Goal: Obtain resource: Obtain resource

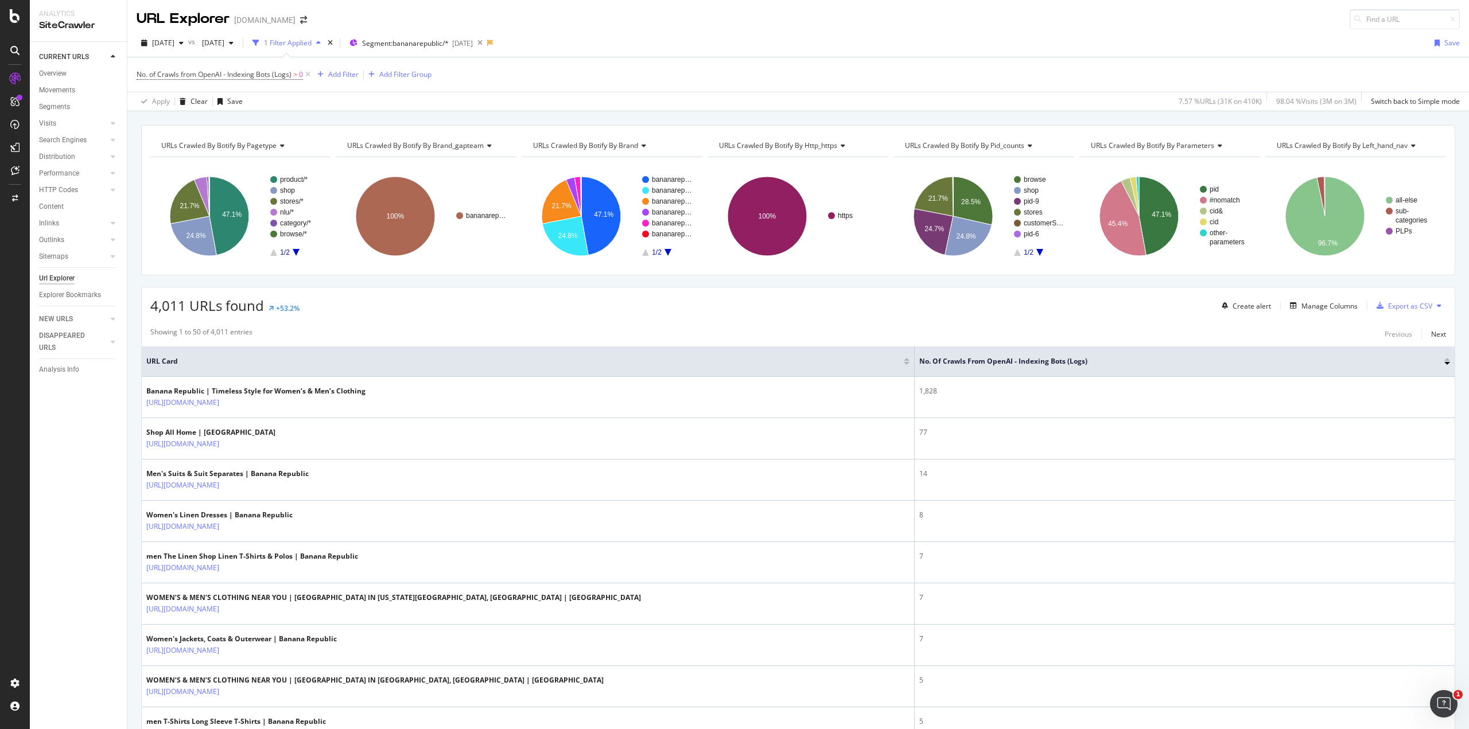
click at [1036, 252] on icon "A chart." at bounding box center [1039, 252] width 7 height 7
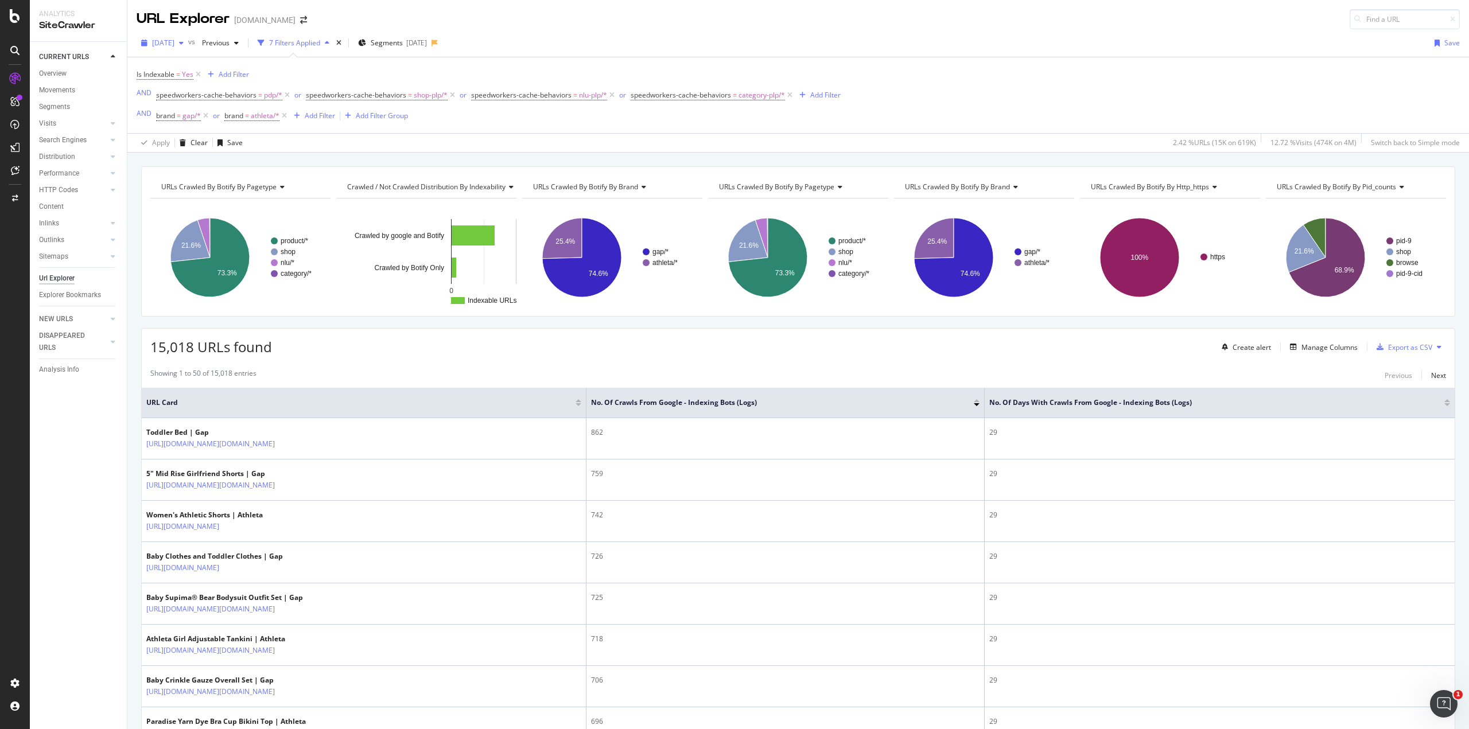
drag, startPoint x: 255, startPoint y: 48, endPoint x: 189, endPoint y: 37, distance: 67.4
click at [189, 37] on div "2025 May. 7th vs Previous" at bounding box center [190, 43] width 107 height 18
drag, startPoint x: 255, startPoint y: 37, endPoint x: 208, endPoint y: 46, distance: 47.4
click at [209, 46] on div "2025 May. 7th vs Previous" at bounding box center [190, 43] width 107 height 18
drag, startPoint x: 256, startPoint y: 43, endPoint x: 234, endPoint y: 43, distance: 22.4
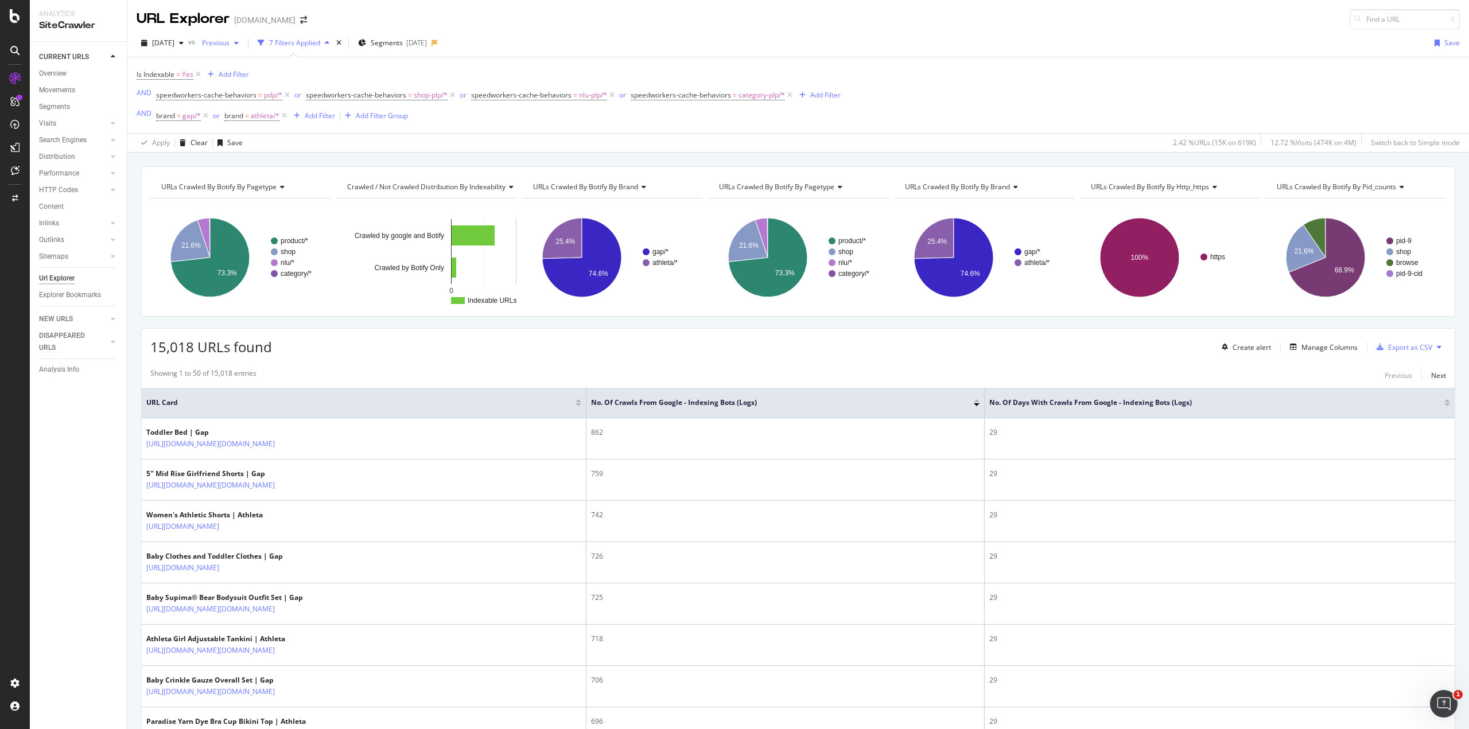
click at [234, 43] on div "Previous" at bounding box center [220, 42] width 46 height 17
drag, startPoint x: 250, startPoint y: 44, endPoint x: 223, endPoint y: 44, distance: 27.0
click at [217, 43] on div "vs Previous" at bounding box center [215, 43] width 55 height 18
drag, startPoint x: 264, startPoint y: 42, endPoint x: 221, endPoint y: 39, distance: 42.6
click at [221, 39] on div "Previous" at bounding box center [220, 42] width 46 height 17
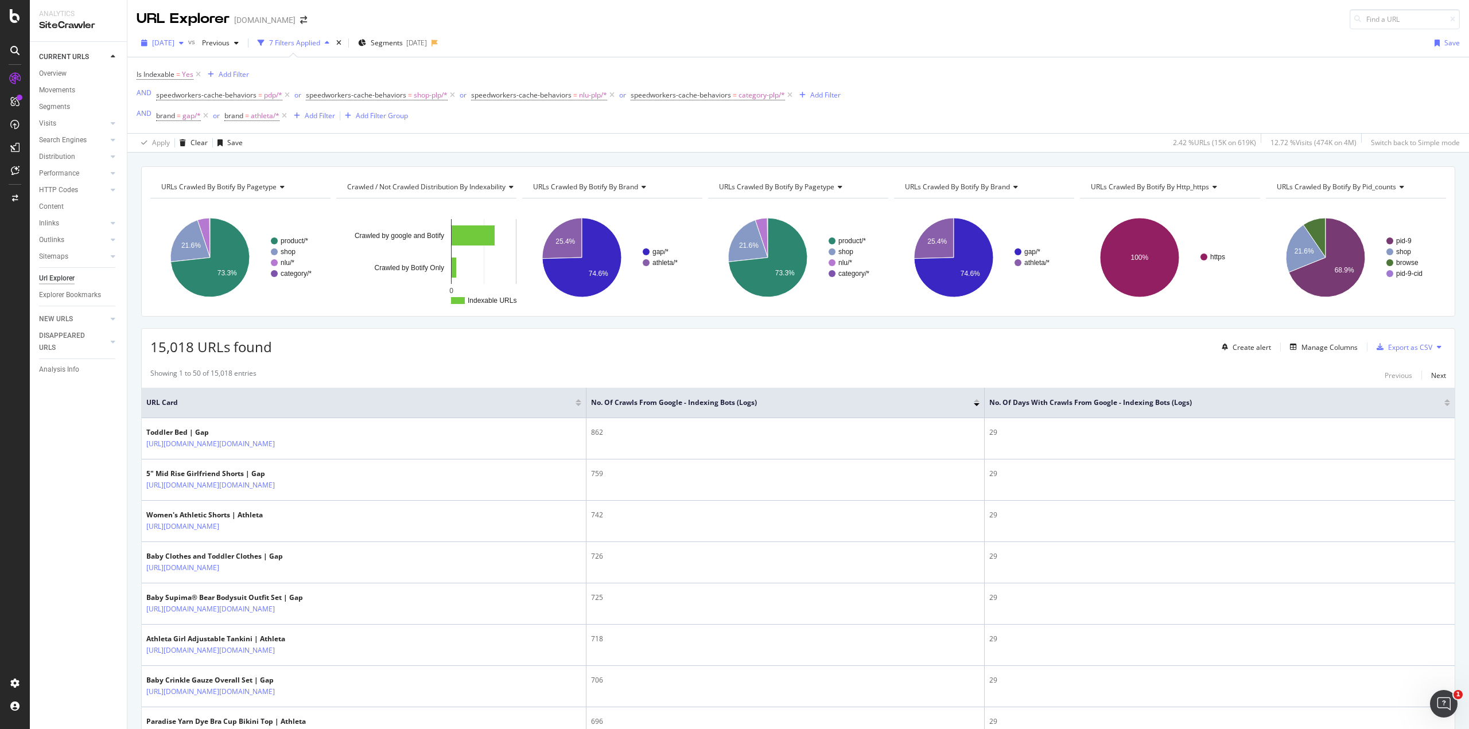
drag, startPoint x: 238, startPoint y: 37, endPoint x: 207, endPoint y: 42, distance: 30.8
click at [207, 42] on div "2025 May. 7th vs Previous" at bounding box center [190, 43] width 107 height 18
drag, startPoint x: 266, startPoint y: 41, endPoint x: 228, endPoint y: 40, distance: 38.4
click at [228, 40] on div "2025 May. 7th vs Previous 7 Filters Applied Segments 2025-04-30" at bounding box center [287, 43] width 301 height 18
click at [149, 41] on div "button" at bounding box center [144, 43] width 15 height 7
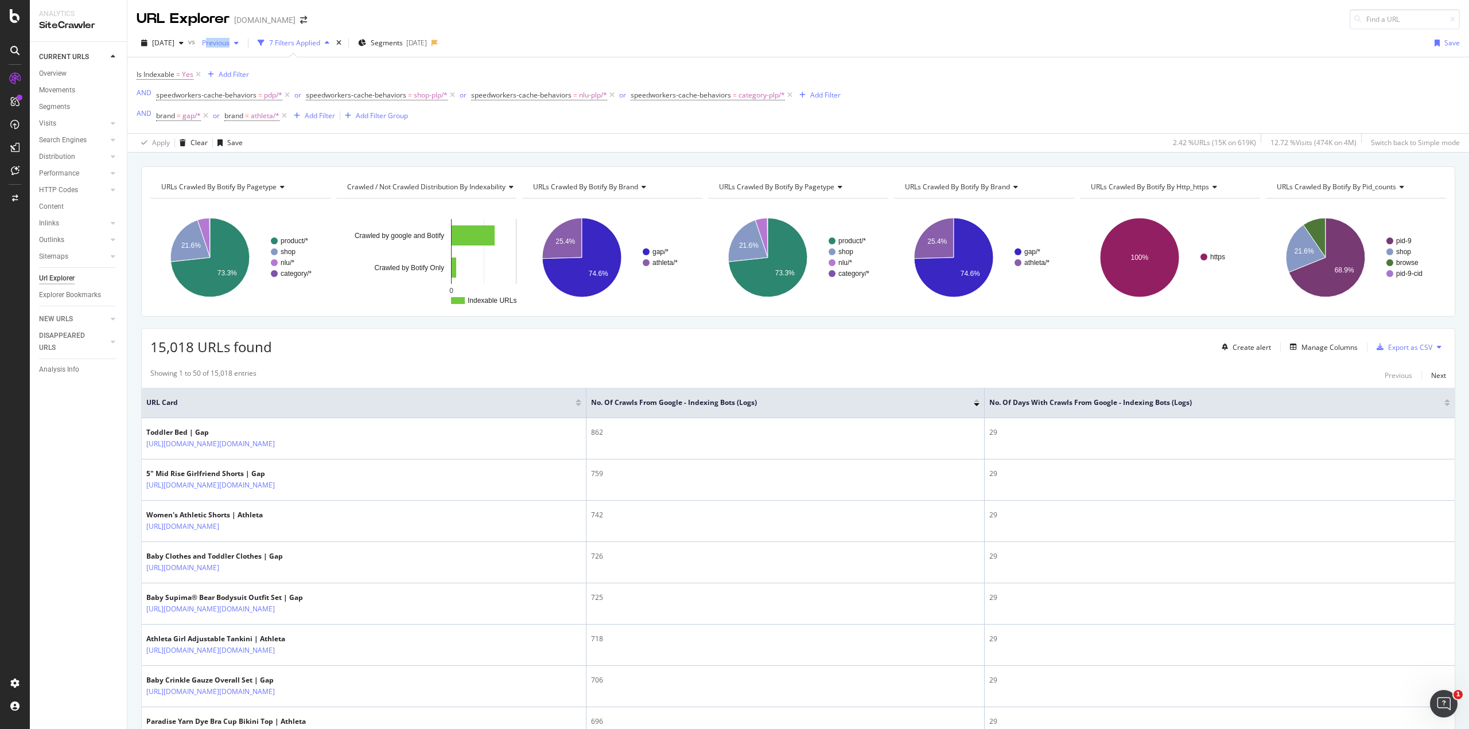
drag, startPoint x: 254, startPoint y: 44, endPoint x: 220, endPoint y: 43, distance: 33.3
click at [220, 43] on div "Previous" at bounding box center [220, 42] width 46 height 17
copy div "2025 May. 7th vs Previous"
click at [1234, 144] on div "2.42 % URLs ( 15K on 619K )" at bounding box center [1214, 143] width 83 height 10
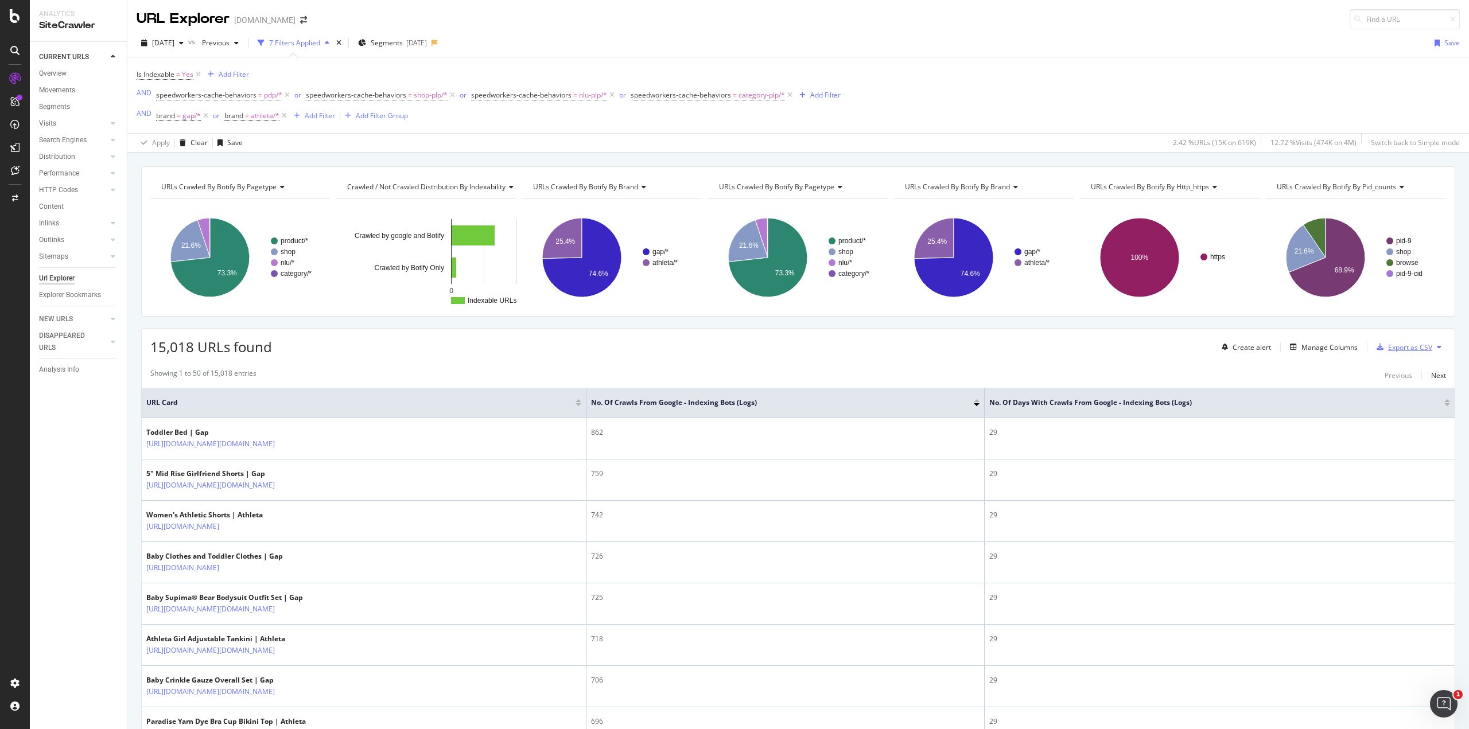
click at [1394, 345] on div "Export as CSV" at bounding box center [1410, 348] width 44 height 10
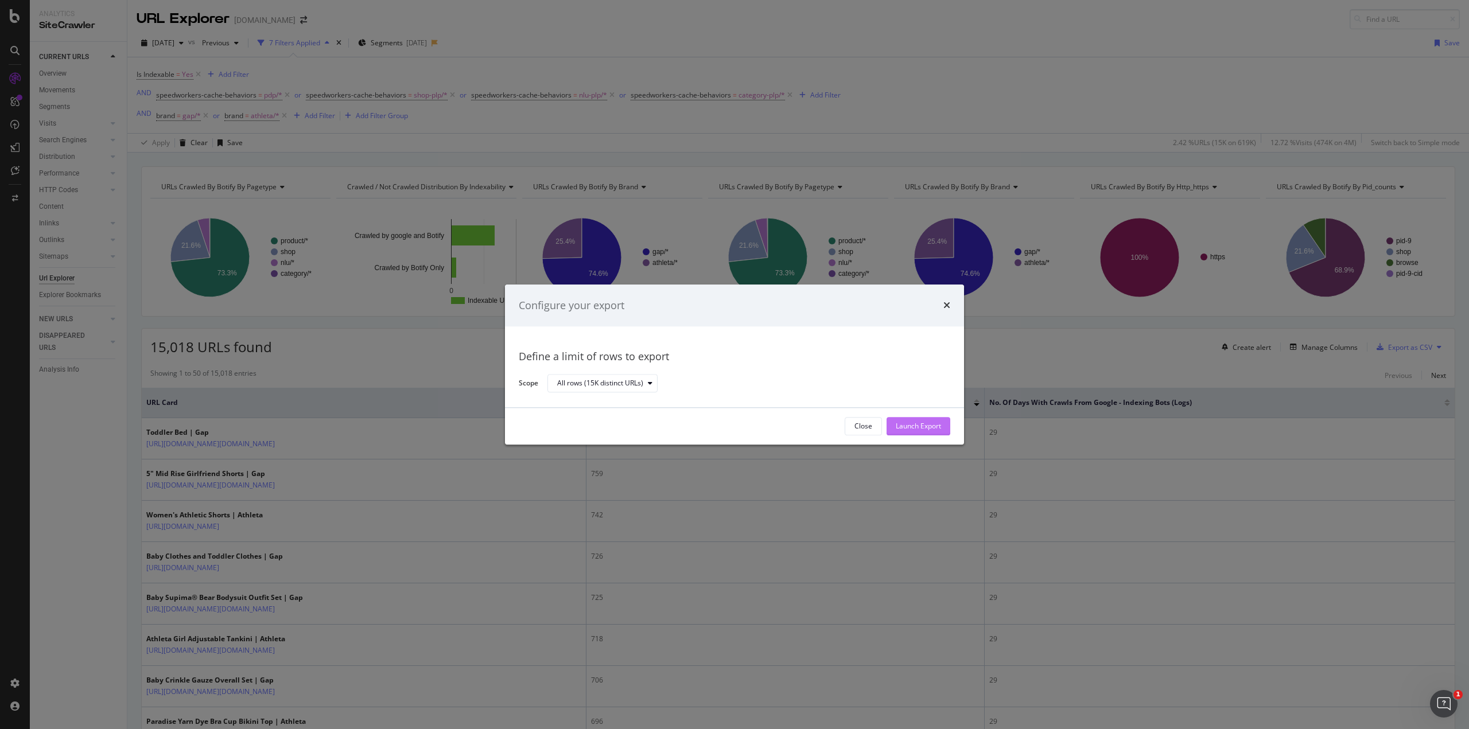
click at [907, 425] on div "Launch Export" at bounding box center [918, 427] width 45 height 10
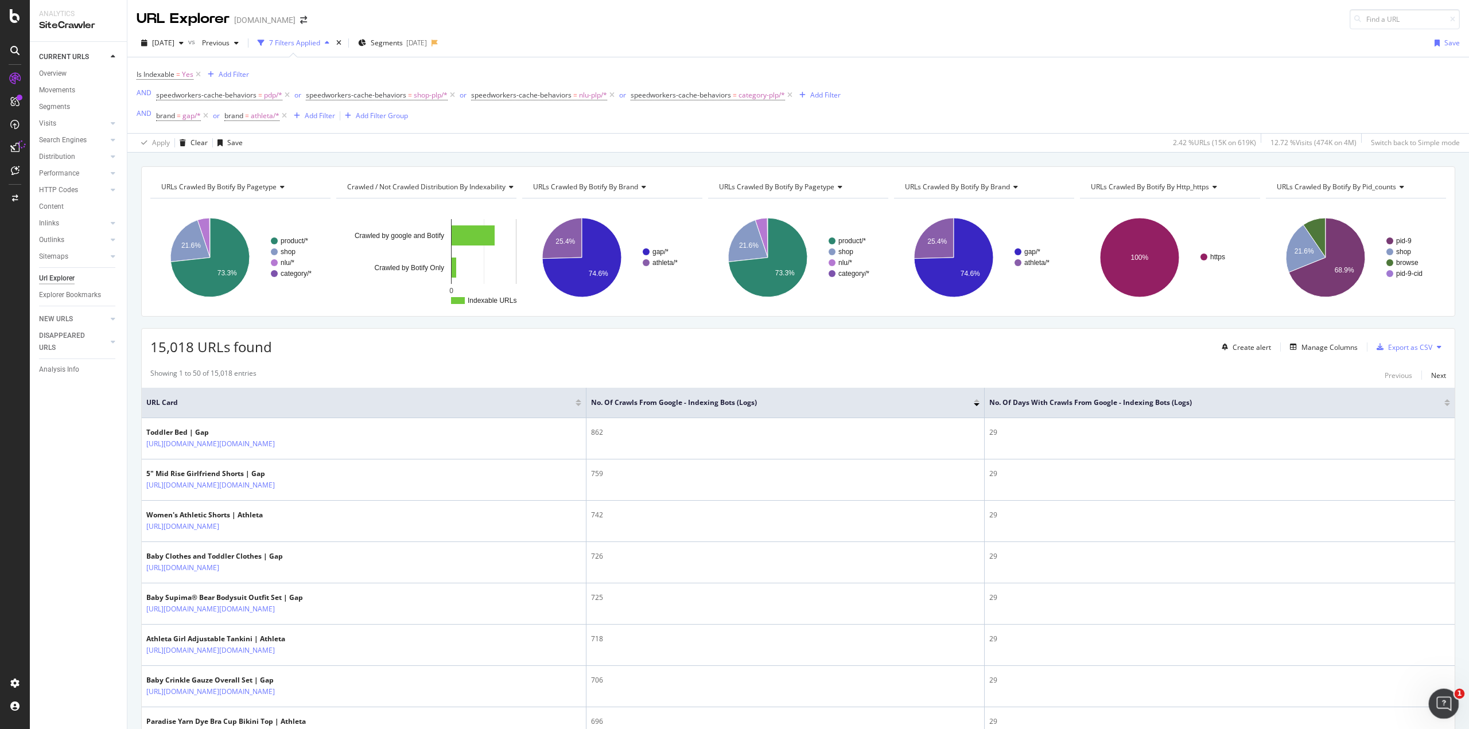
click at [1452, 699] on div "Open Intercom Messenger" at bounding box center [1442, 702] width 38 height 38
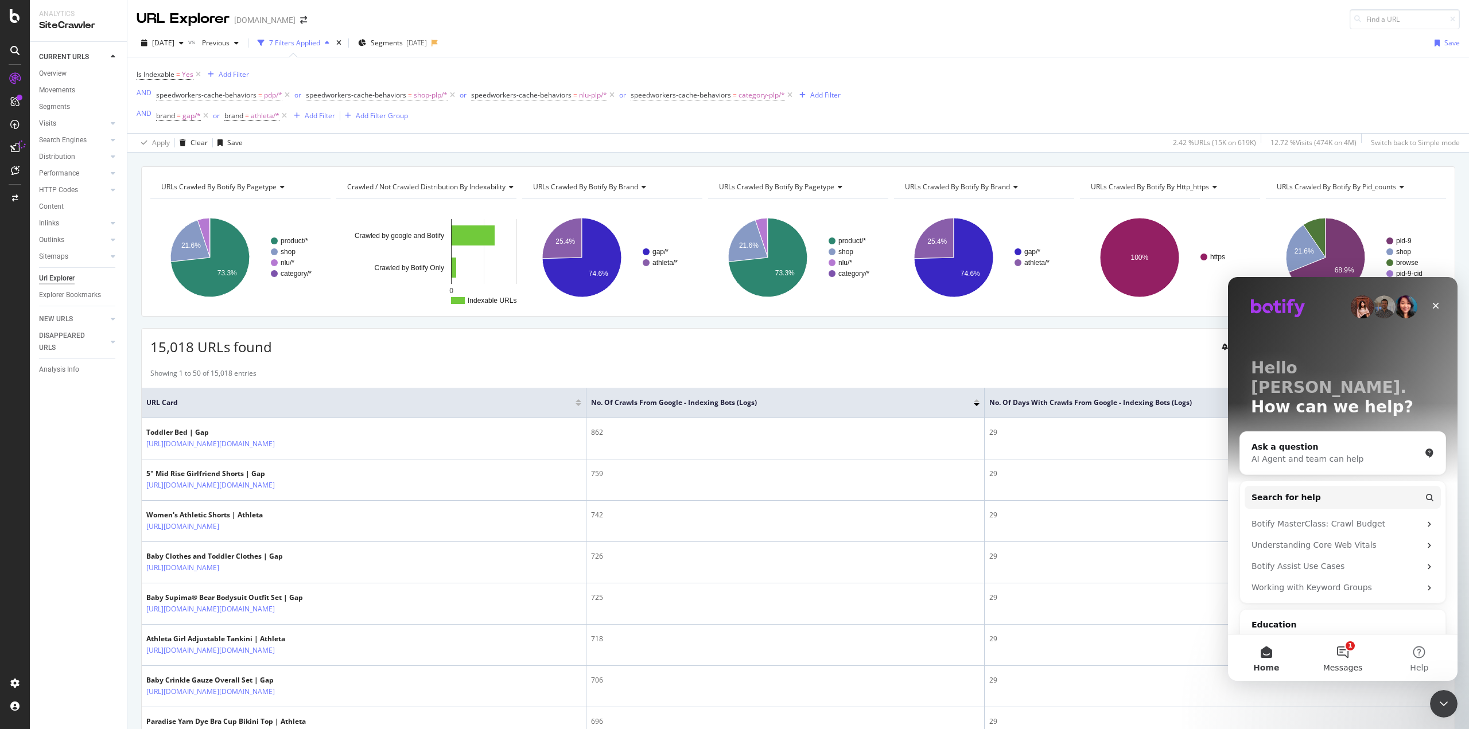
click at [1338, 654] on button "1 Messages" at bounding box center [1342, 658] width 76 height 46
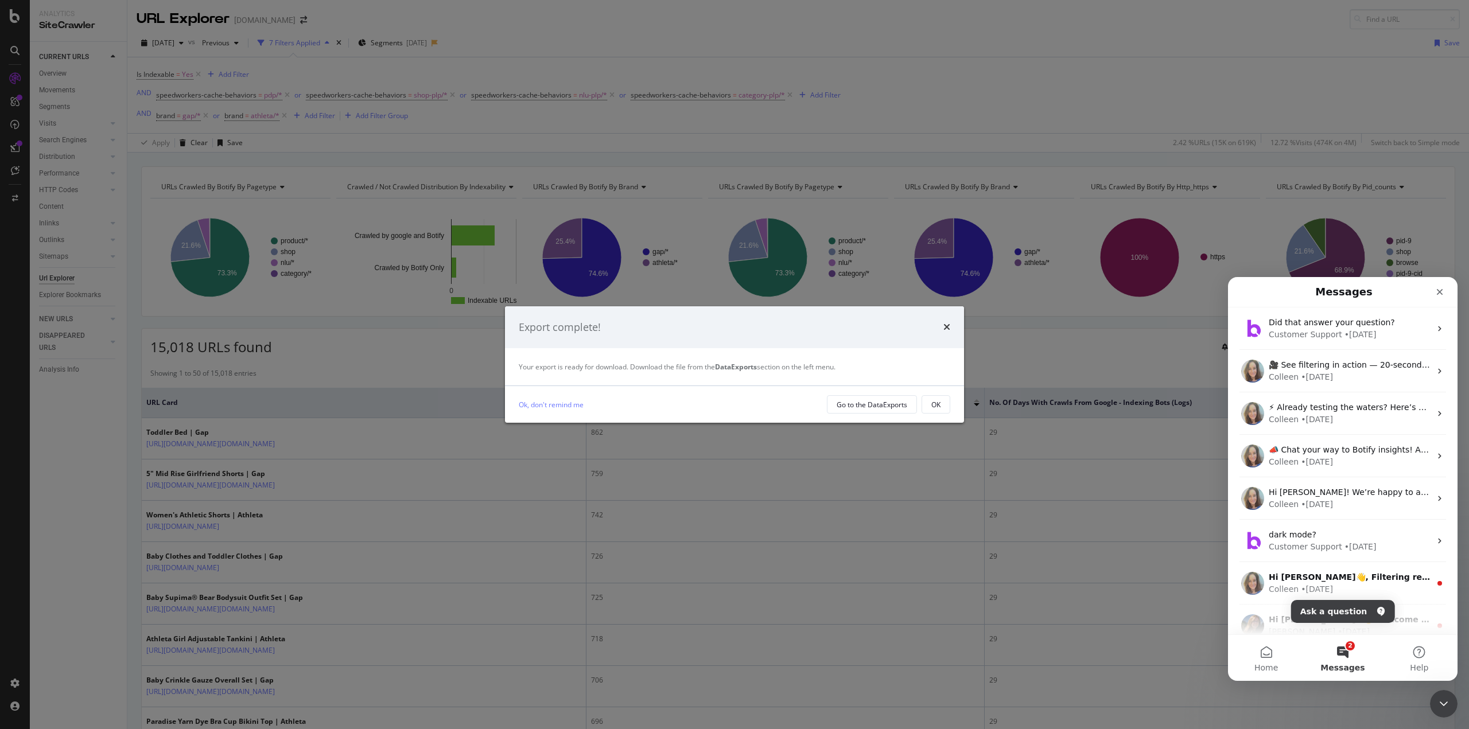
click at [753, 370] on strong "DataExports" at bounding box center [736, 367] width 42 height 10
click at [875, 406] on div "Go to the DataExports" at bounding box center [872, 405] width 71 height 10
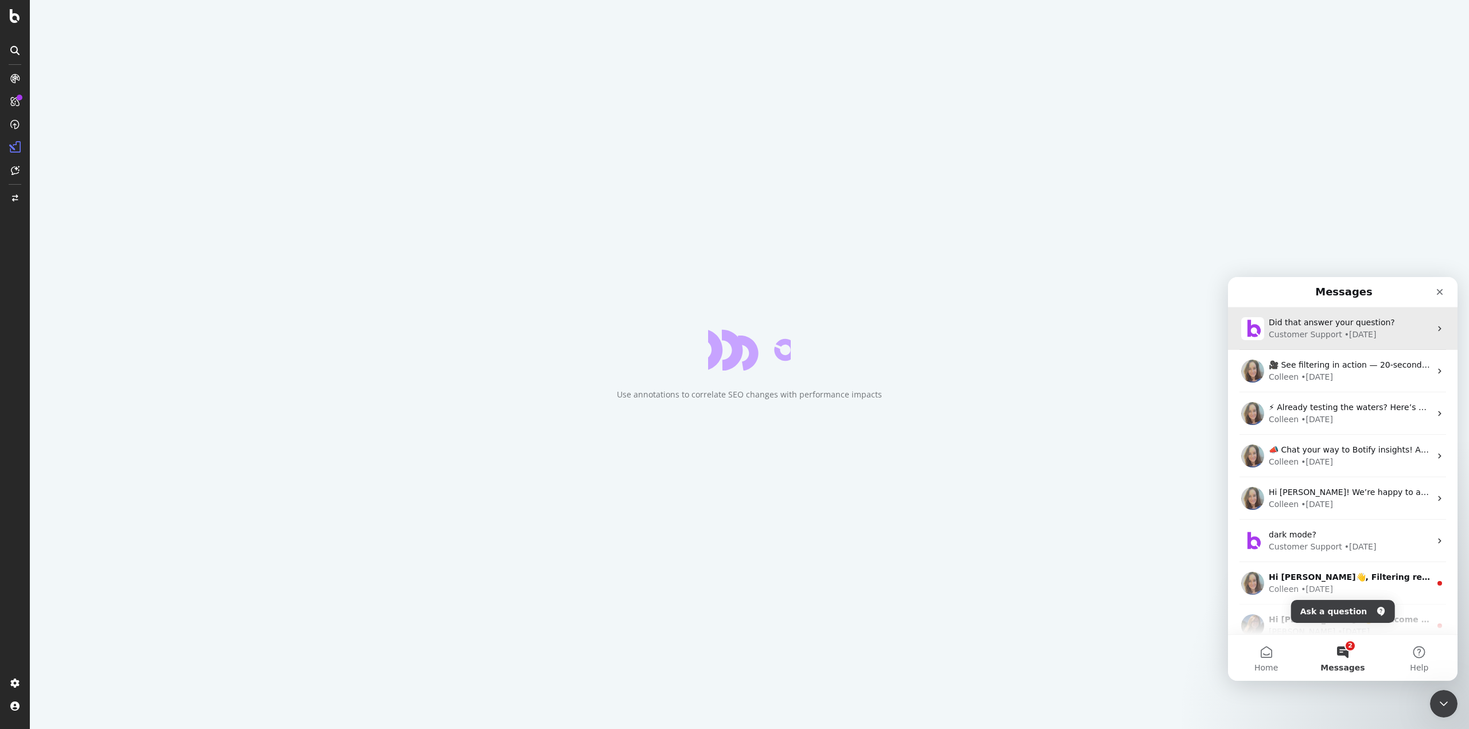
click at [1435, 330] on icon "Intercom messenger" at bounding box center [1439, 328] width 9 height 9
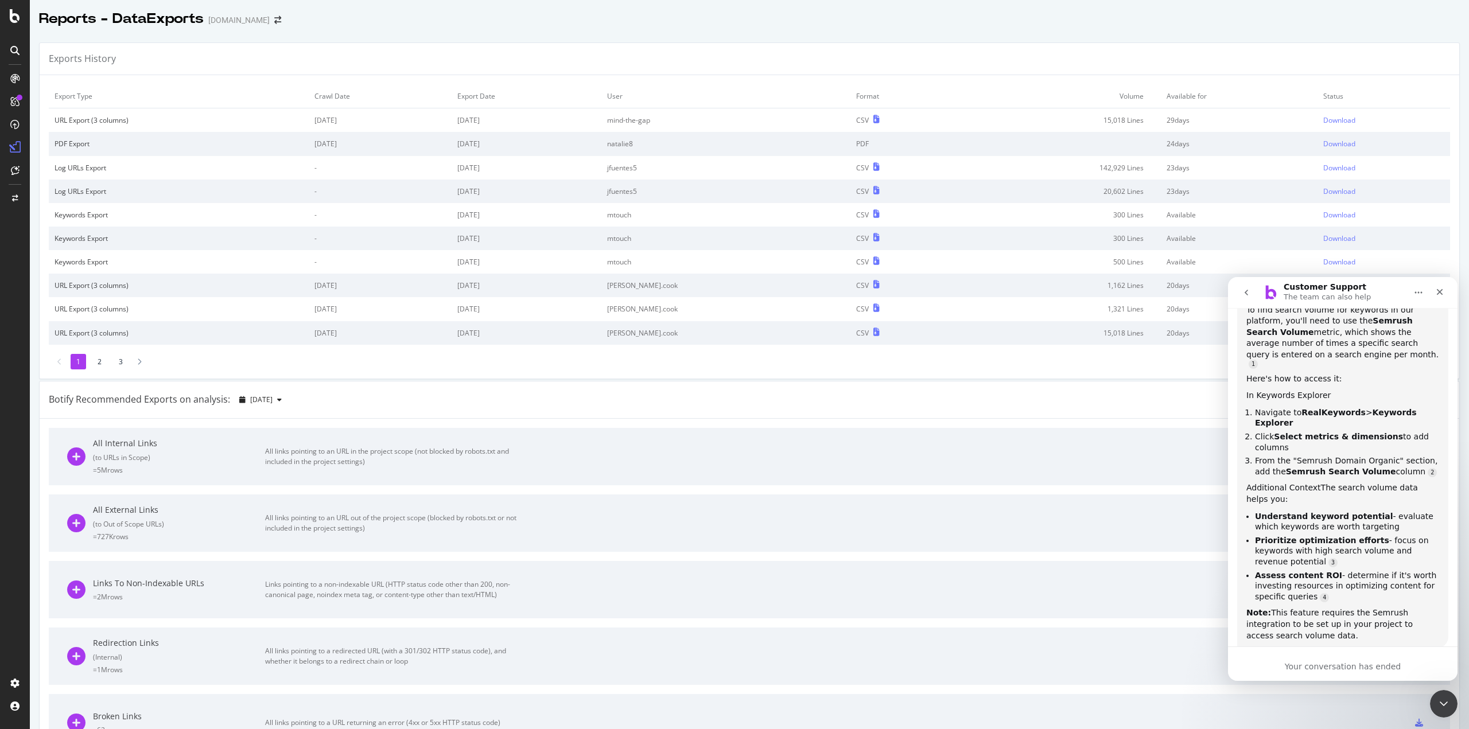
scroll to position [160, 0]
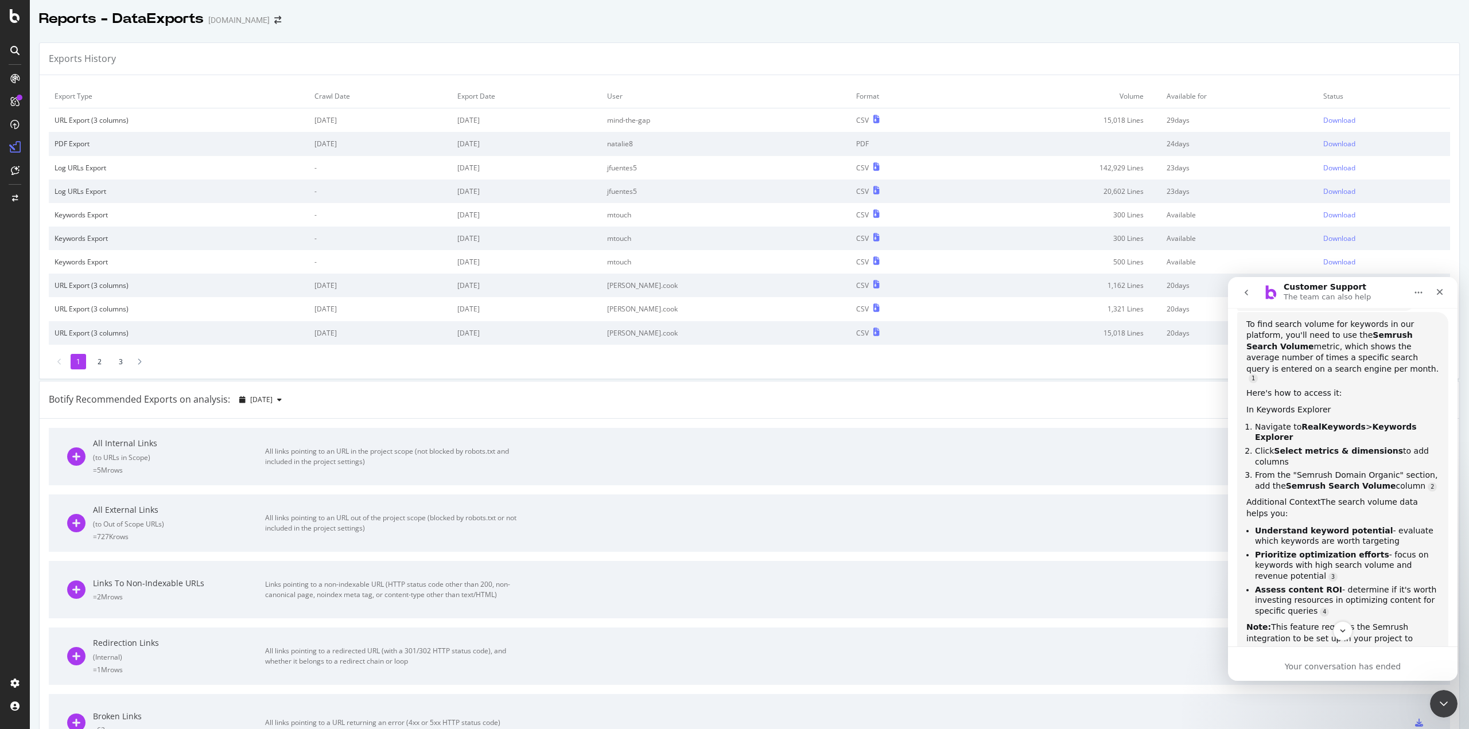
click at [728, 387] on div "Botify Recommended Exports on analysis: 2025 Sep. 17th" at bounding box center [750, 400] width 1420 height 37
click at [101, 120] on div "URL Export (3 columns)" at bounding box center [179, 120] width 248 height 10
click at [1328, 116] on div "Download" at bounding box center [1339, 120] width 32 height 10
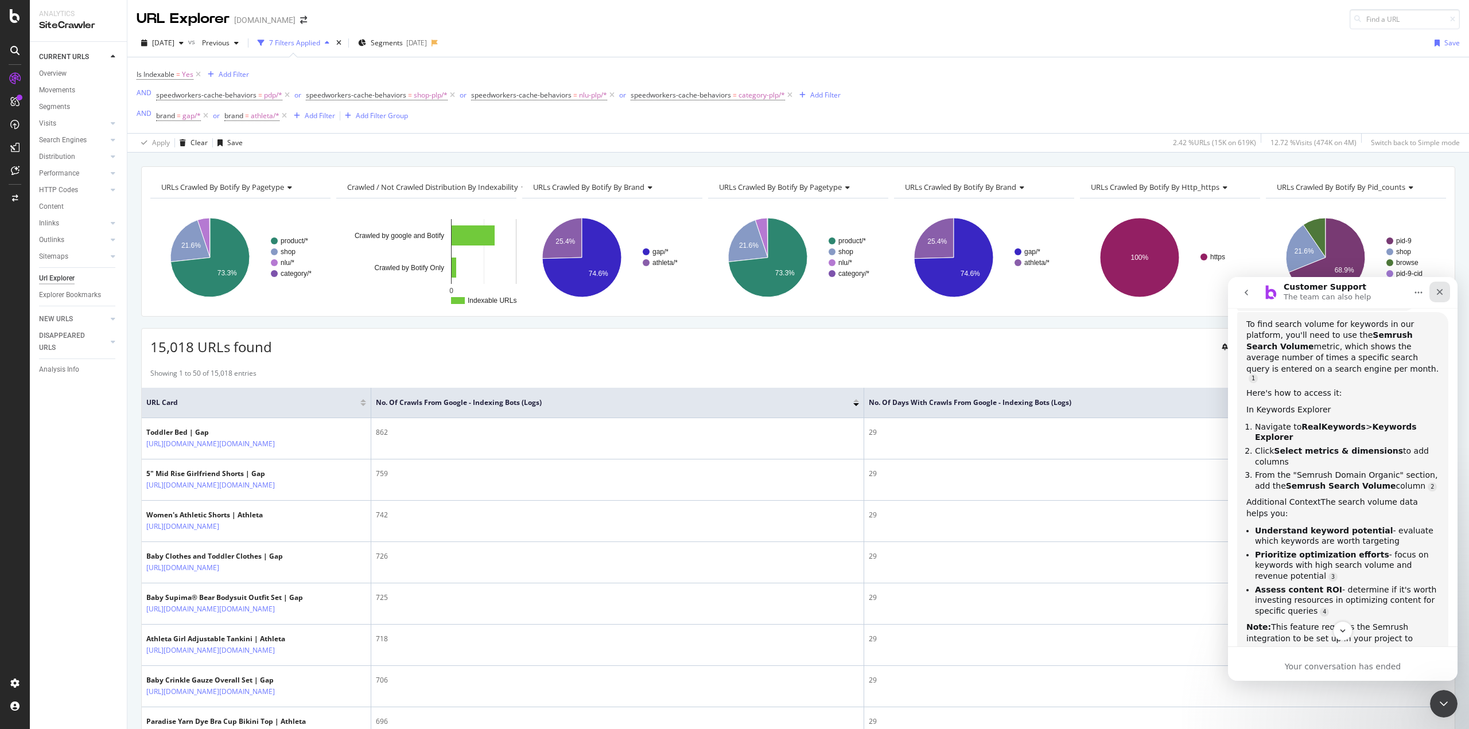
click at [1442, 291] on icon "Close" at bounding box center [1439, 291] width 9 height 9
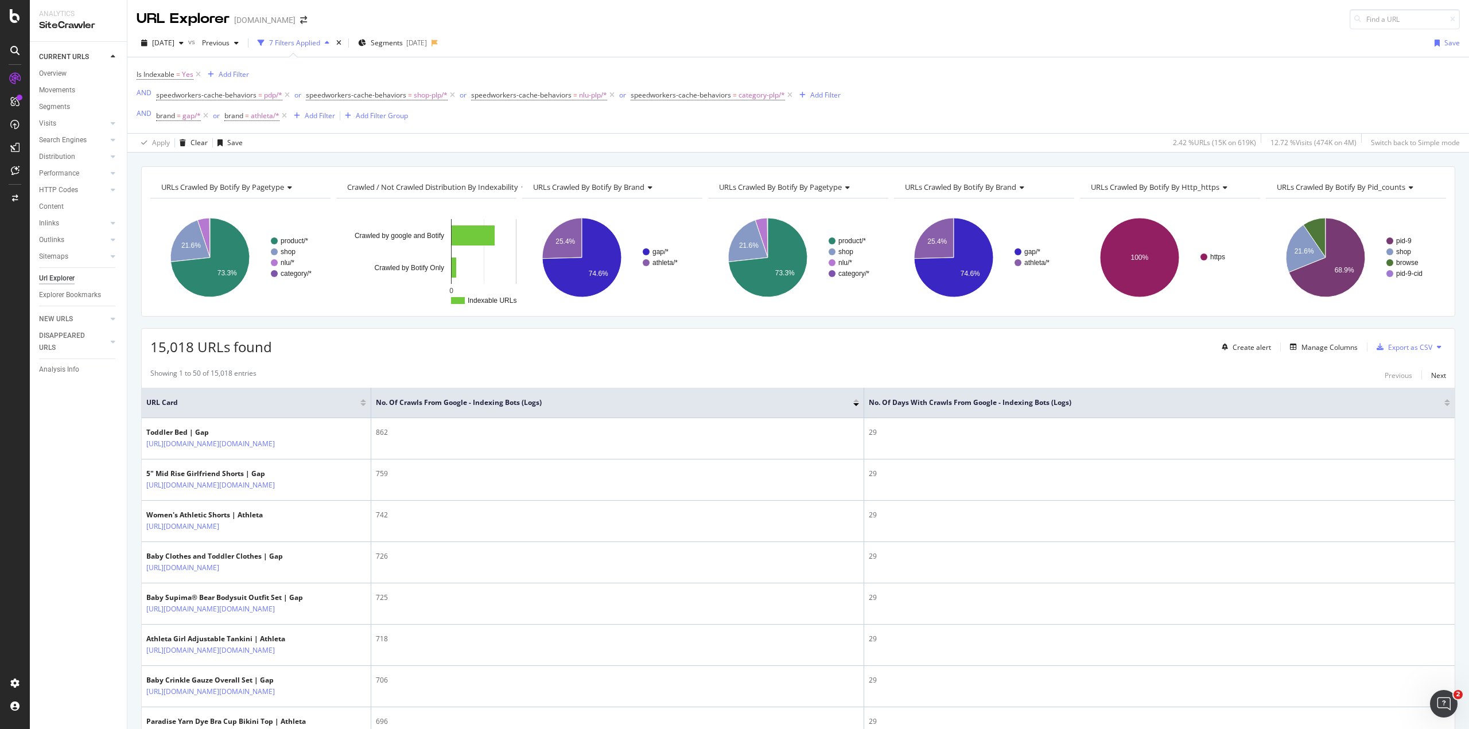
scroll to position [154, 0]
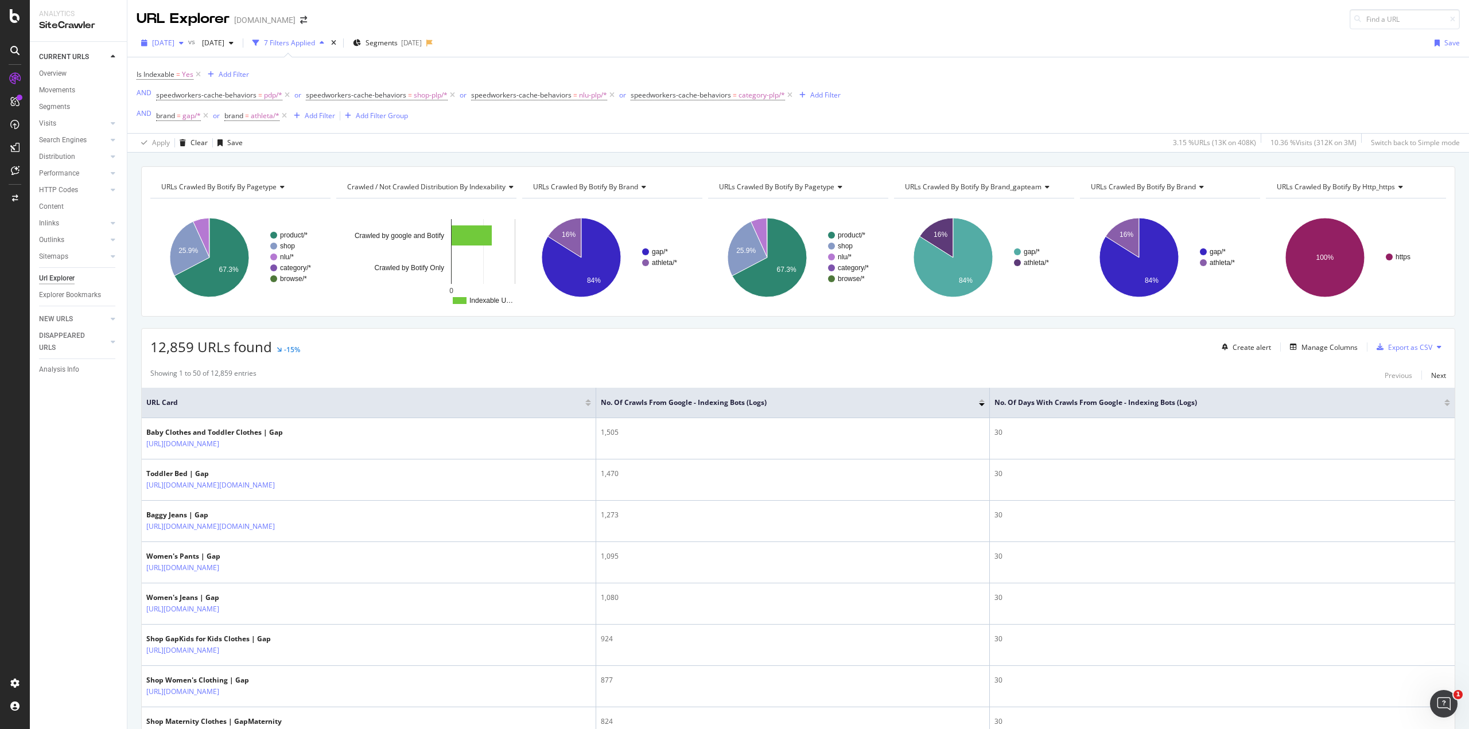
drag, startPoint x: 151, startPoint y: 37, endPoint x: 169, endPoint y: 48, distance: 20.1
click at [172, 46] on div "2025 Sep. 10th" at bounding box center [163, 42] width 52 height 17
drag, startPoint x: 146, startPoint y: 42, endPoint x: 163, endPoint y: 45, distance: 17.0
click at [174, 44] on div "2025 Sep. 10th" at bounding box center [163, 42] width 52 height 17
drag, startPoint x: 155, startPoint y: 45, endPoint x: 169, endPoint y: 45, distance: 13.8
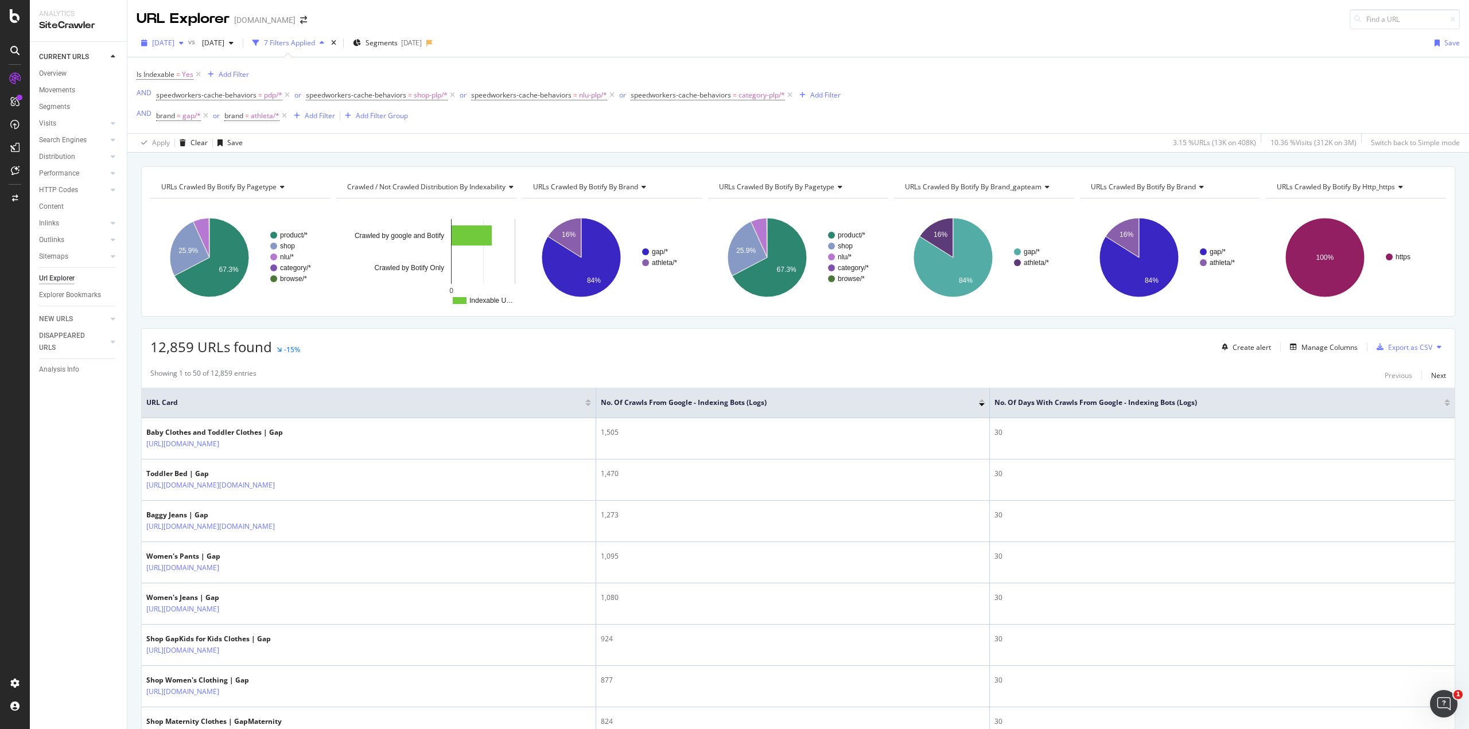
click at [169, 45] on span "2025 Sep. 10th" at bounding box center [163, 43] width 22 height 10
drag, startPoint x: 139, startPoint y: 40, endPoint x: 154, endPoint y: 41, distance: 15.5
click at [154, 41] on div "2025 Sep. 10th" at bounding box center [163, 42] width 52 height 17
drag, startPoint x: 150, startPoint y: 40, endPoint x: 165, endPoint y: 42, distance: 15.1
click at [171, 43] on div "2025 Sep. 10th" at bounding box center [163, 42] width 52 height 17
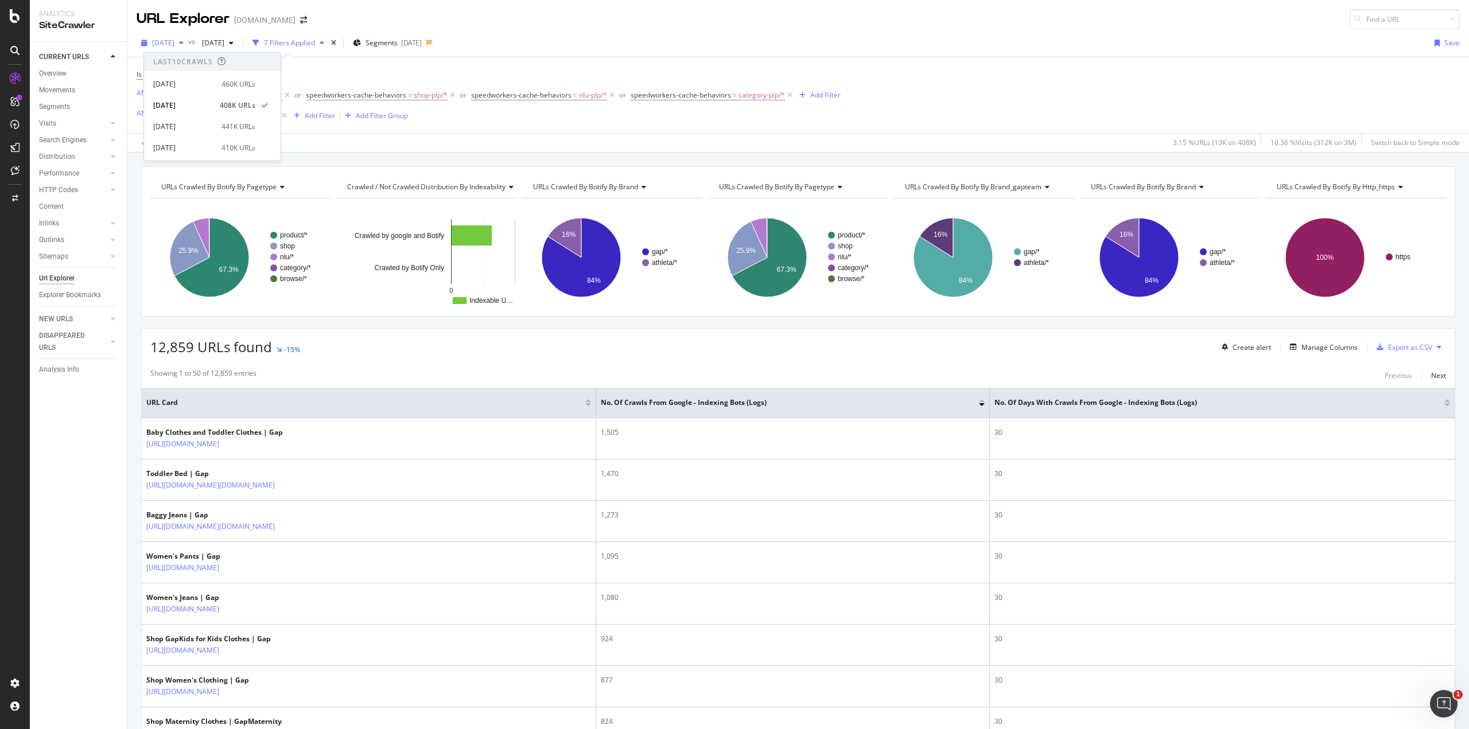
drag, startPoint x: 145, startPoint y: 36, endPoint x: 185, endPoint y: 42, distance: 40.8
click at [188, 42] on div "2025 Sep. 10th" at bounding box center [163, 42] width 52 height 17
drag, startPoint x: 166, startPoint y: 42, endPoint x: 146, endPoint y: 44, distance: 20.1
click at [146, 44] on div "2025 Sep. 10th" at bounding box center [163, 42] width 52 height 17
drag, startPoint x: 146, startPoint y: 44, endPoint x: 228, endPoint y: 43, distance: 82.1
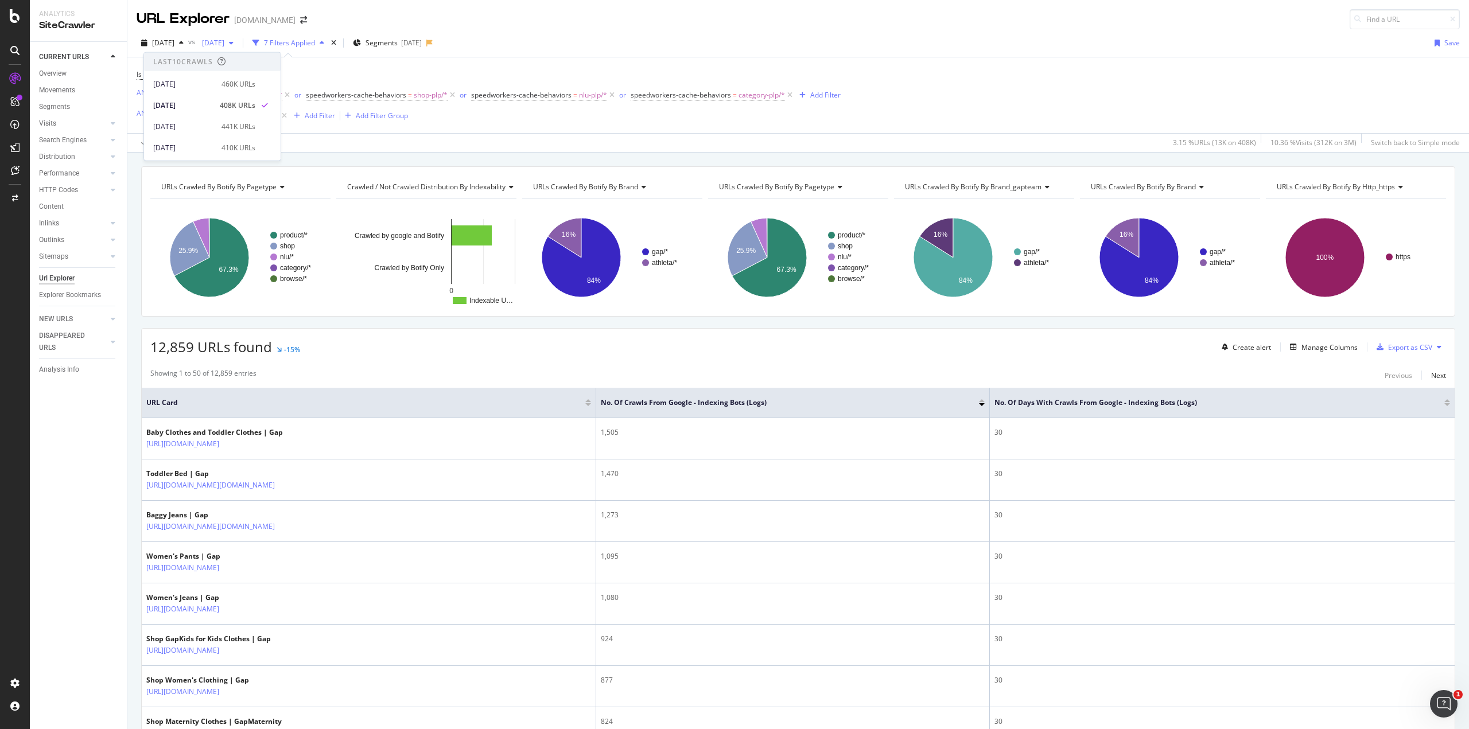
click at [230, 43] on div "2025 Sep. 10th vs 2025 Aug. 20th" at bounding box center [188, 43] width 102 height 18
click at [224, 42] on span "2025 Aug. 20th" at bounding box center [210, 43] width 27 height 10
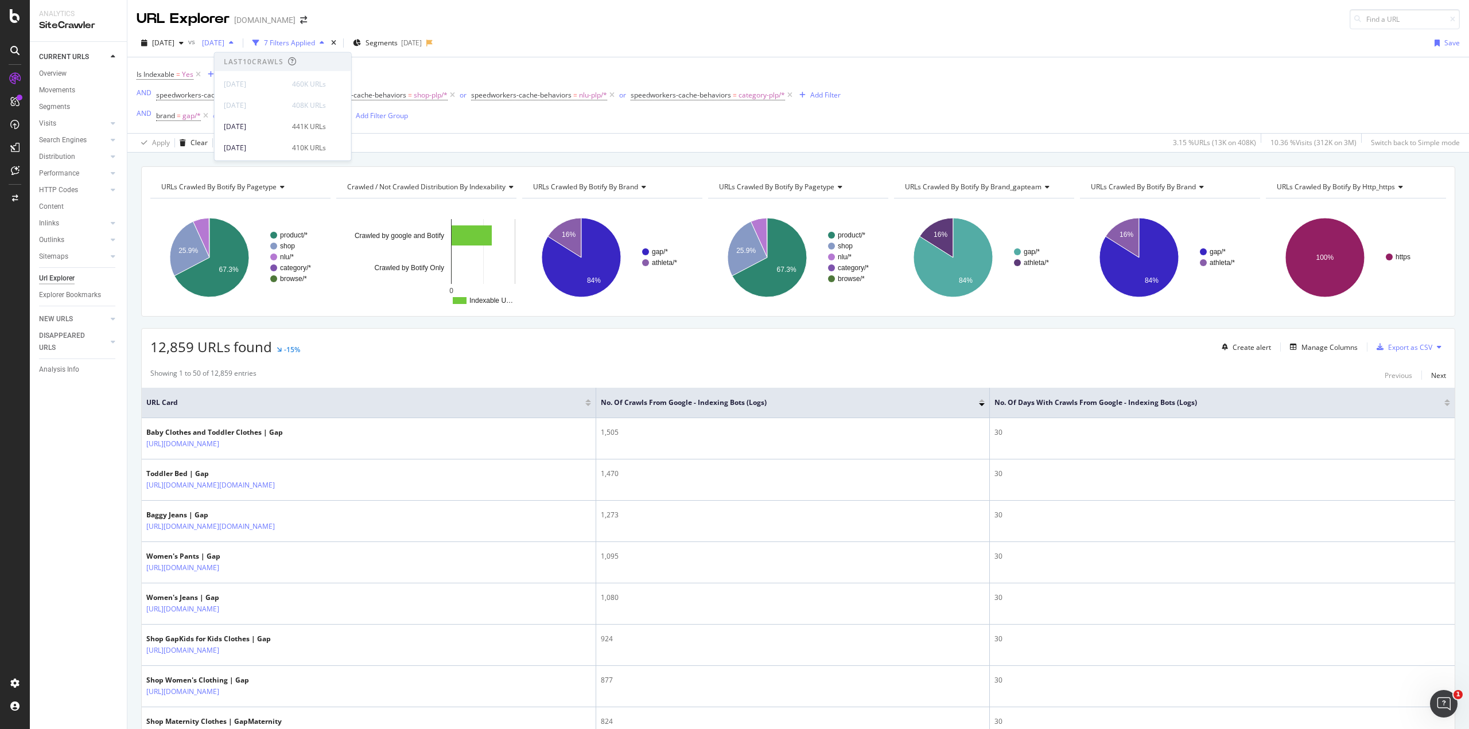
click at [224, 42] on span "2025 Aug. 20th" at bounding box center [210, 43] width 27 height 10
drag, startPoint x: 287, startPoint y: 42, endPoint x: 193, endPoint y: 34, distance: 95.0
click at [193, 34] on div "2025 Sep. 10th vs 2025 Aug. 20th" at bounding box center [188, 43] width 102 height 18
drag, startPoint x: 278, startPoint y: 44, endPoint x: 147, endPoint y: 45, distance: 130.8
click at [147, 45] on div "2025 Sep. 10th vs 2025 Aug. 20th 7 Filters Applied Segments 2025-06-18" at bounding box center [285, 43] width 296 height 18
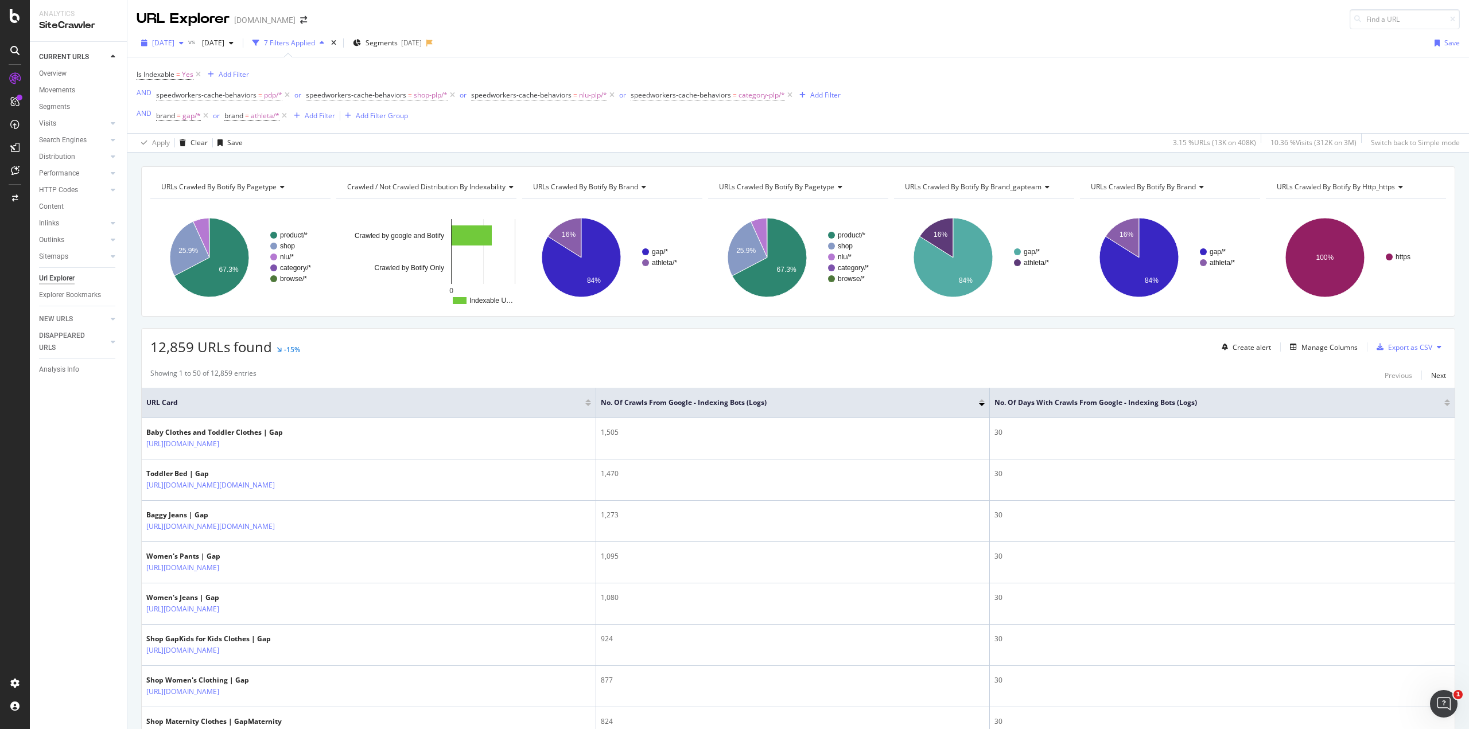
copy div "2025 Sep. 10th vs 2025 Aug. 20th"
click at [398, 44] on span "Segments" at bounding box center [382, 43] width 32 height 10
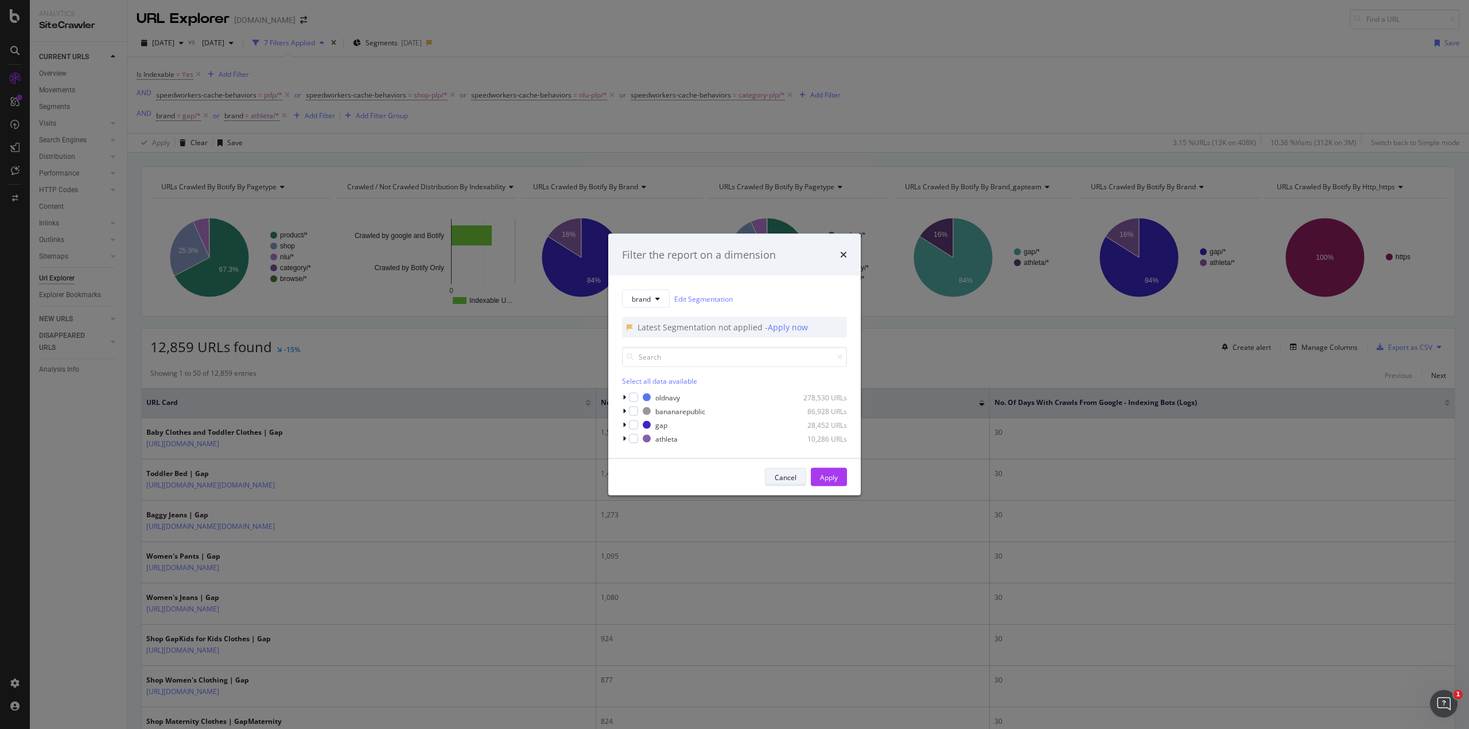
click at [784, 473] on div "Cancel" at bounding box center [786, 477] width 22 height 10
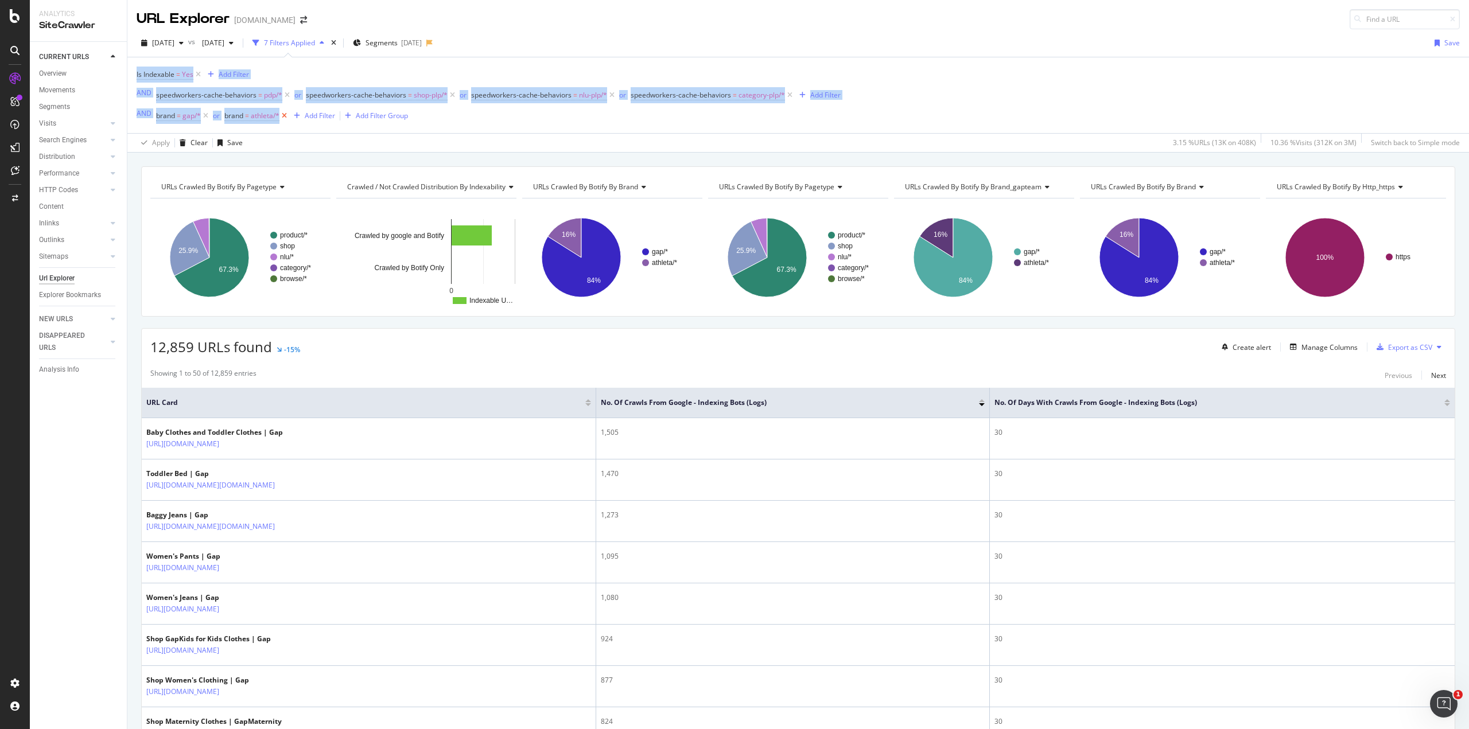
drag, startPoint x: 132, startPoint y: 71, endPoint x: 286, endPoint y: 118, distance: 160.8
click at [286, 118] on div "Is Indexable = Yes Add Filter AND speedworkers-cache-behaviors = pdp/* or speed…" at bounding box center [798, 104] width 1342 height 95
copy div "Is Indexable = Yes Add Filter AND speedworkers-cache-behaviors = pdp/* or speed…"
click at [1039, 81] on div "Is Indexable = Yes Add Filter AND speedworkers-cache-behaviors = pdp/* or speed…" at bounding box center [798, 95] width 1323 height 76
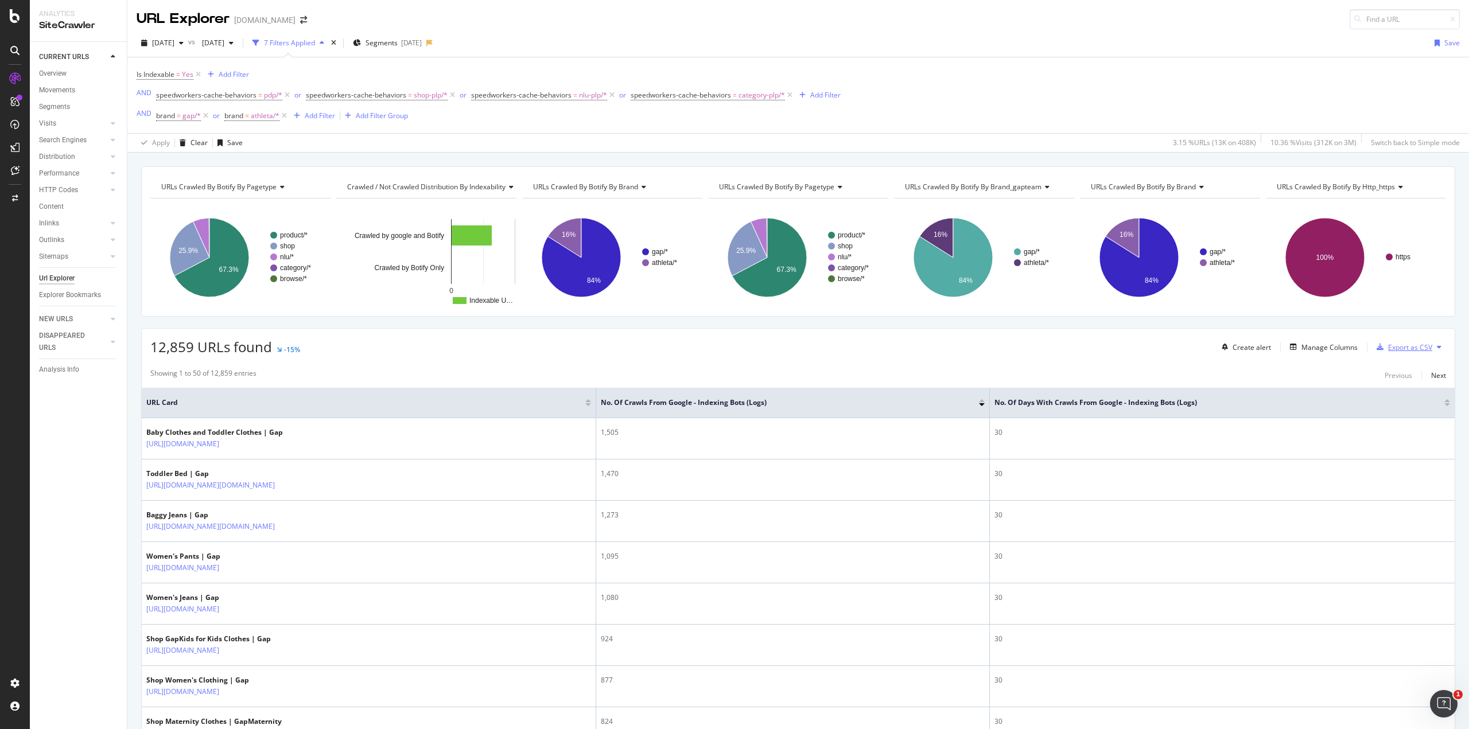
click at [1377, 345] on icon "button" at bounding box center [1380, 347] width 7 height 7
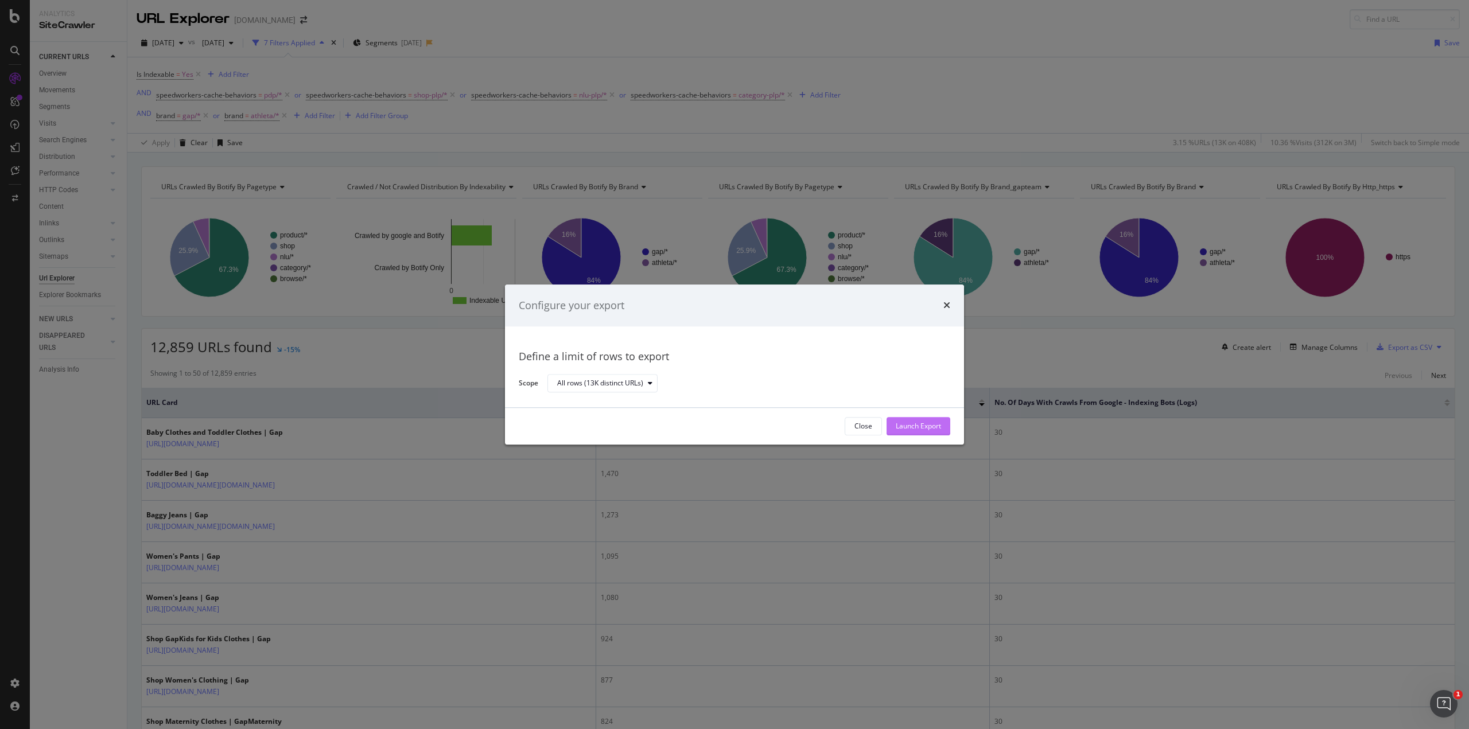
click at [916, 424] on div "Launch Export" at bounding box center [918, 427] width 45 height 10
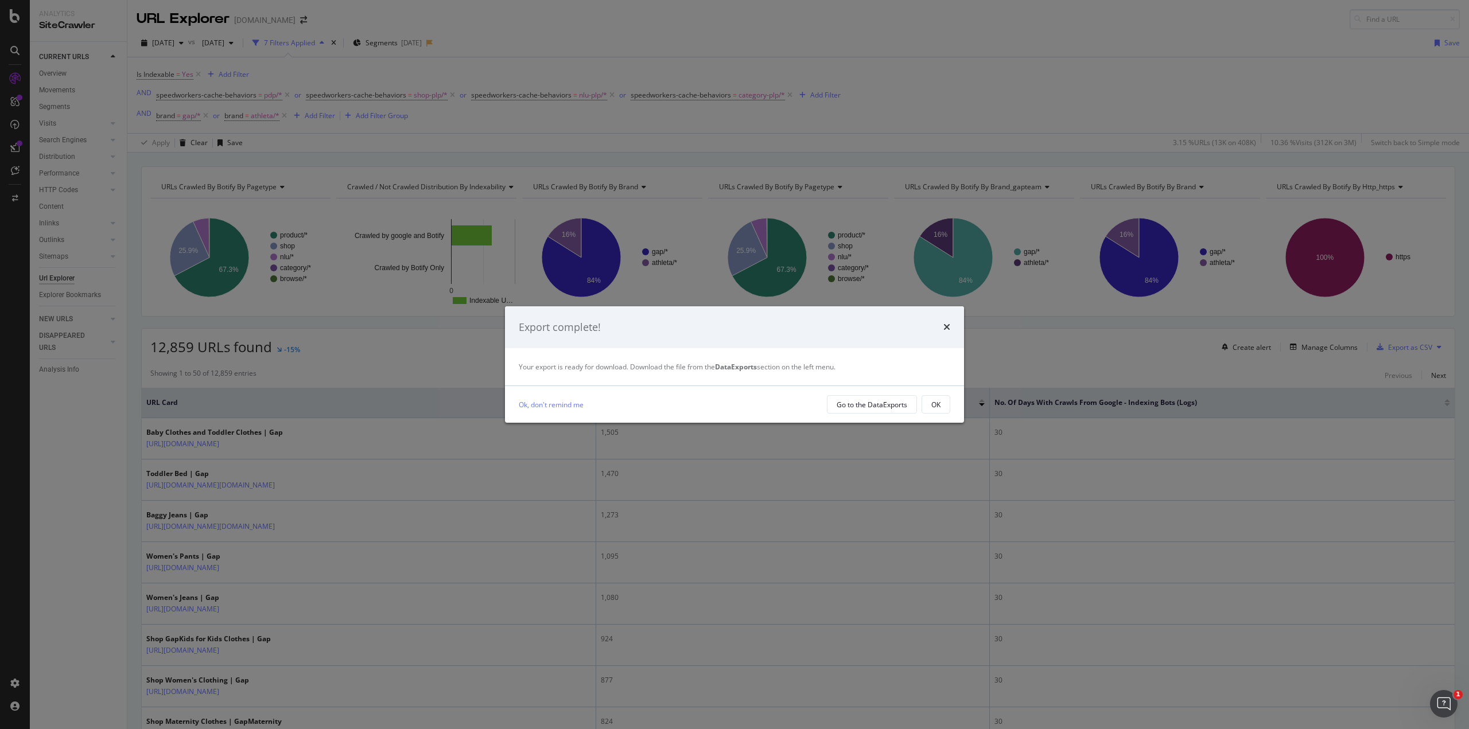
click at [951, 325] on div "Export complete!" at bounding box center [734, 327] width 459 height 42
click at [944, 326] on icon "times" at bounding box center [946, 326] width 7 height 9
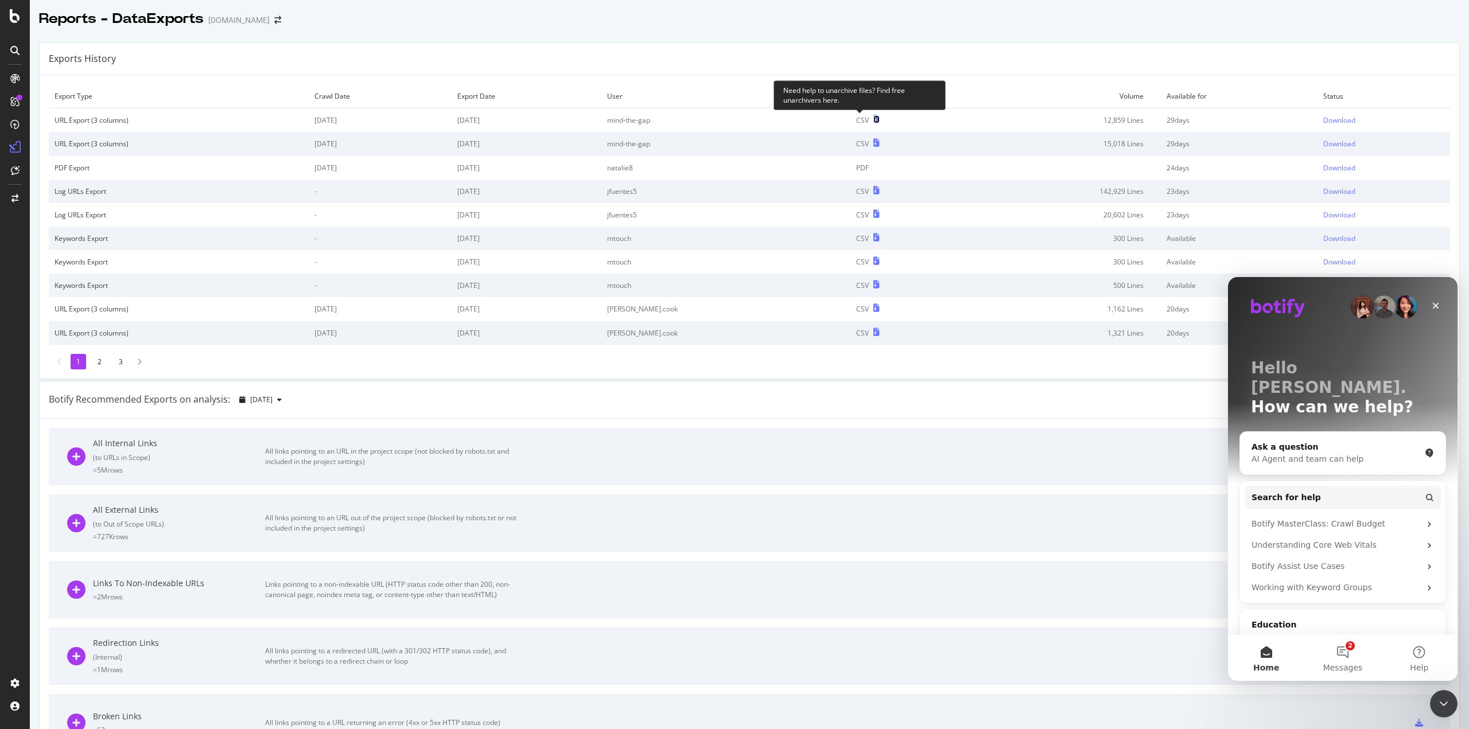
click at [873, 116] on icon at bounding box center [876, 119] width 6 height 8
click at [1323, 118] on div "Download" at bounding box center [1339, 120] width 32 height 10
click at [1425, 520] on icon "Intercom messenger" at bounding box center [1429, 524] width 9 height 9
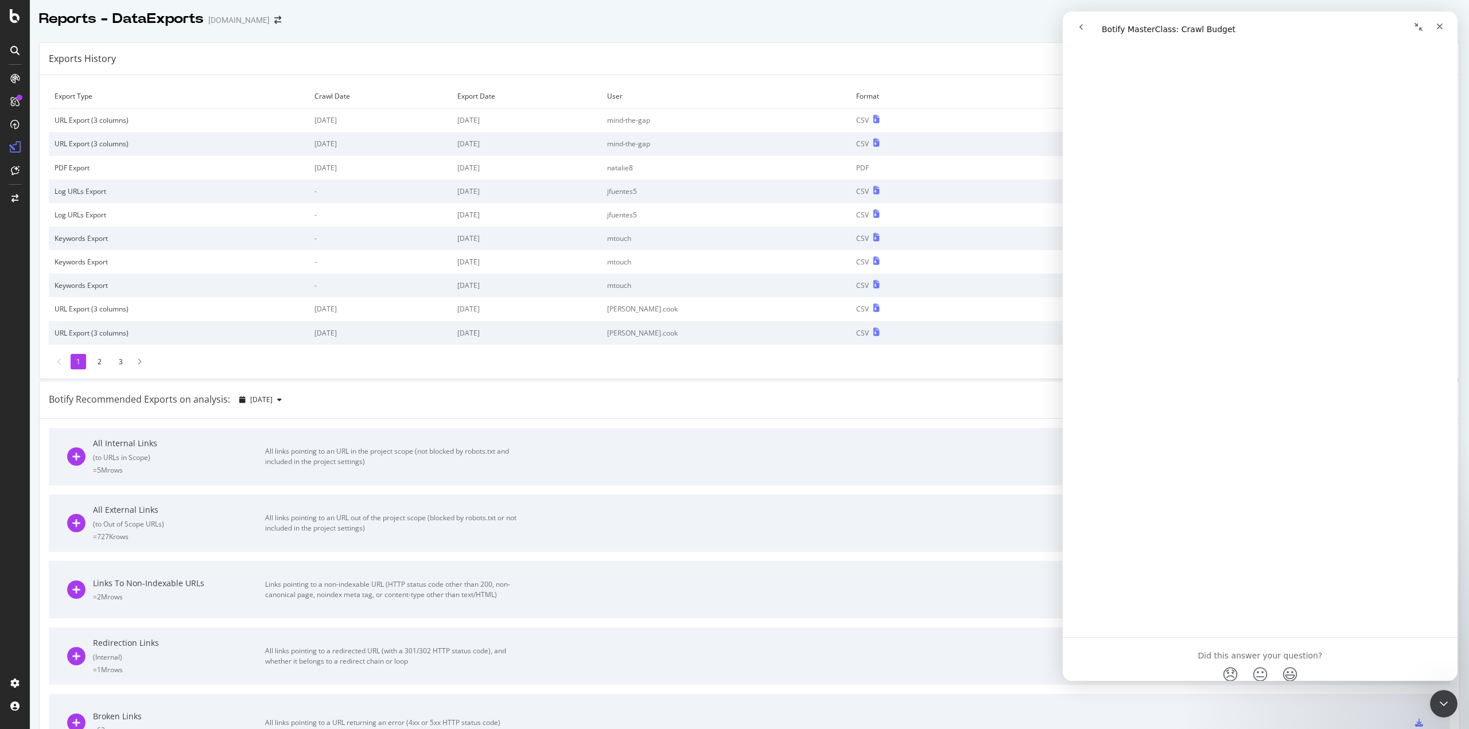
scroll to position [115, 0]
click at [1440, 27] on icon "Close" at bounding box center [1440, 27] width 6 height 6
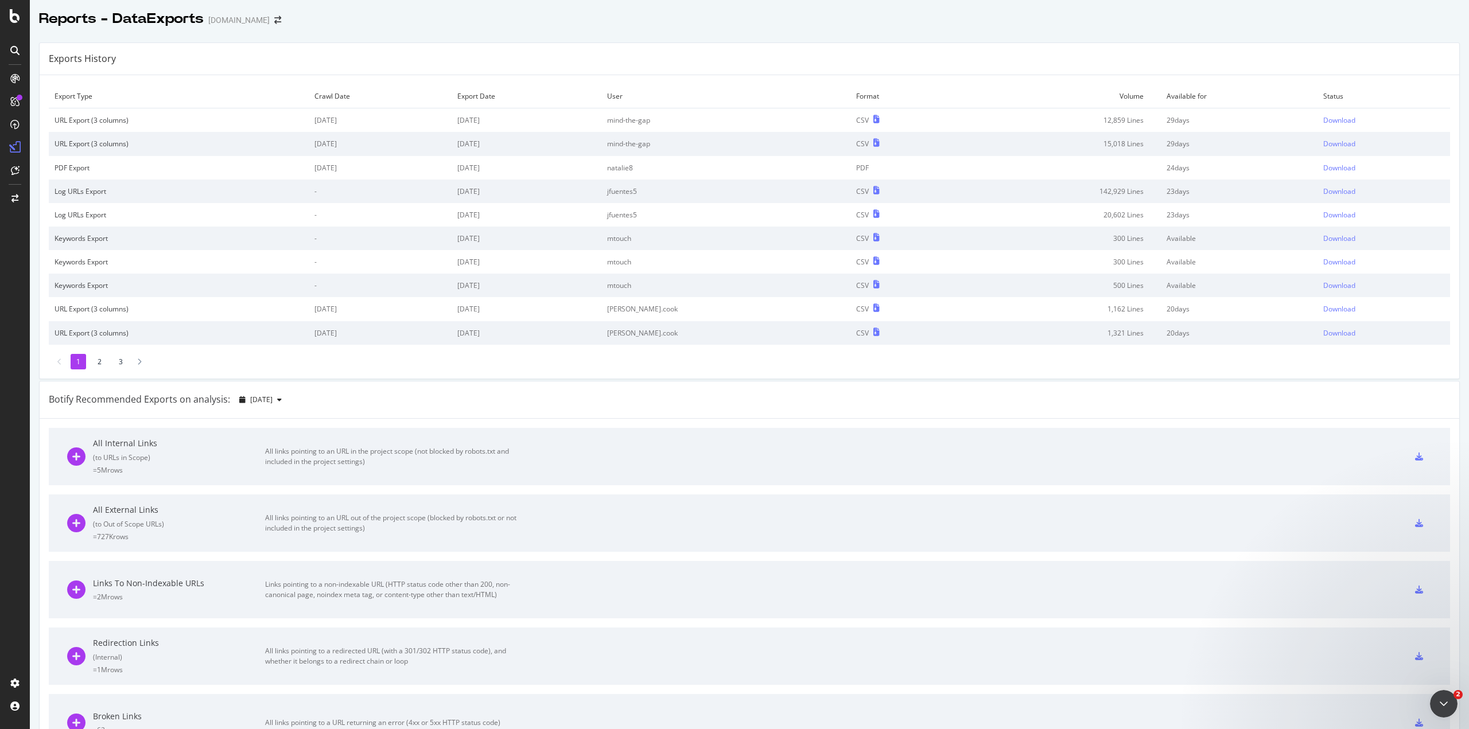
scroll to position [0, 0]
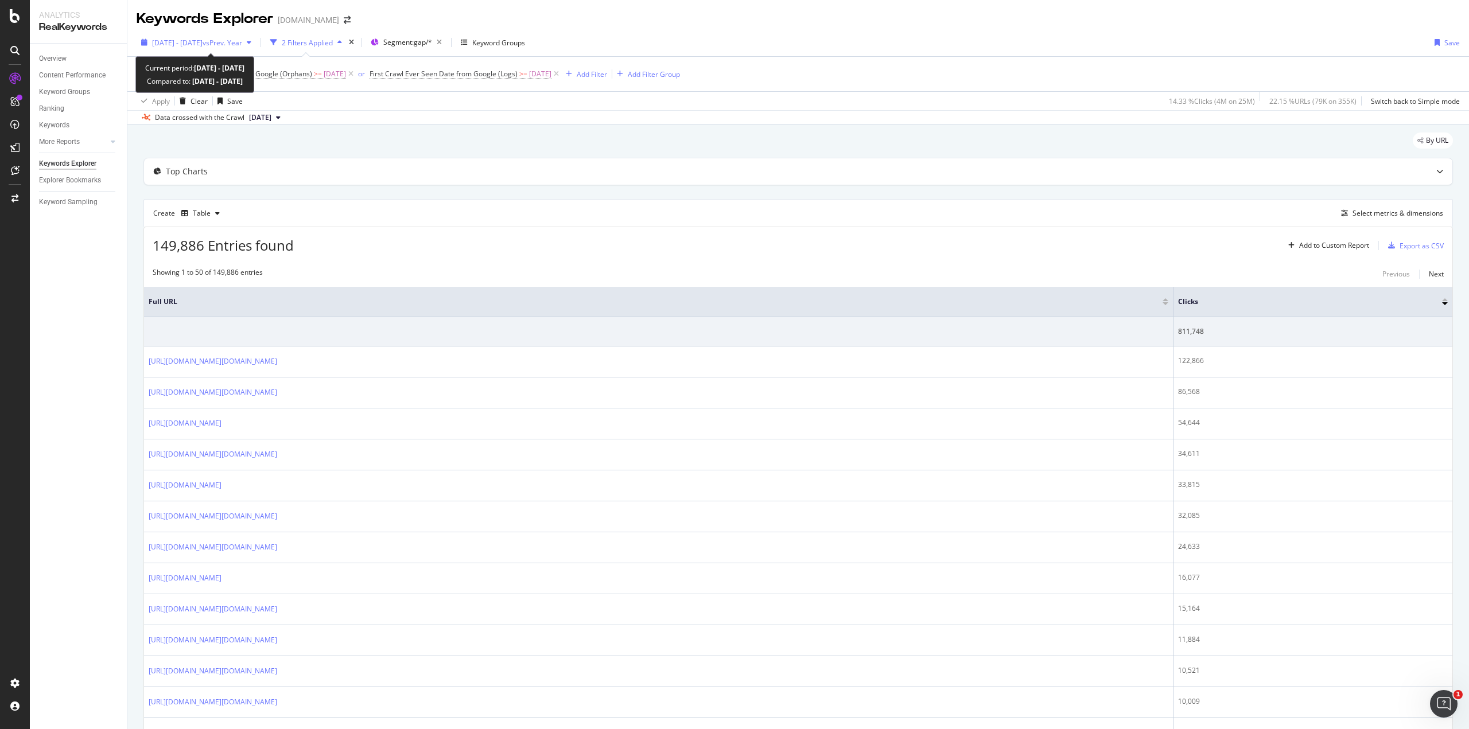
drag, startPoint x: 271, startPoint y: 45, endPoint x: 193, endPoint y: 40, distance: 77.6
click at [193, 40] on div "[DATE] - [DATE] vs Prev. Year" at bounding box center [196, 42] width 119 height 17
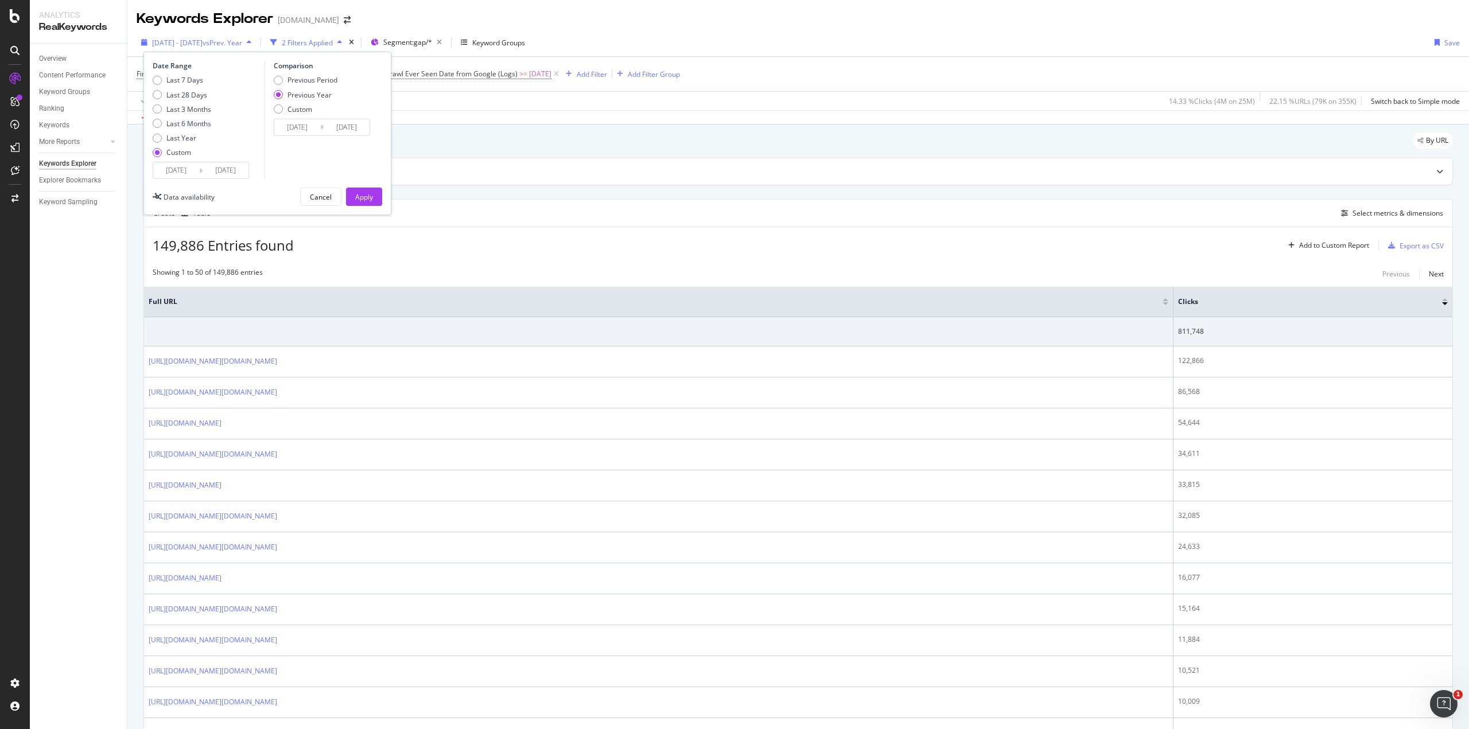
drag, startPoint x: 278, startPoint y: 33, endPoint x: 220, endPoint y: 43, distance: 58.8
click at [220, 43] on button "[DATE] - [DATE] vs Prev. Year" at bounding box center [196, 42] width 119 height 18
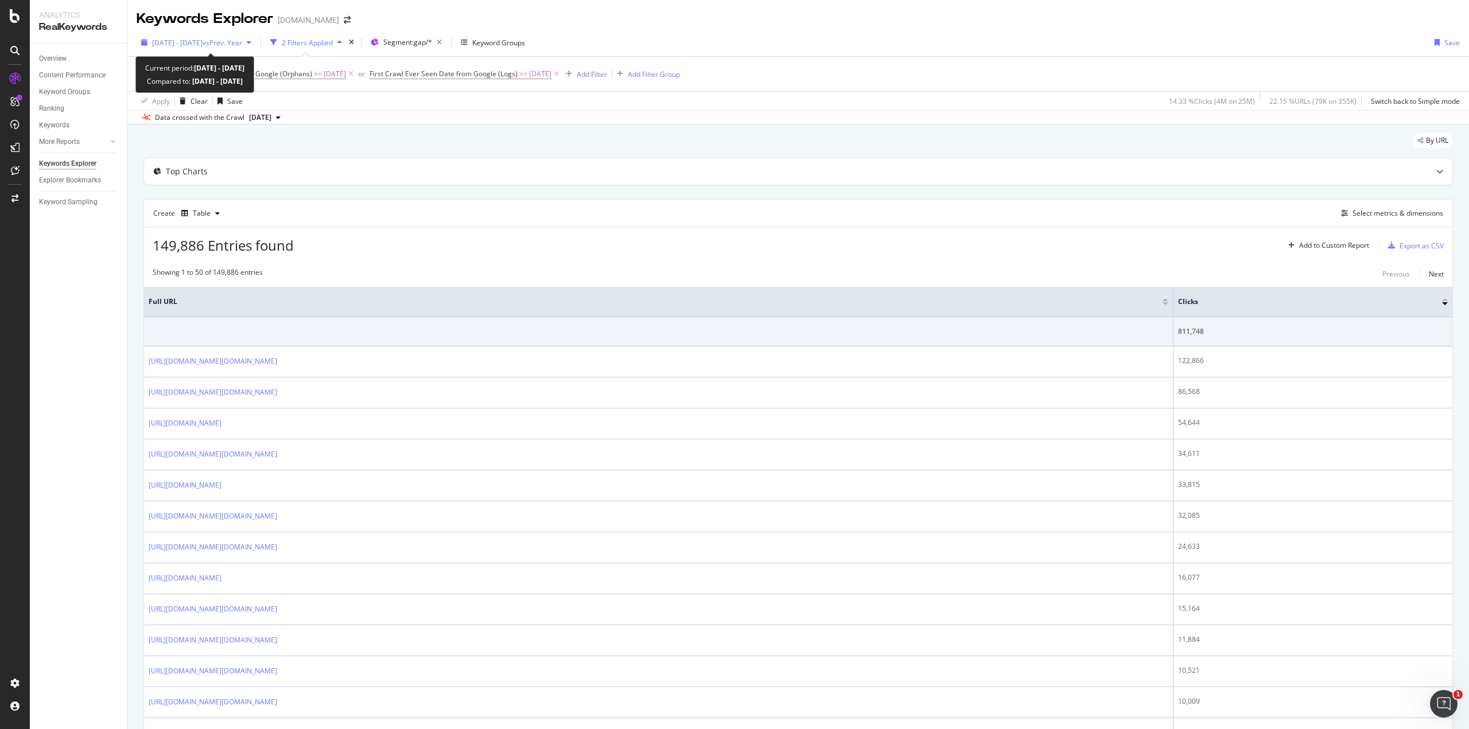
drag, startPoint x: 276, startPoint y: 45, endPoint x: 202, endPoint y: 44, distance: 74.0
click at [202, 44] on div "[DATE] - [DATE] vs Prev. Year" at bounding box center [196, 42] width 119 height 17
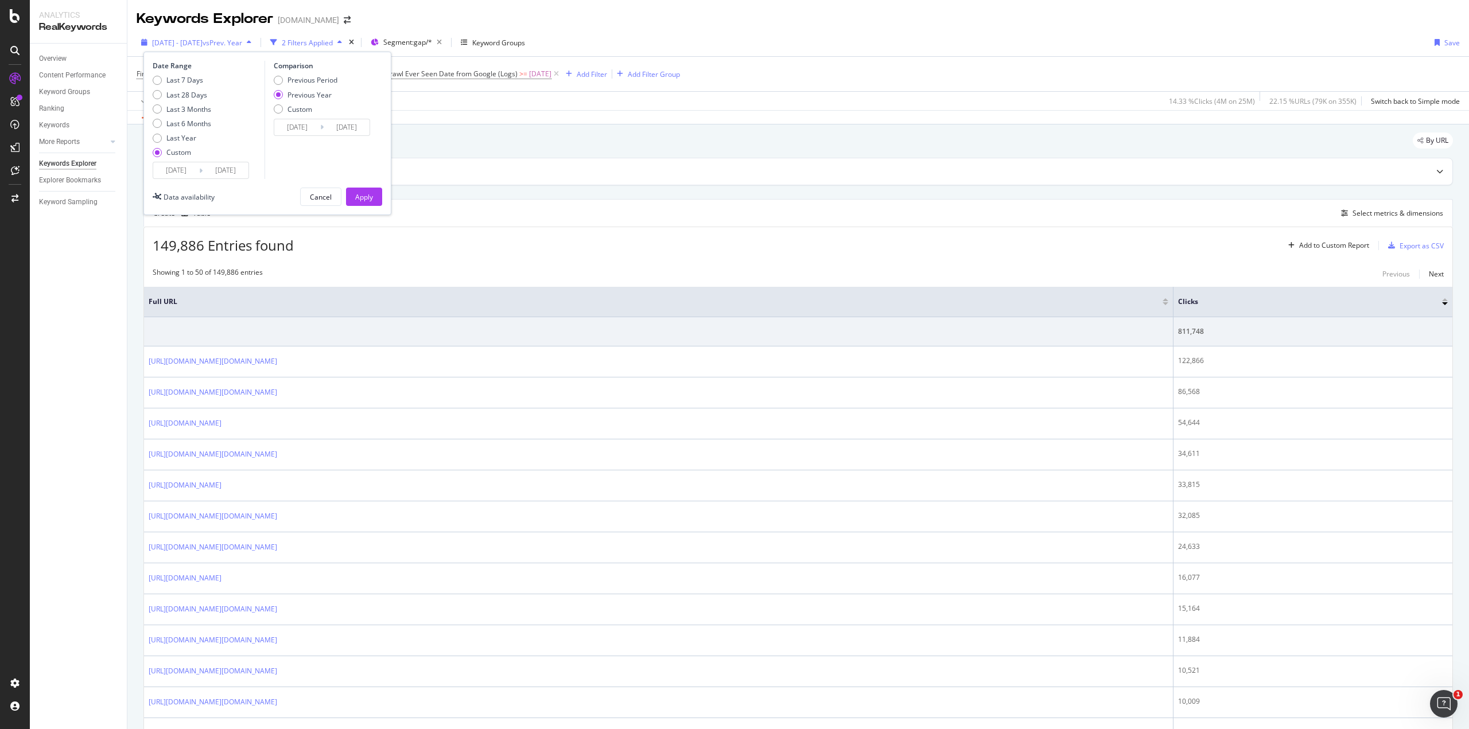
drag, startPoint x: 259, startPoint y: 41, endPoint x: 190, endPoint y: 38, distance: 69.5
click at [190, 38] on span "2025 May. 5th - Sep. 7th vs Prev. Year" at bounding box center [197, 43] width 90 height 10
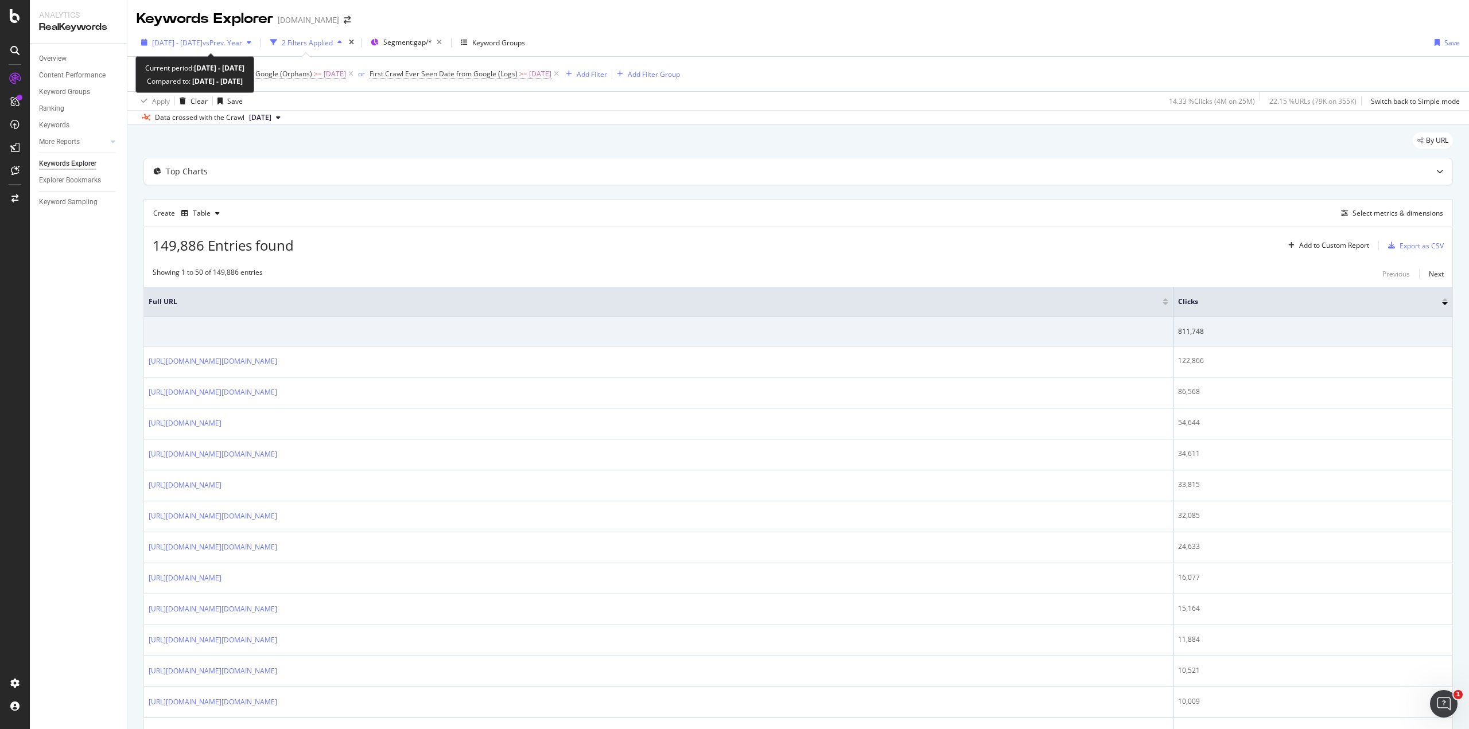
drag, startPoint x: 277, startPoint y: 45, endPoint x: 240, endPoint y: 40, distance: 36.6
click at [240, 40] on div "2025 May. 5th - Sep. 7th vs Prev. Year" at bounding box center [196, 42] width 119 height 17
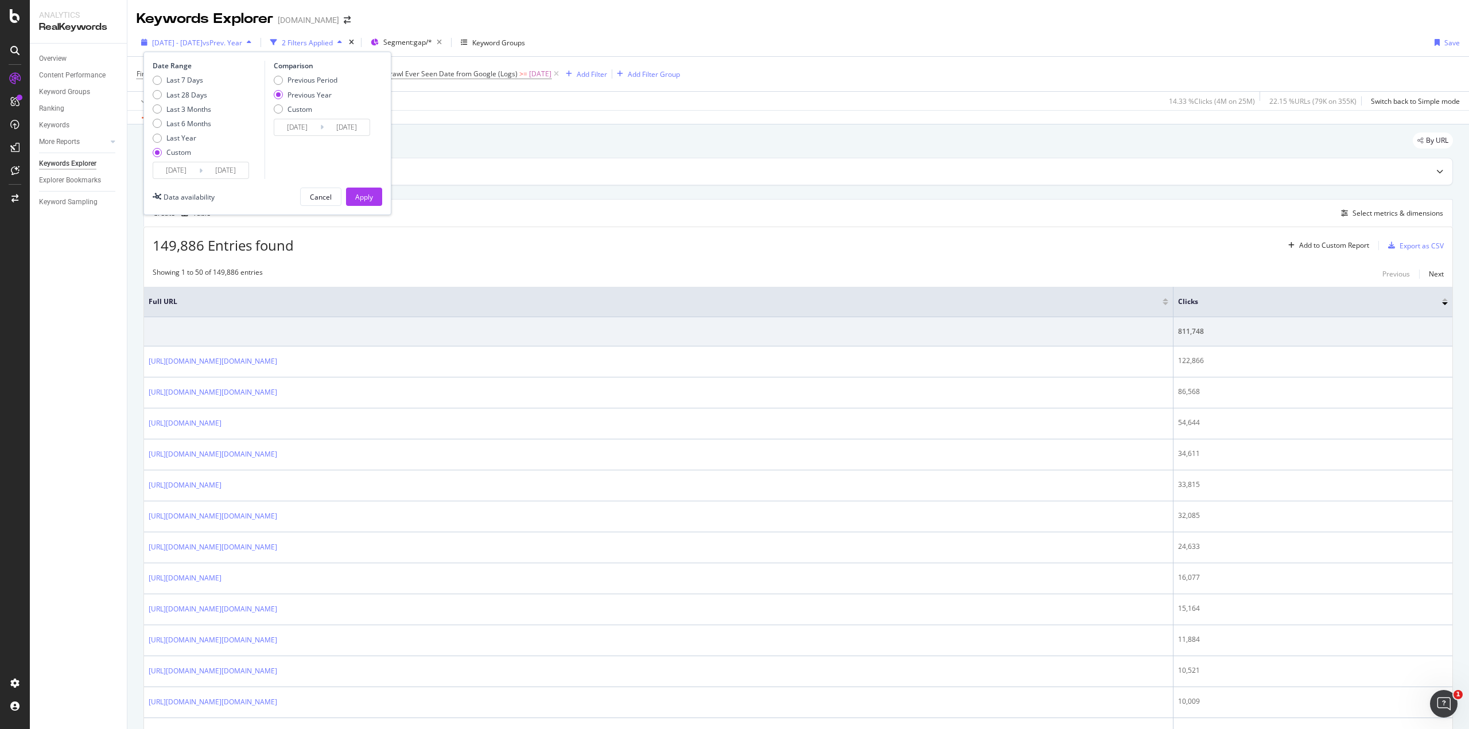
drag, startPoint x: 269, startPoint y: 46, endPoint x: 242, endPoint y: 41, distance: 27.0
click at [242, 41] on span "vs Prev. Year" at bounding box center [223, 43] width 40 height 10
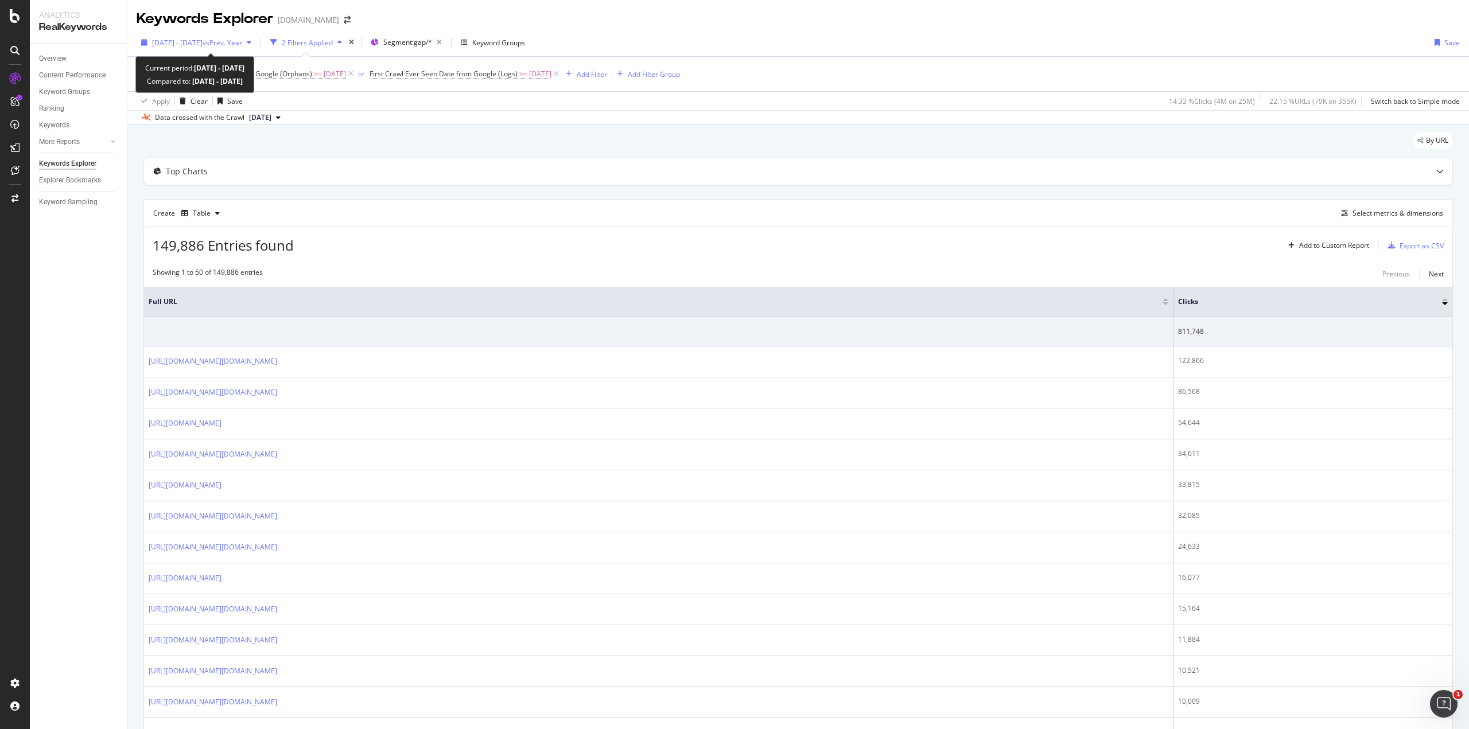
drag, startPoint x: 272, startPoint y: 42, endPoint x: 242, endPoint y: 42, distance: 29.8
click at [242, 42] on div "2025 May. 5th - Sep. 7th vs Prev. Year" at bounding box center [196, 42] width 119 height 17
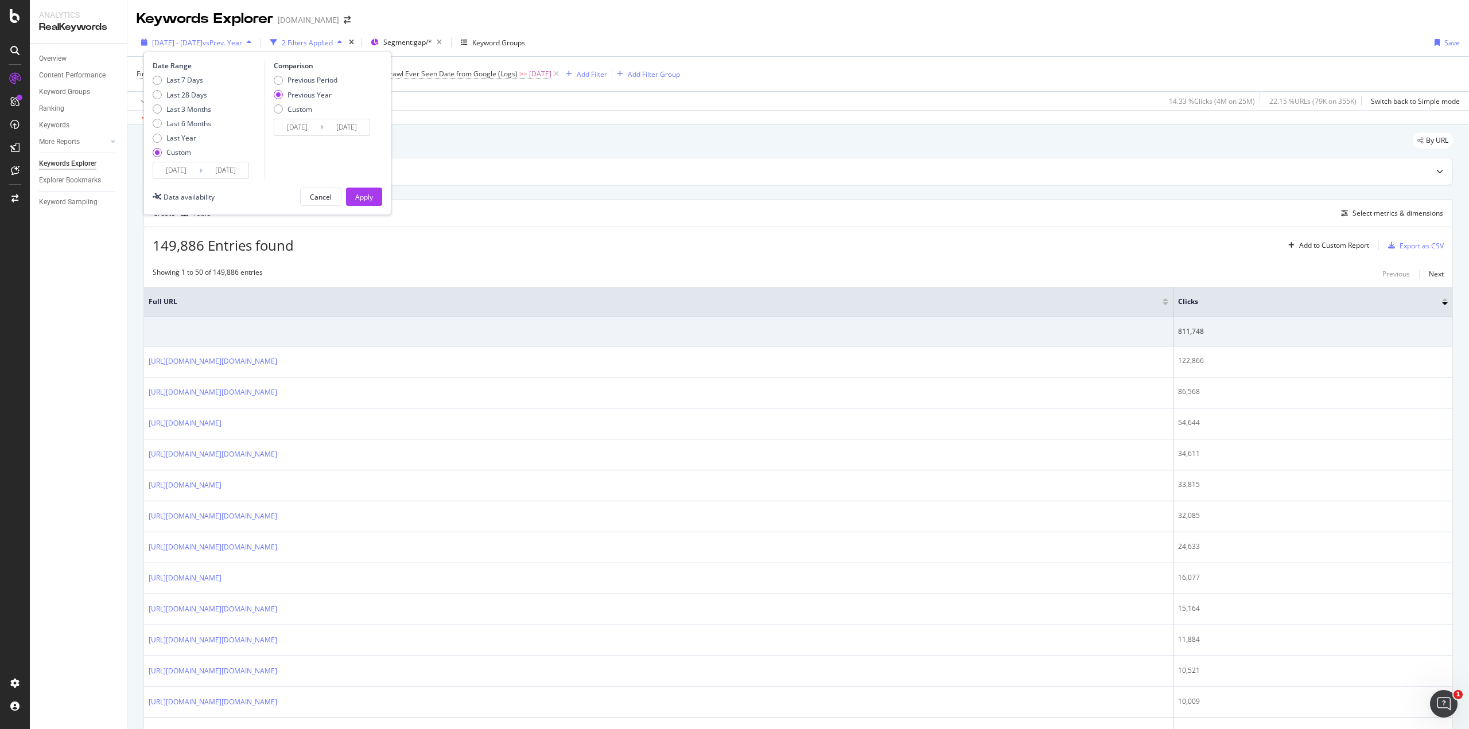
drag, startPoint x: 275, startPoint y: 39, endPoint x: 231, endPoint y: 41, distance: 44.8
click at [231, 41] on div "2025 May. 5th - Sep. 7th vs Prev. Year" at bounding box center [196, 42] width 119 height 17
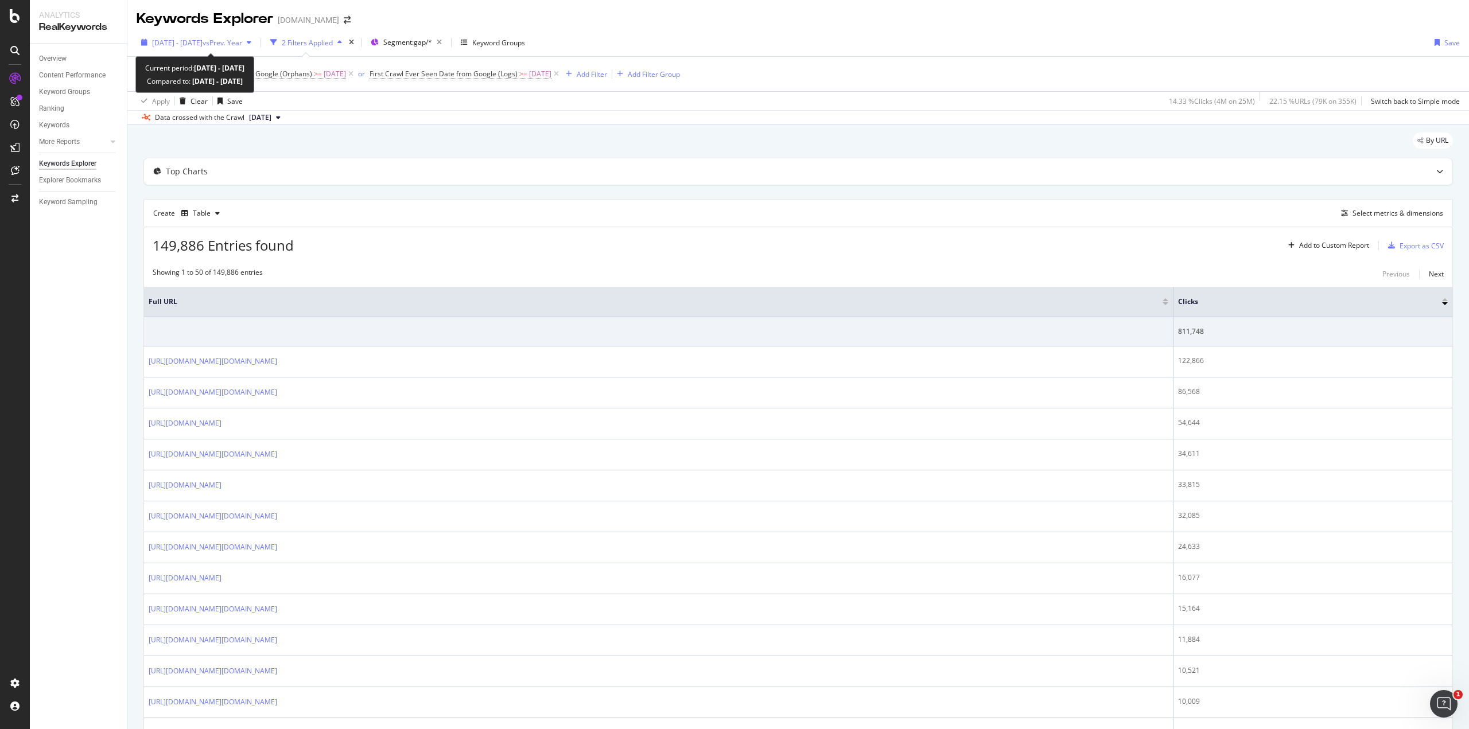
drag, startPoint x: 273, startPoint y: 45, endPoint x: 226, endPoint y: 37, distance: 47.2
click at [226, 37] on div "2025 May. 5th - Sep. 7th vs Prev. Year" at bounding box center [196, 42] width 119 height 17
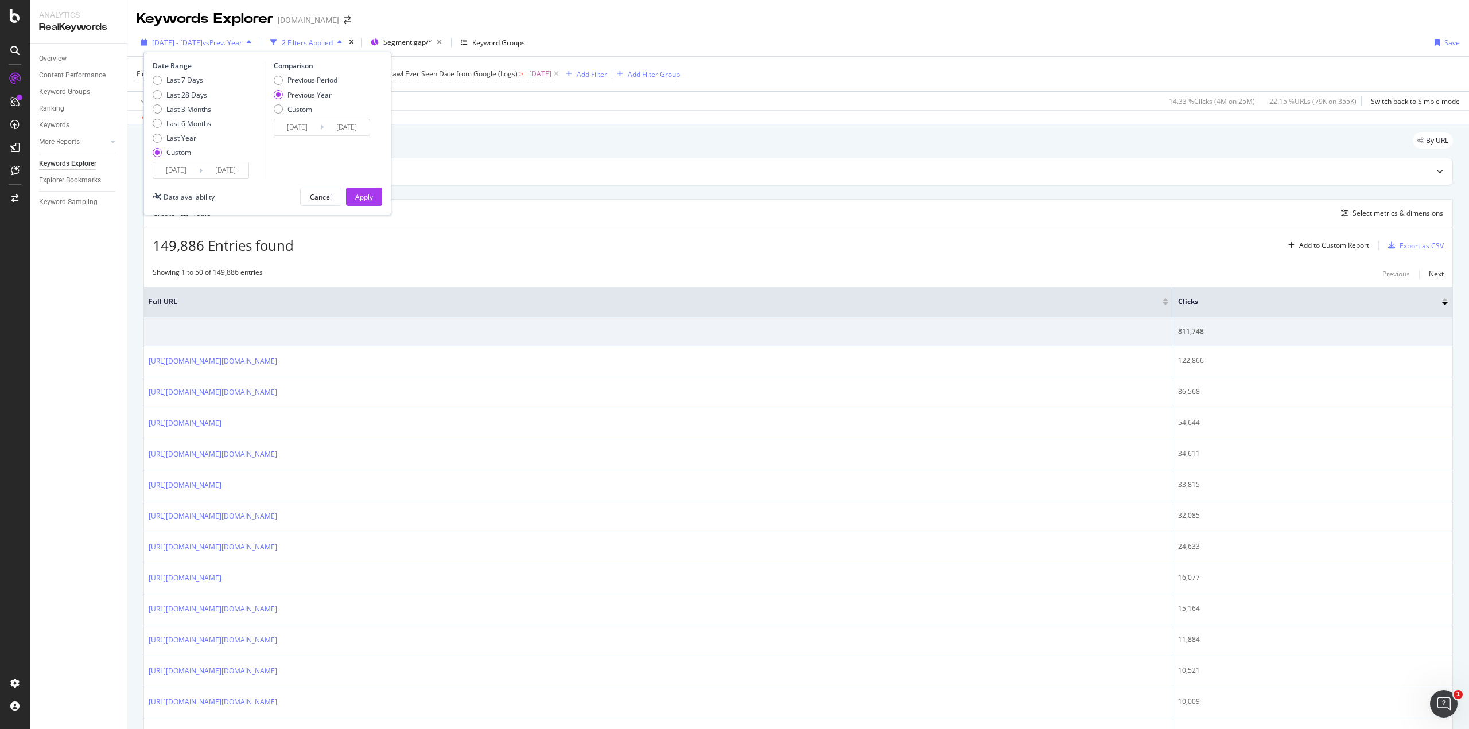
drag, startPoint x: 269, startPoint y: 41, endPoint x: 219, endPoint y: 40, distance: 49.4
click at [219, 40] on span "2025 May. 5th - Sep. 7th vs Prev. Year" at bounding box center [197, 43] width 90 height 10
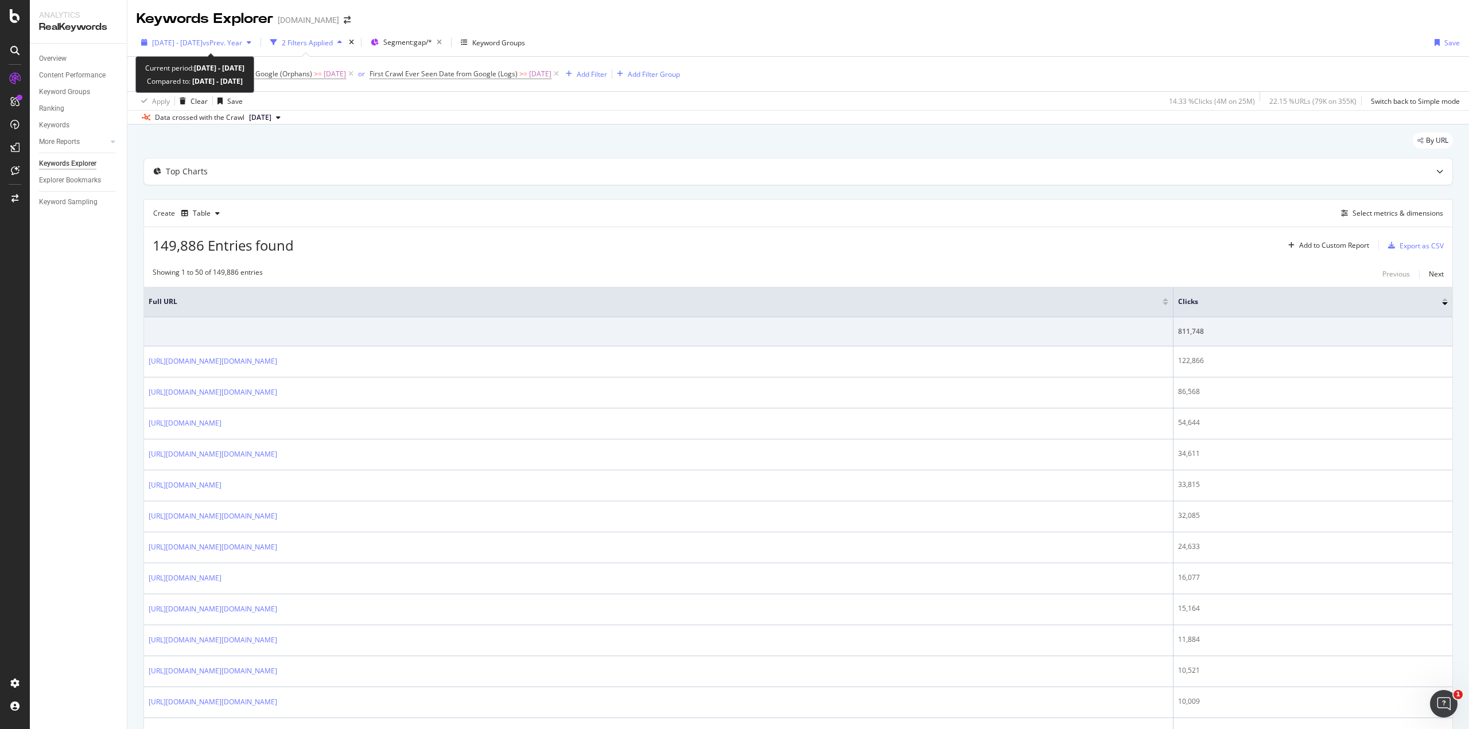
drag, startPoint x: 252, startPoint y: 40, endPoint x: 274, endPoint y: 45, distance: 22.5
click at [256, 45] on div "2025 May. 5th - Sep. 7th vs Prev. Year" at bounding box center [196, 42] width 119 height 17
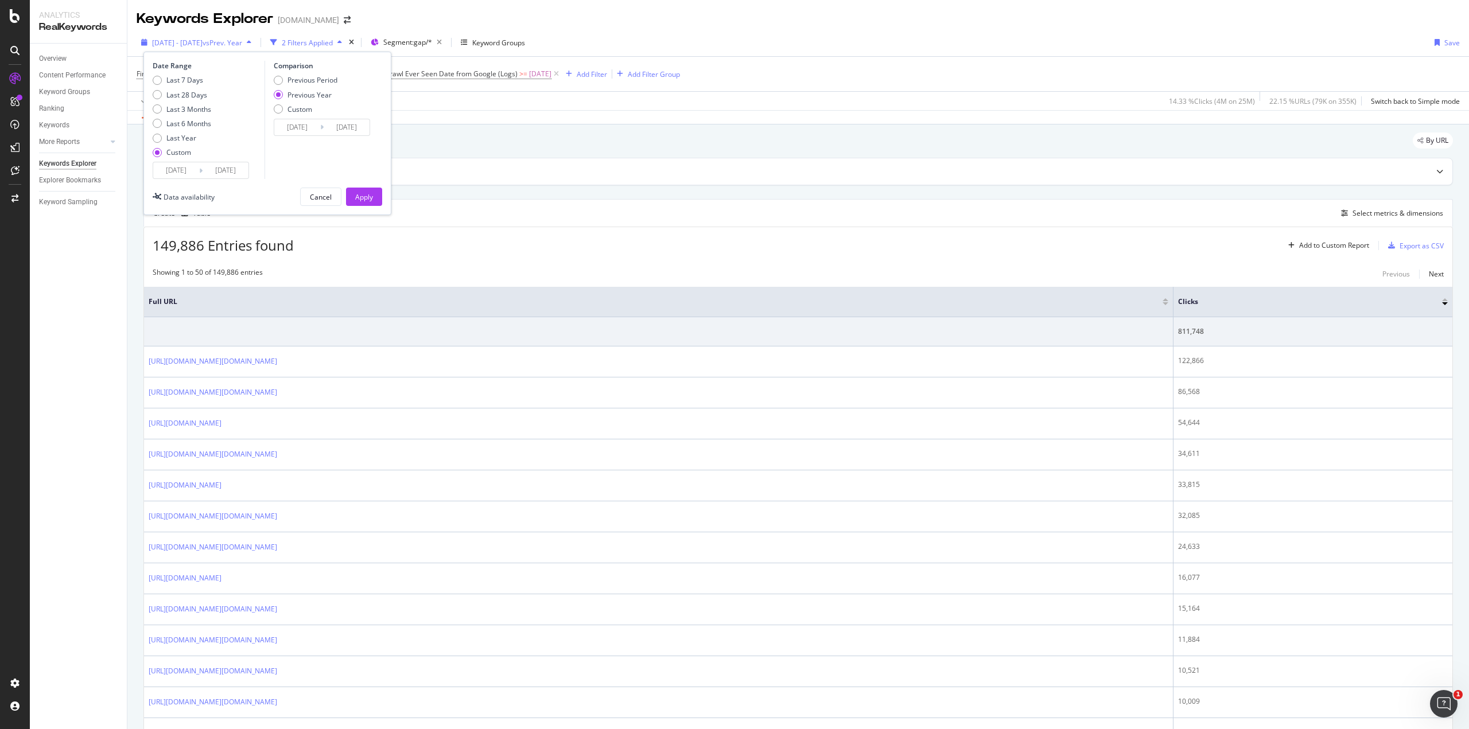
click at [242, 42] on span "vs Prev. Year" at bounding box center [223, 43] width 40 height 10
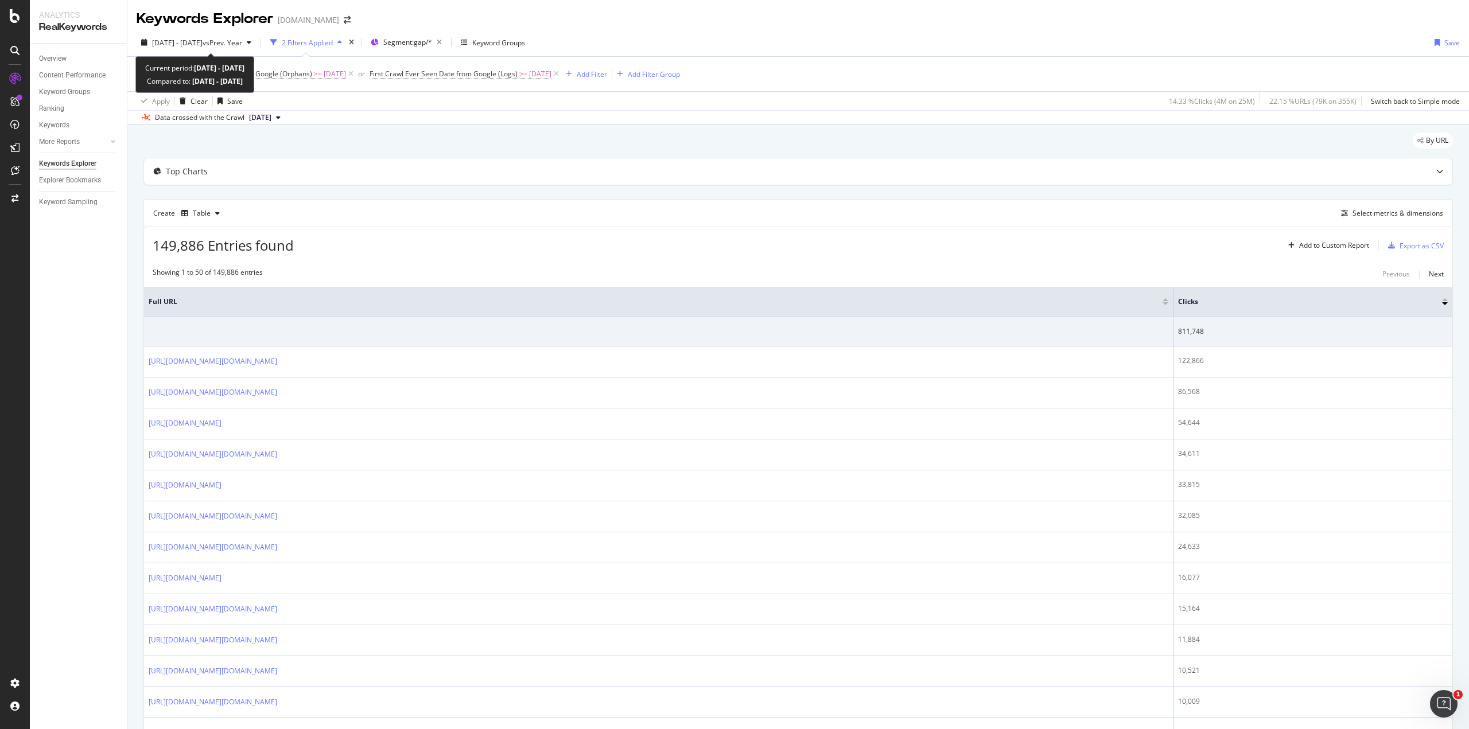
click at [242, 42] on span "vs Prev. Year" at bounding box center [223, 43] width 40 height 10
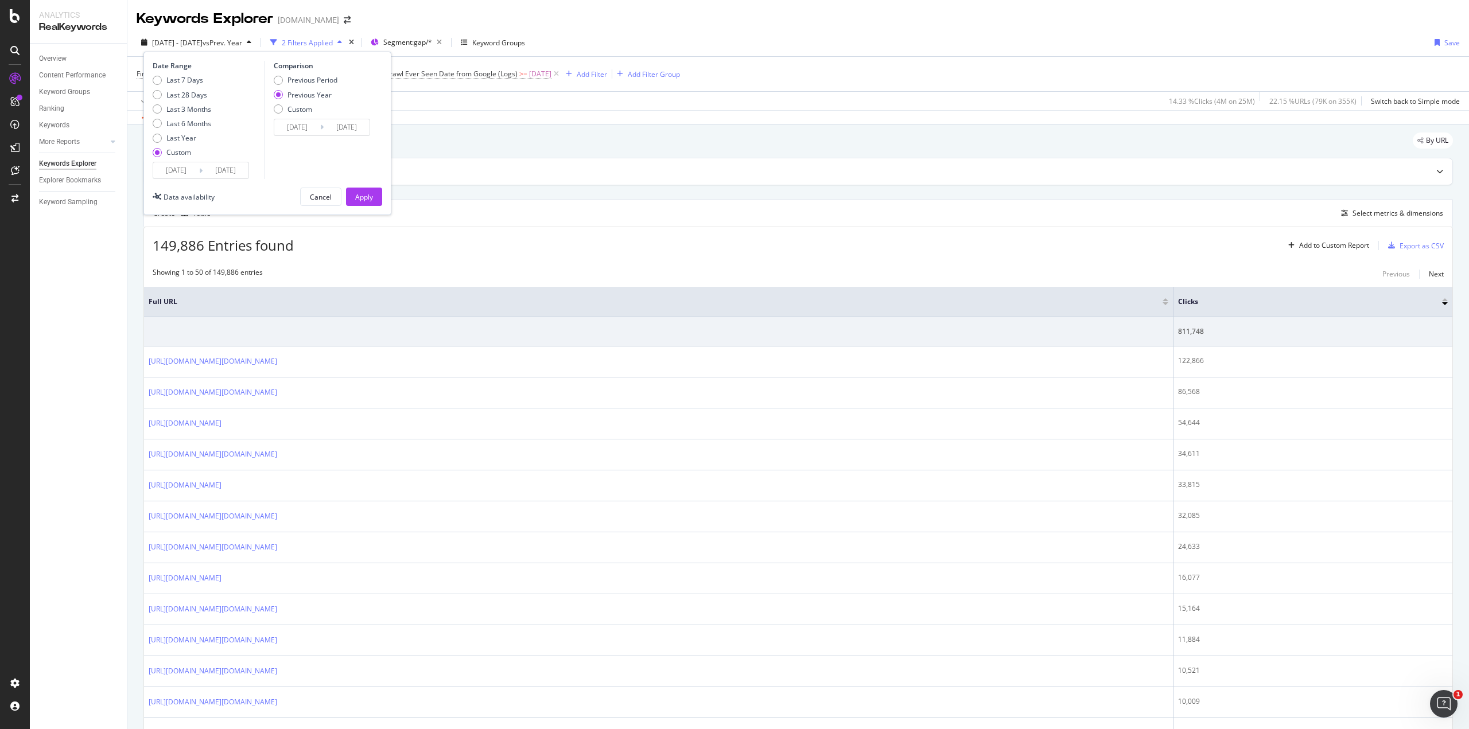
click at [242, 42] on span "vs Prev. Year" at bounding box center [223, 43] width 40 height 10
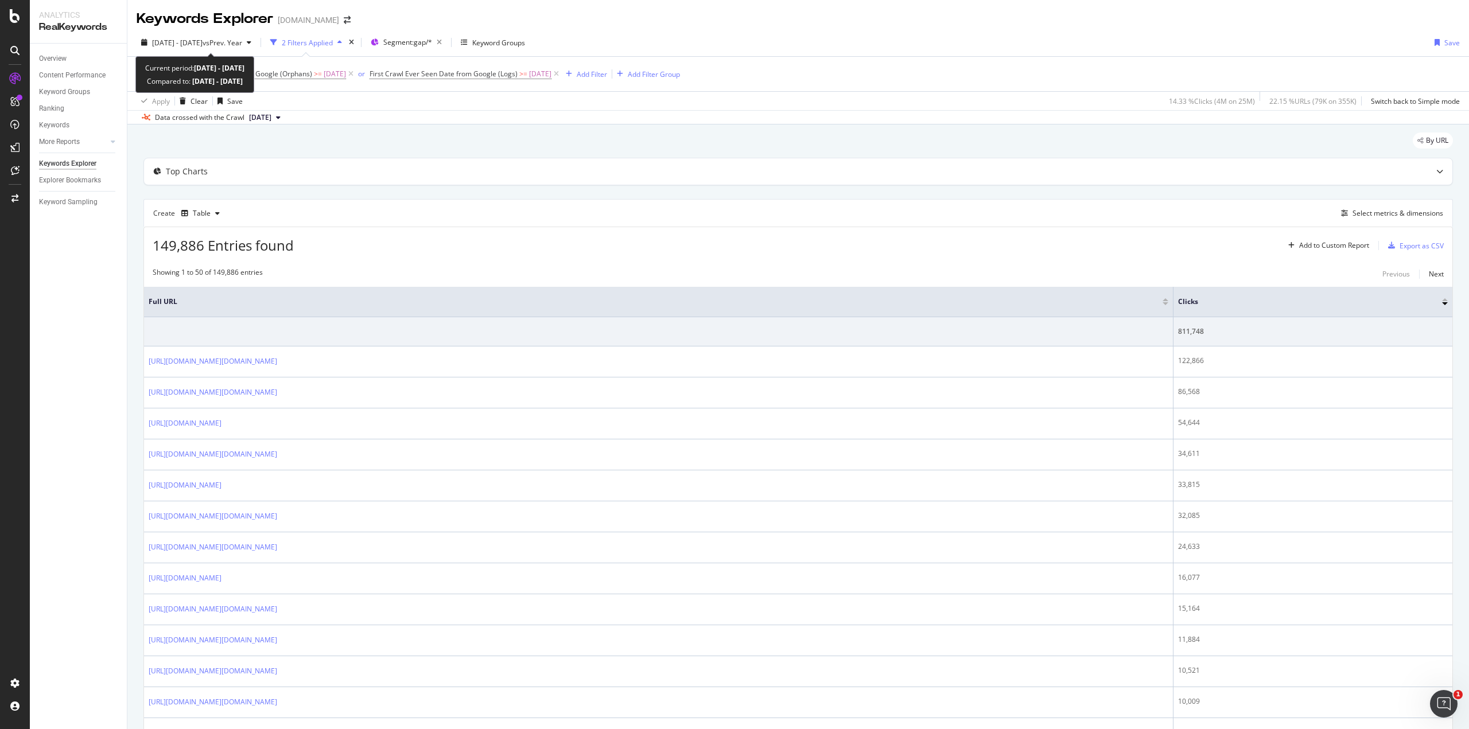
drag, startPoint x: 275, startPoint y: 80, endPoint x: 143, endPoint y: 65, distance: 133.4
click at [143, 65] on div "Current period: 2025 May. 5th - Sep. 7th Compared to: 2024 May. 6th - Sep. 8th" at bounding box center [194, 74] width 119 height 37
copy div "Current period: 2025 May. 5th - Sep. 7th Compared to: 2024 May. 6th - Sep. 8th"
drag, startPoint x: 134, startPoint y: 72, endPoint x: 565, endPoint y: 83, distance: 431.1
click at [565, 83] on div "First Crawl - Indexing Bots Date from Google (Orphans) >= 2025-05-06 or First C…" at bounding box center [798, 83] width 1342 height 54
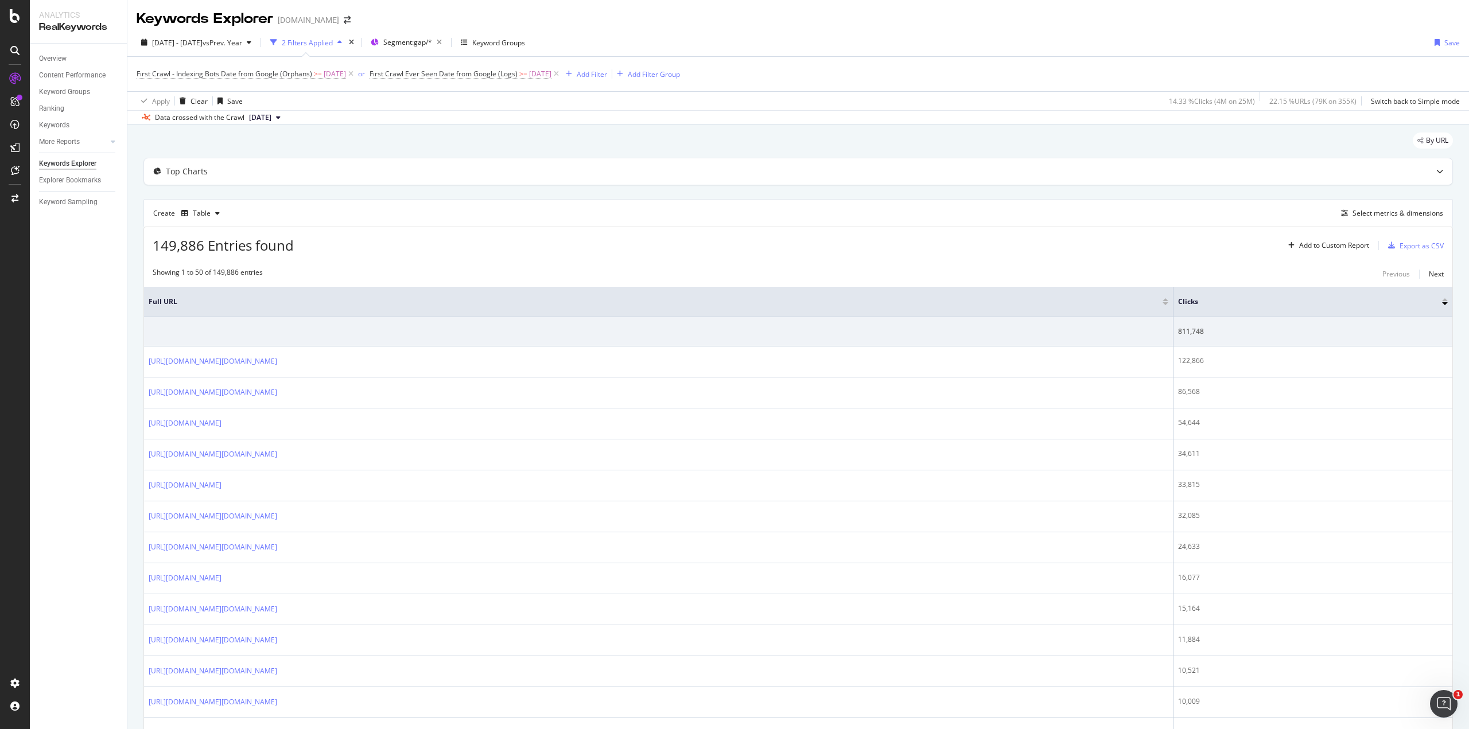
copy span "First Crawl - Indexing Bots Date from Google (Orphans) >= 2025-05-06 or First C…"
click at [432, 41] on span "Segment: gap/*" at bounding box center [407, 42] width 49 height 10
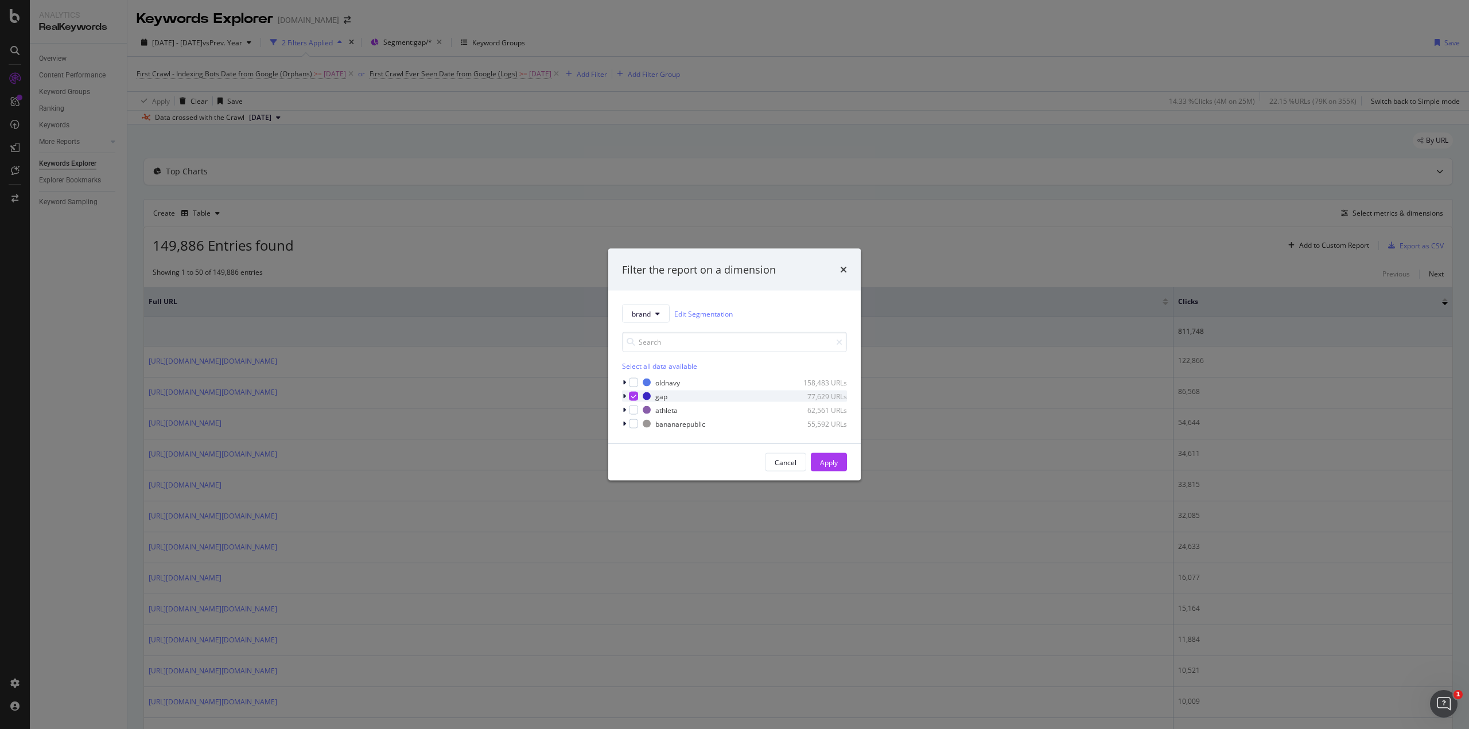
click at [623, 393] on icon "modal" at bounding box center [624, 396] width 3 height 7
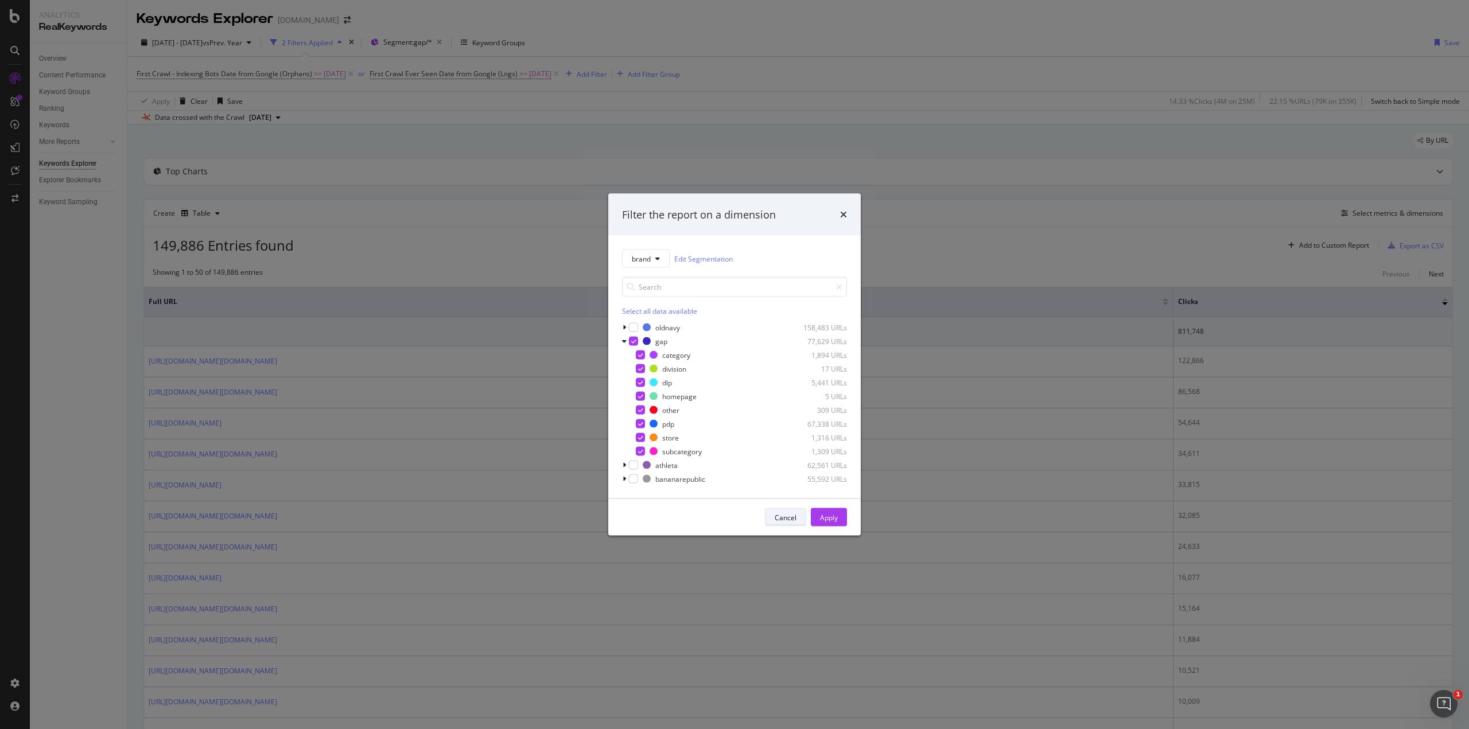
click at [780, 519] on div "Cancel" at bounding box center [786, 517] width 22 height 10
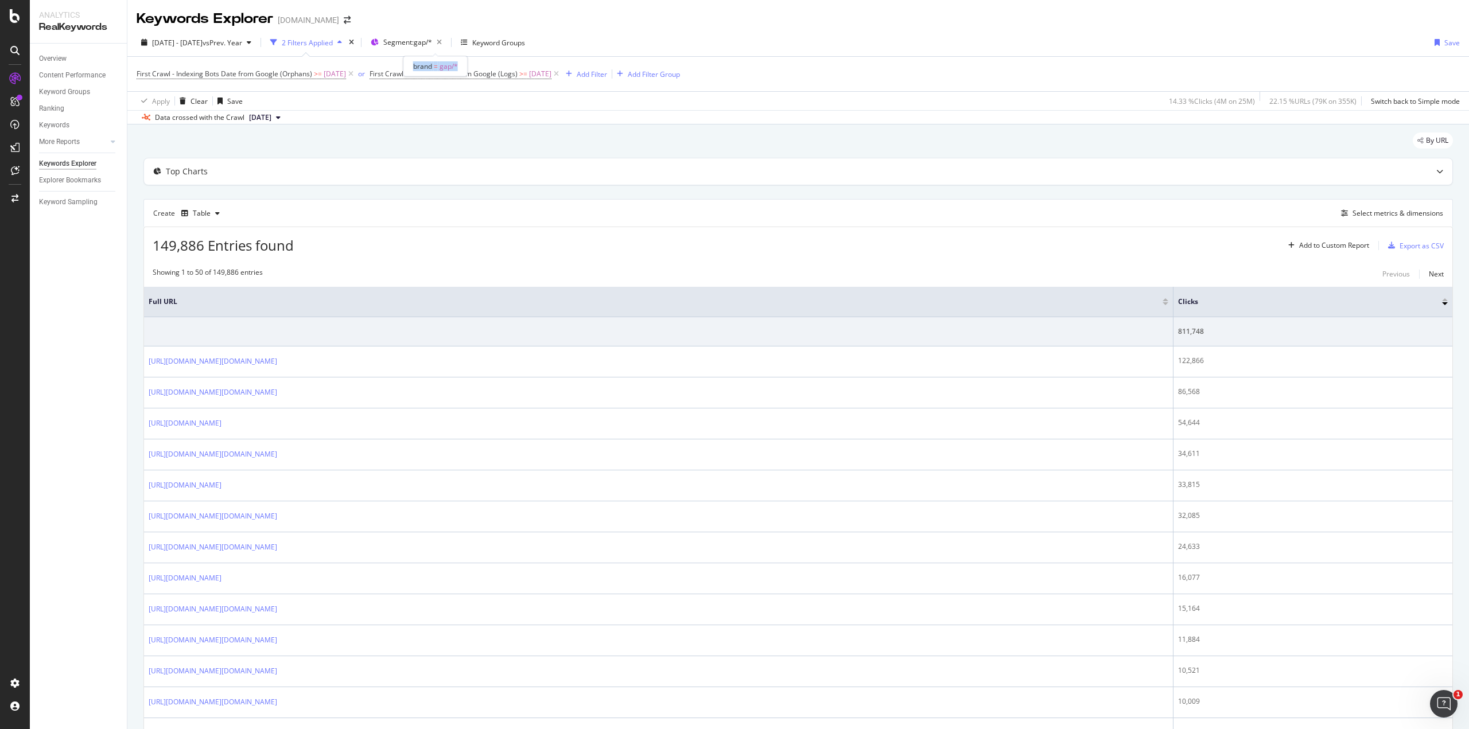
drag, startPoint x: 458, startPoint y: 67, endPoint x: 413, endPoint y: 63, distance: 45.5
click at [413, 63] on div "brand = gap/*" at bounding box center [435, 66] width 64 height 20
copy span "brand = gap/*"
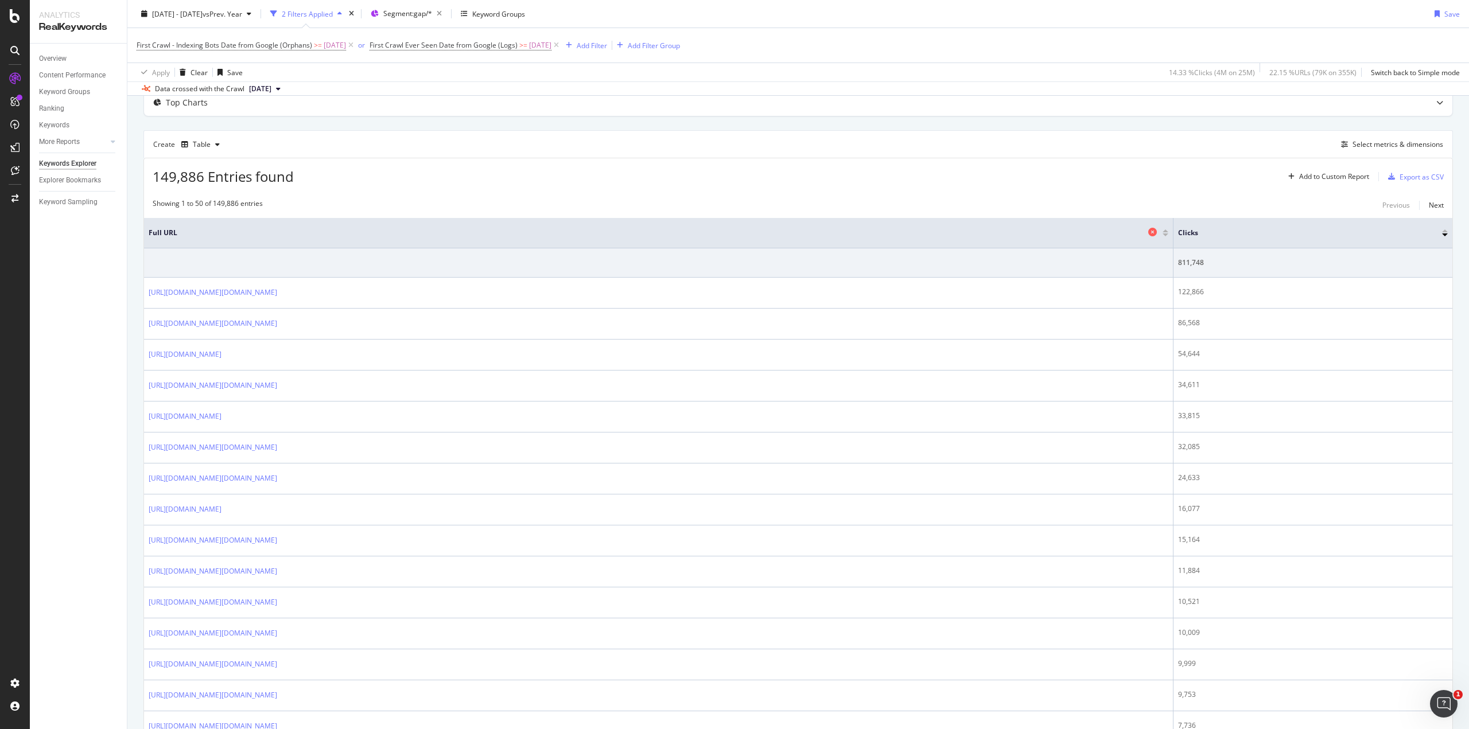
scroll to position [38, 0]
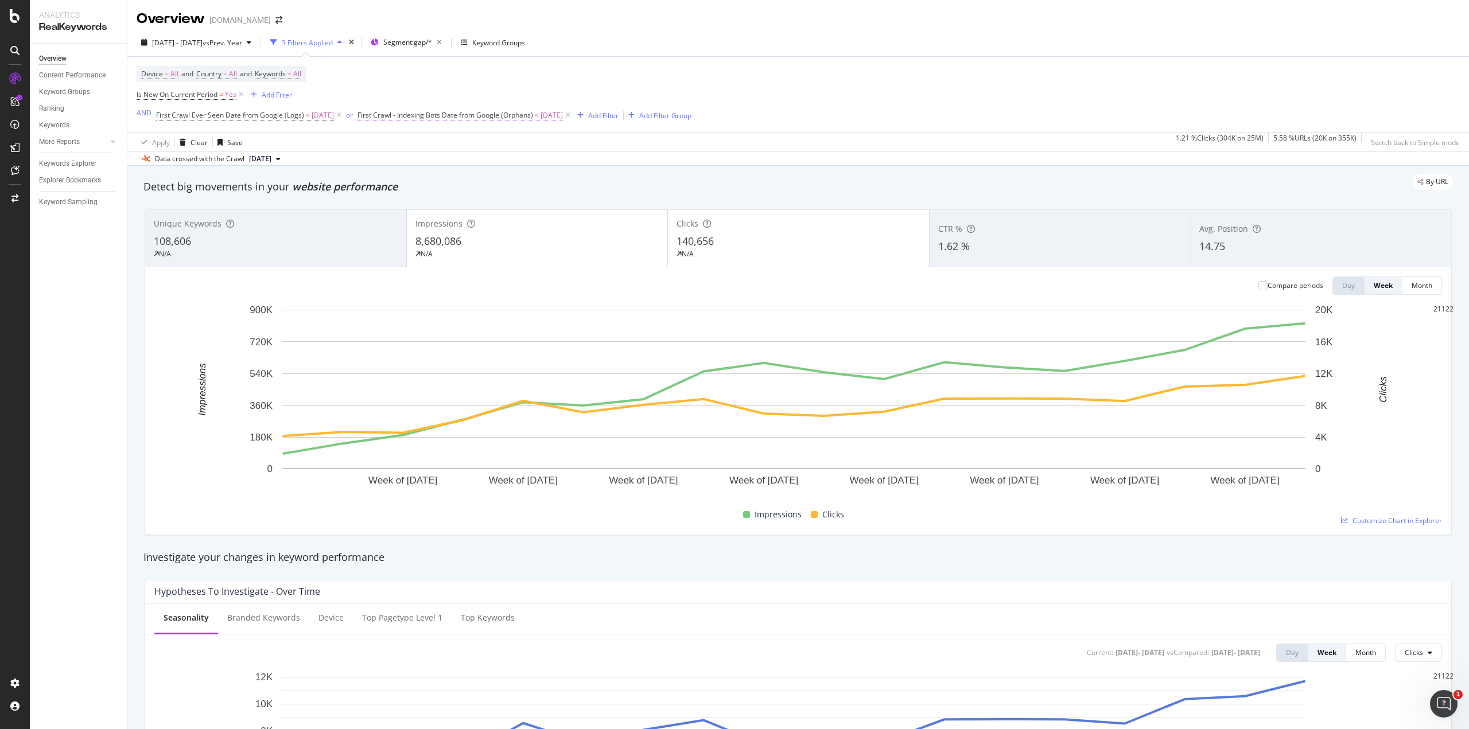
drag, startPoint x: 138, startPoint y: 71, endPoint x: 587, endPoint y: 117, distance: 451.7
click at [587, 117] on div "Device = All and Country = All and Keywords = All Is New On Current Period = Ye…" at bounding box center [414, 94] width 555 height 57
copy div "Device = All and Country = All and Keywords = All Is New On Current Period = Ye…"
click at [857, 145] on div "Apply Clear Save 1.21 % Clicks ( 304K on 25M ) 5.58 % URLs ( 20K on 355K ) Swit…" at bounding box center [798, 142] width 1342 height 19
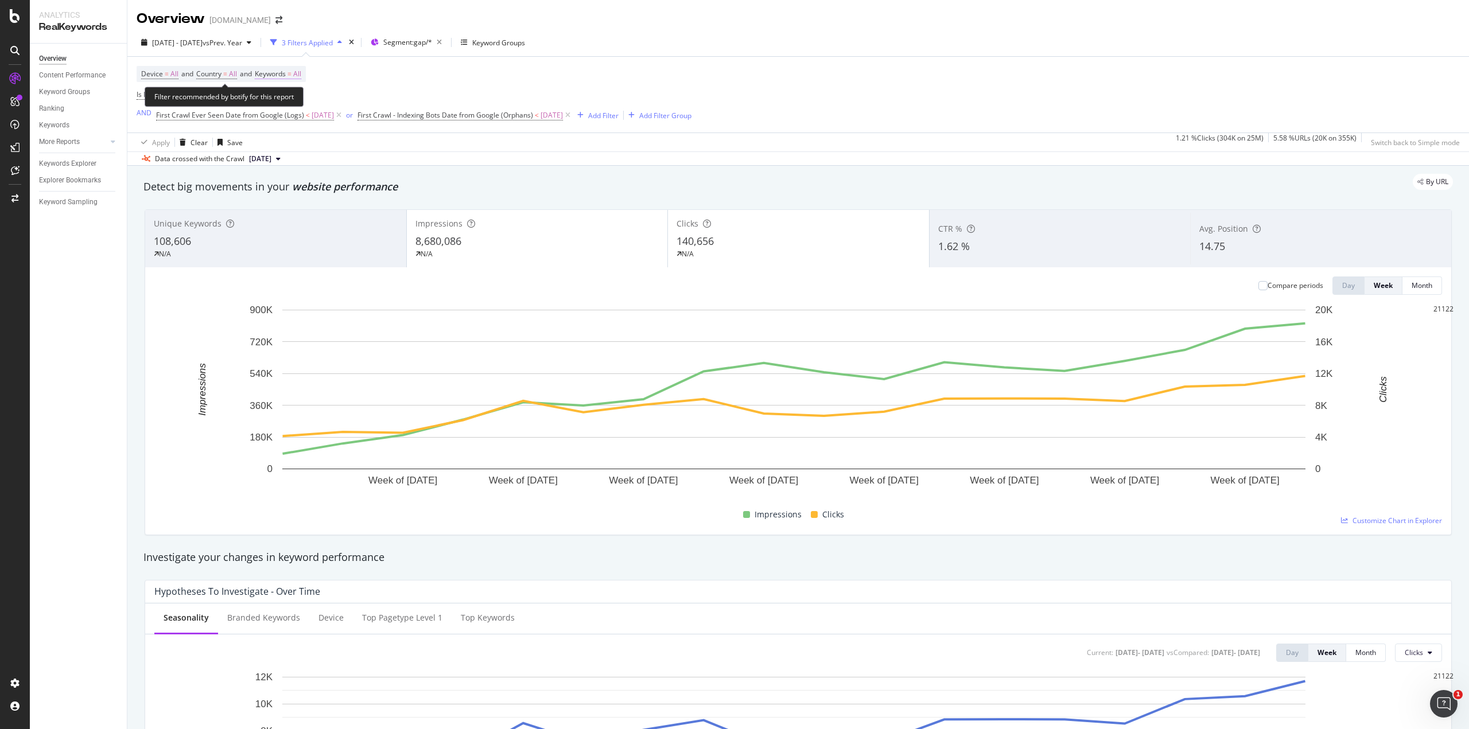
click at [301, 72] on span "All" at bounding box center [297, 74] width 8 height 16
click at [286, 85] on div "button" at bounding box center [279, 82] width 14 height 7
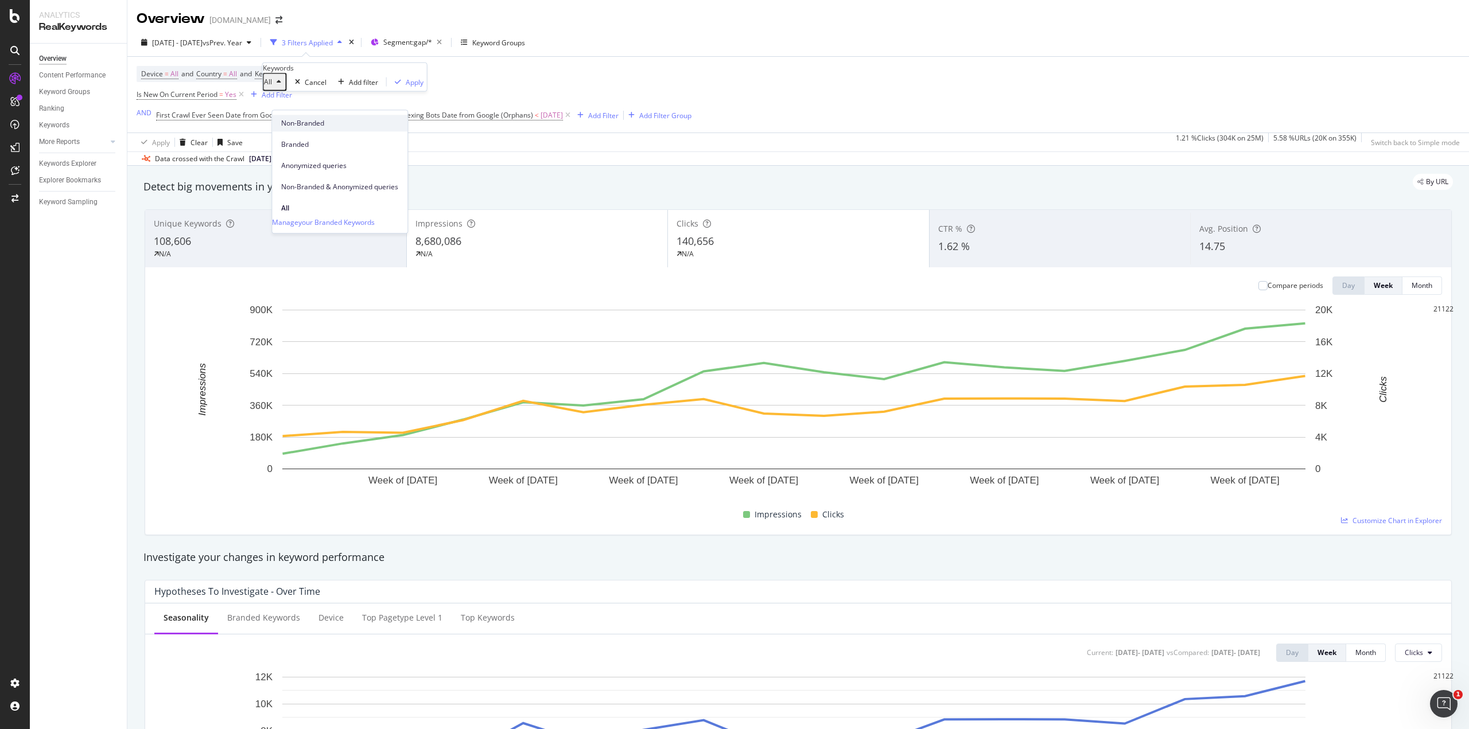
click at [294, 120] on span "Non-Branded" at bounding box center [339, 123] width 117 height 10
click at [441, 87] on div "Apply" at bounding box center [450, 82] width 18 height 10
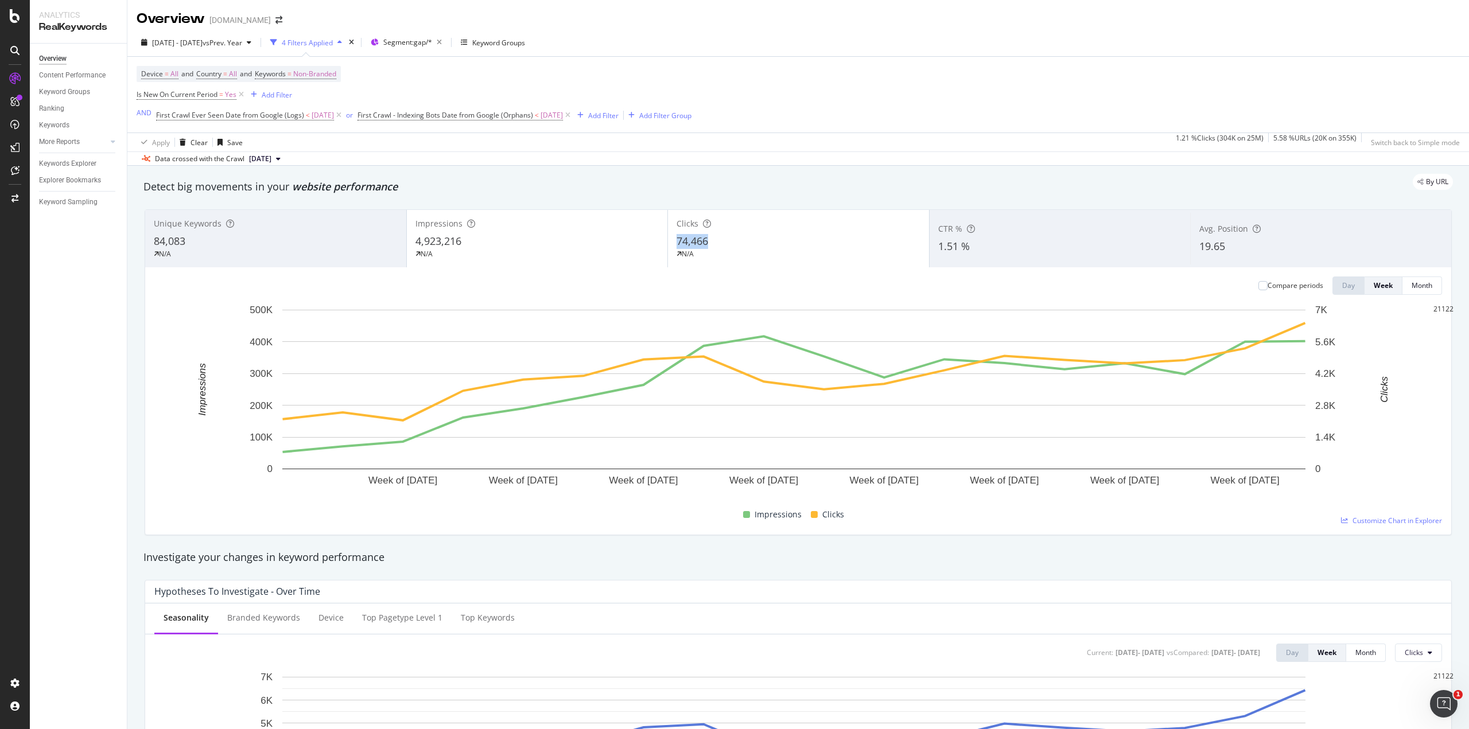
drag, startPoint x: 672, startPoint y: 241, endPoint x: 707, endPoint y: 240, distance: 34.4
click at [707, 240] on div "Clicks 74,466 N/A" at bounding box center [798, 239] width 261 height 52
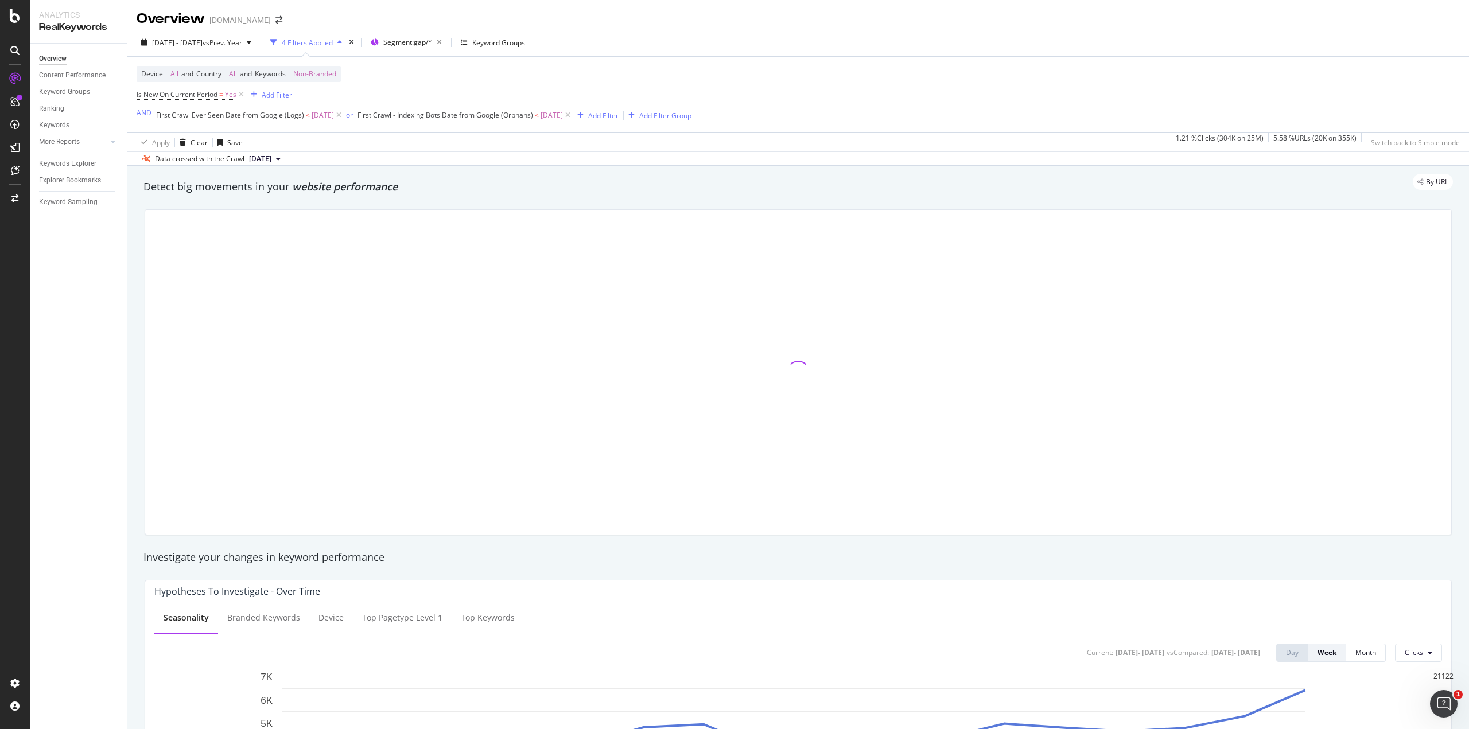
copy span "74,466"
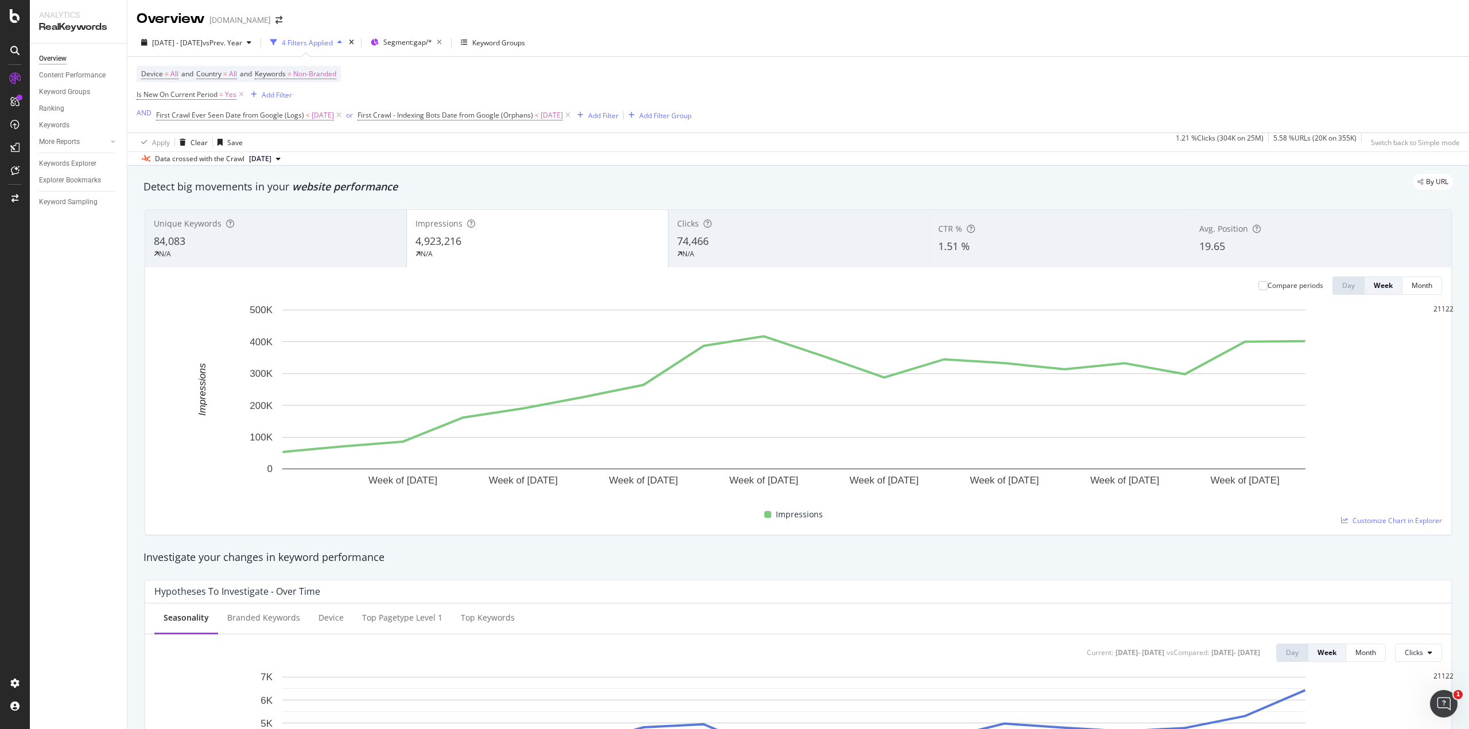
click at [707, 240] on div "74,466" at bounding box center [799, 241] width 244 height 15
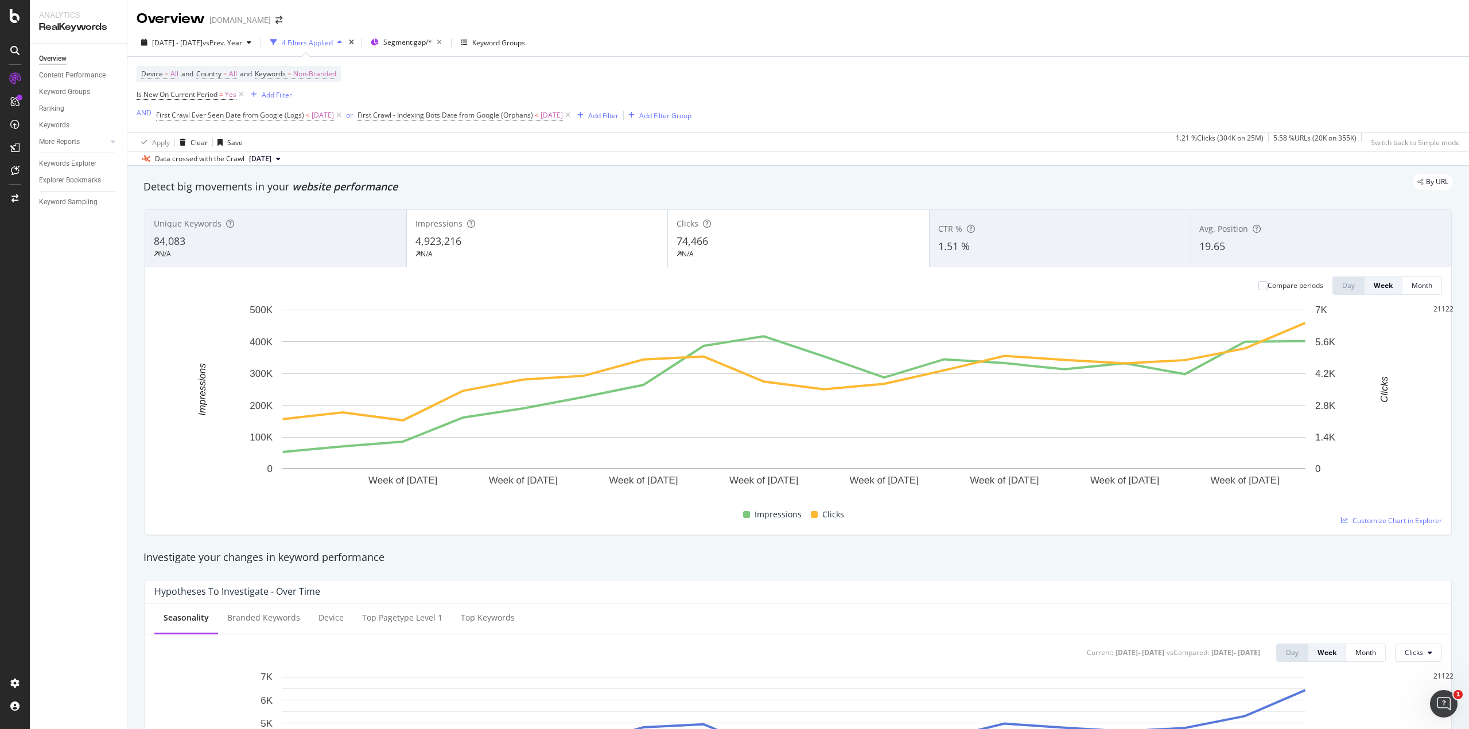
click at [1017, 15] on div "Overview [DOMAIN_NAME]" at bounding box center [798, 14] width 1342 height 29
click at [1058, 21] on div "Overview [DOMAIN_NAME]" at bounding box center [798, 14] width 1342 height 29
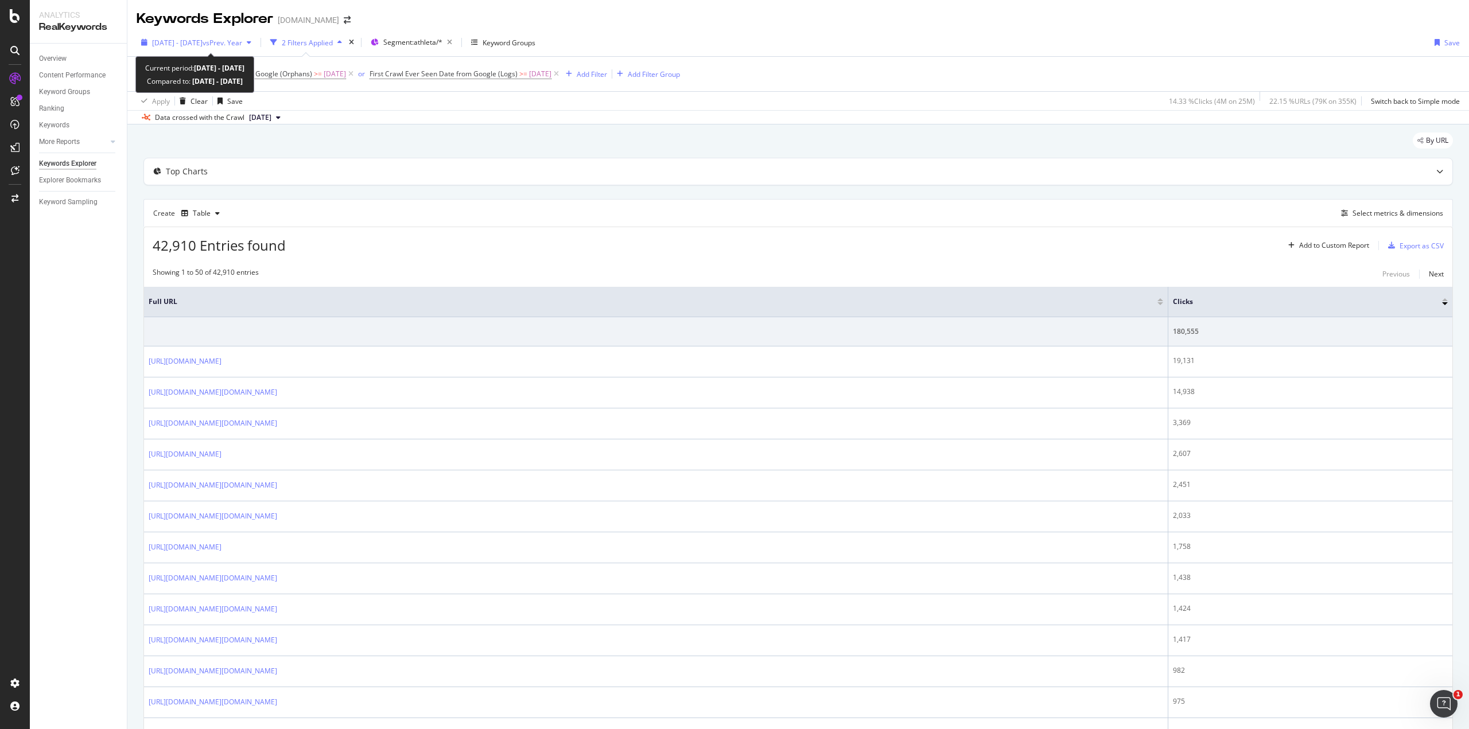
drag, startPoint x: 153, startPoint y: 38, endPoint x: 188, endPoint y: 42, distance: 35.8
click at [188, 42] on div "[DATE] - [DATE] vs Prev. Year" at bounding box center [196, 42] width 119 height 17
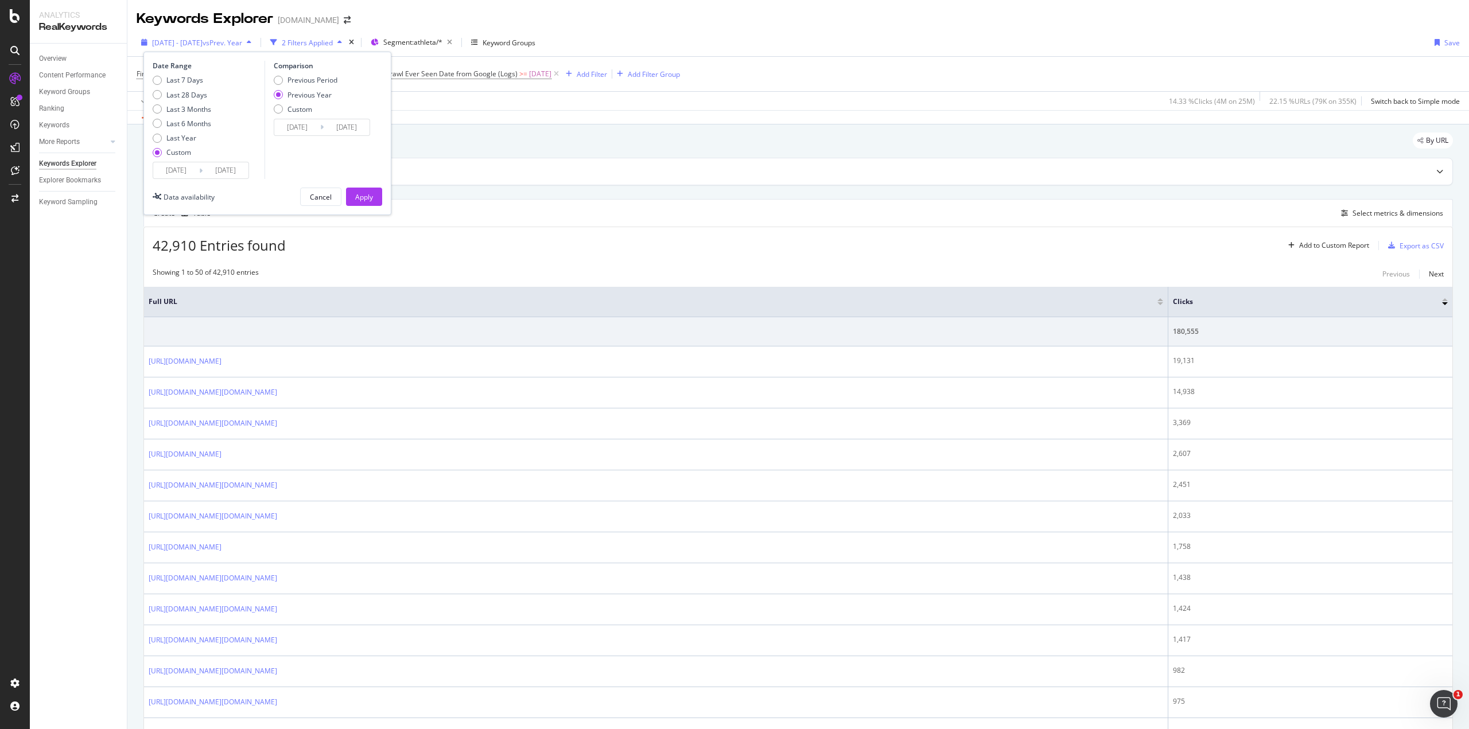
drag, startPoint x: 269, startPoint y: 43, endPoint x: 224, endPoint y: 38, distance: 44.5
click at [224, 38] on span "[DATE] - [DATE] vs Prev. Year" at bounding box center [197, 43] width 90 height 10
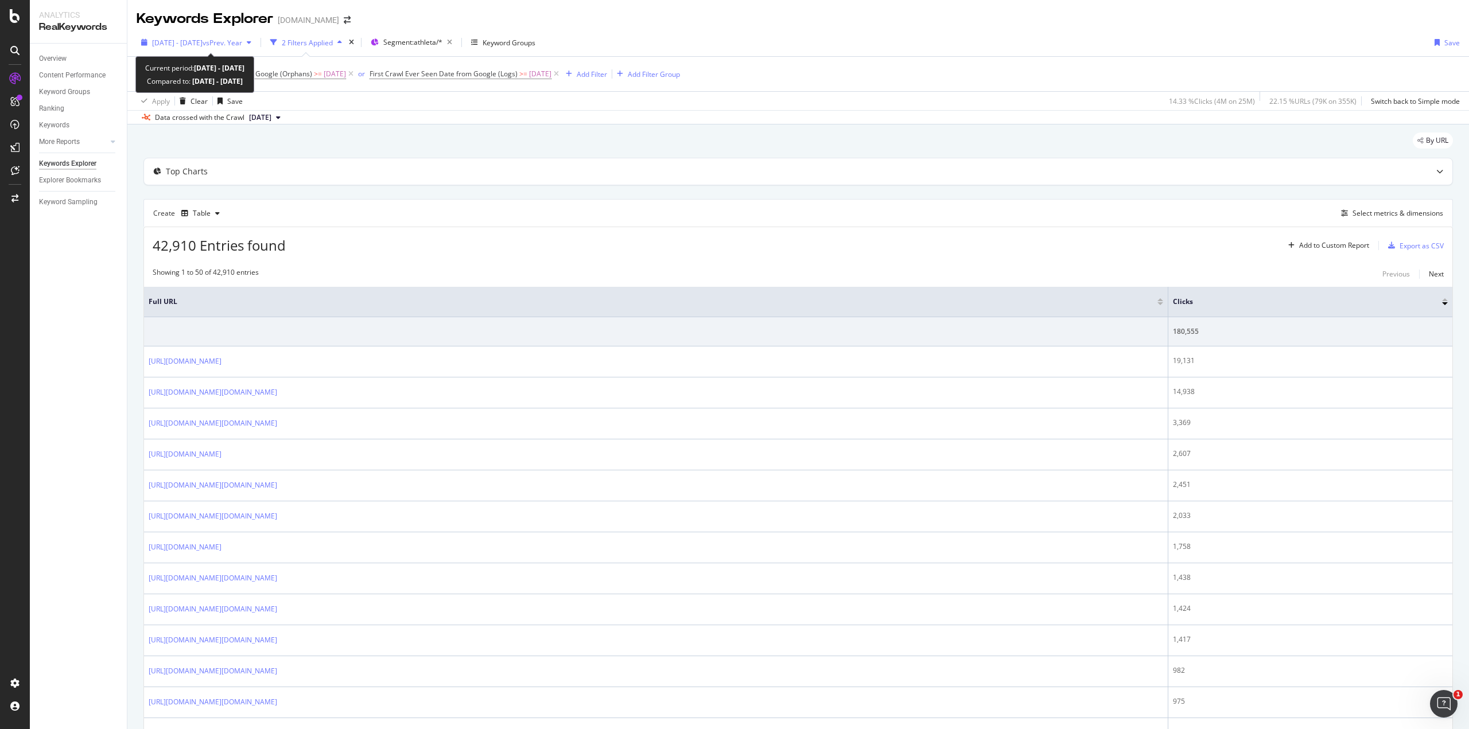
drag, startPoint x: 273, startPoint y: 40, endPoint x: 244, endPoint y: 43, distance: 28.9
click at [244, 43] on div "[DATE] - [DATE] vs Prev. Year" at bounding box center [196, 42] width 119 height 17
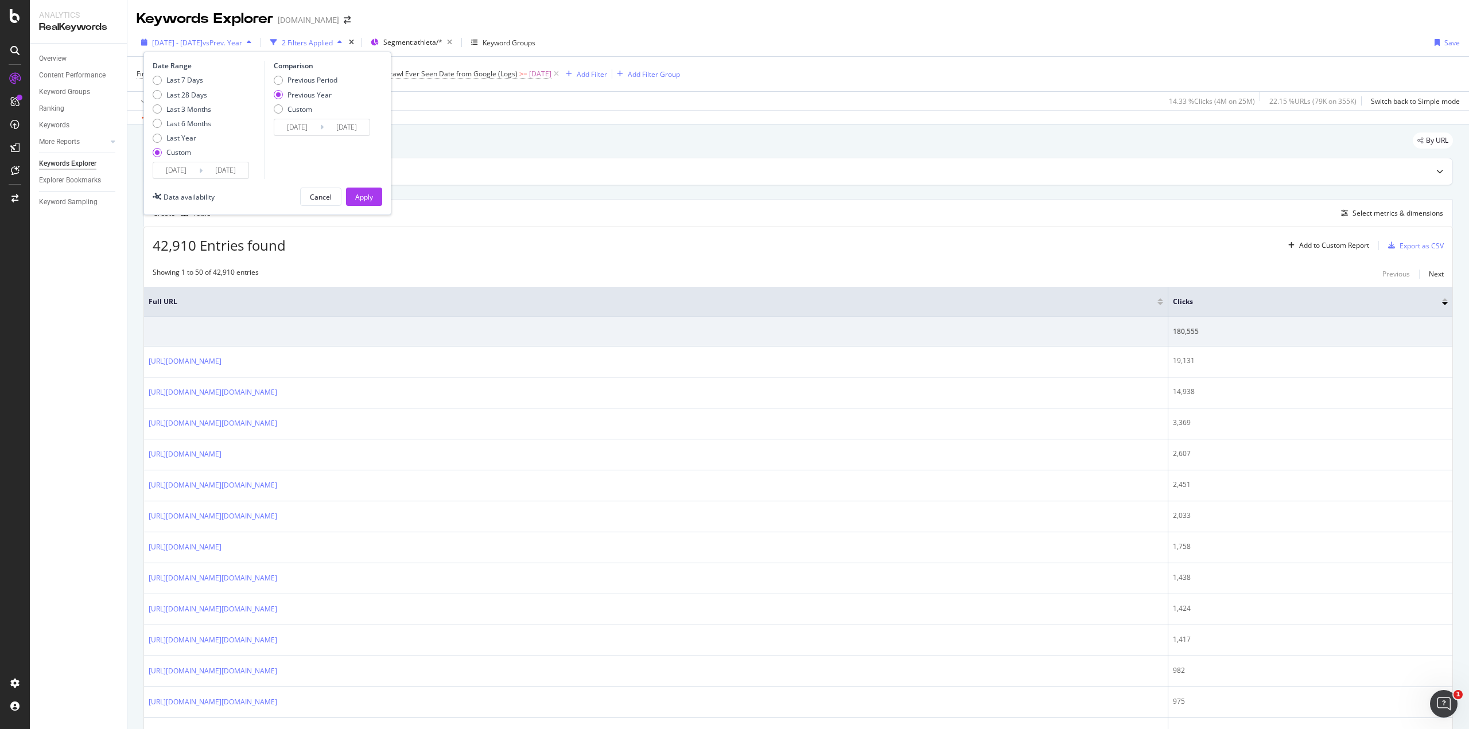
drag, startPoint x: 278, startPoint y: 46, endPoint x: 254, endPoint y: 41, distance: 24.6
click at [254, 41] on div "[DATE] - [DATE] vs Prev. Year" at bounding box center [196, 42] width 119 height 17
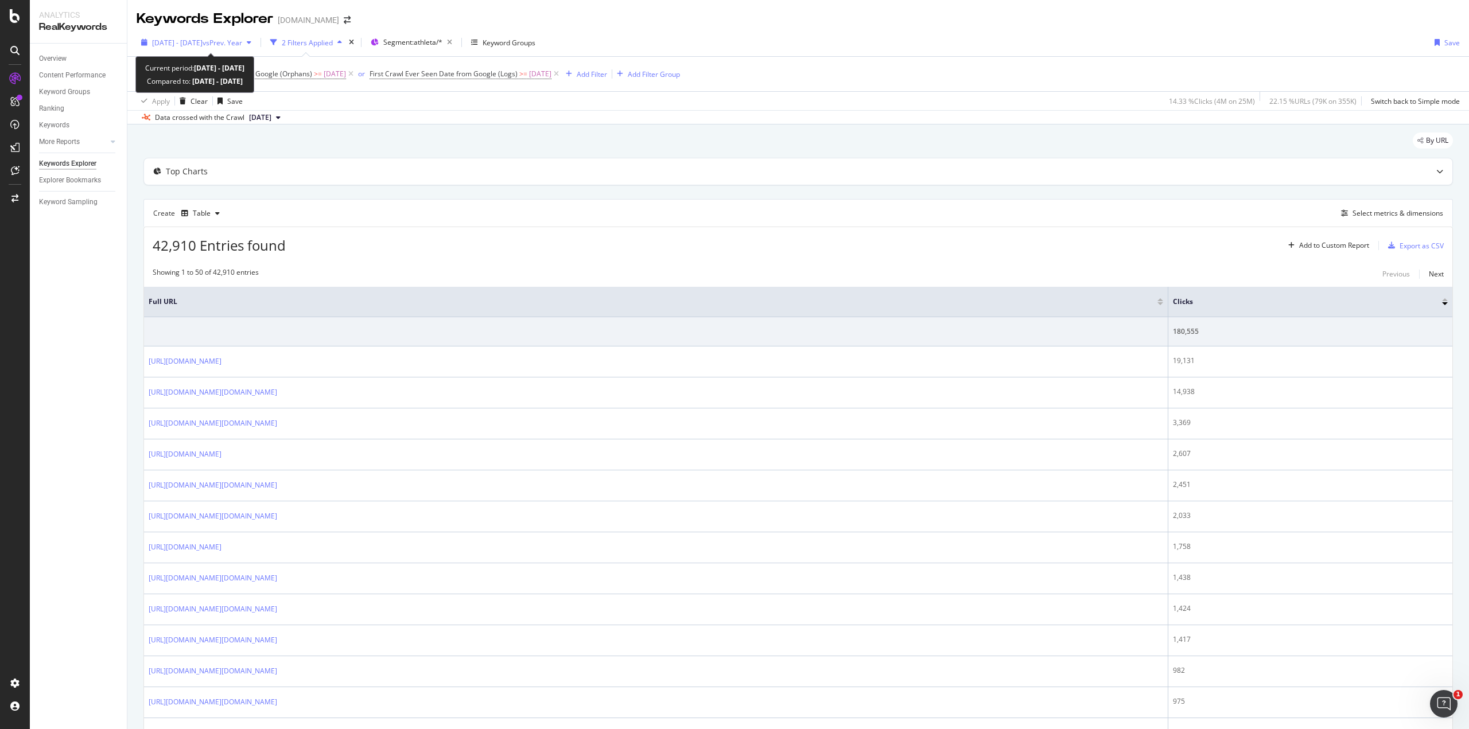
drag, startPoint x: 272, startPoint y: 40, endPoint x: 152, endPoint y: 41, distance: 119.9
click at [152, 41] on div "[DATE] - [DATE] vs Prev. Year" at bounding box center [196, 42] width 119 height 17
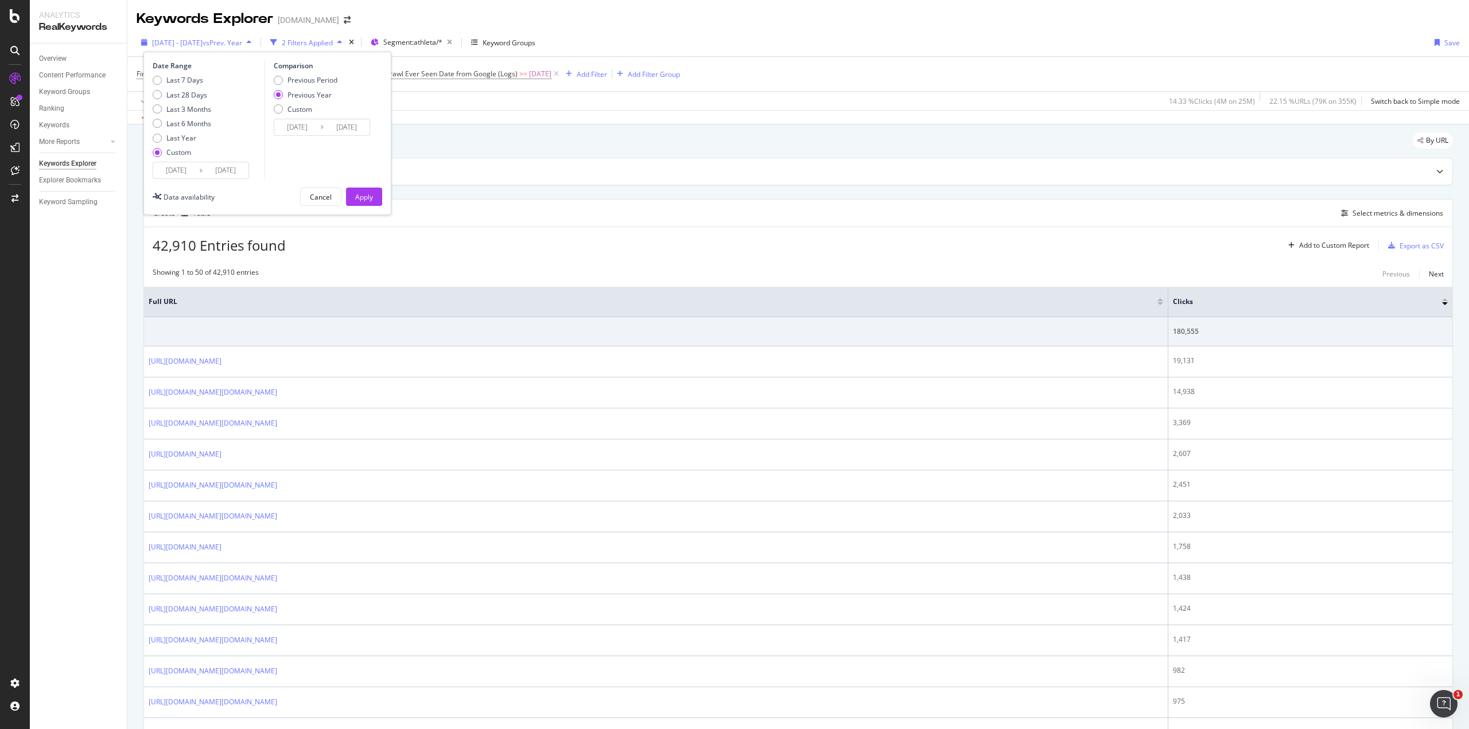
drag, startPoint x: 150, startPoint y: 41, endPoint x: 259, endPoint y: 40, distance: 109.0
click at [256, 40] on div "[DATE] - [DATE] vs Prev. Year" at bounding box center [196, 42] width 119 height 17
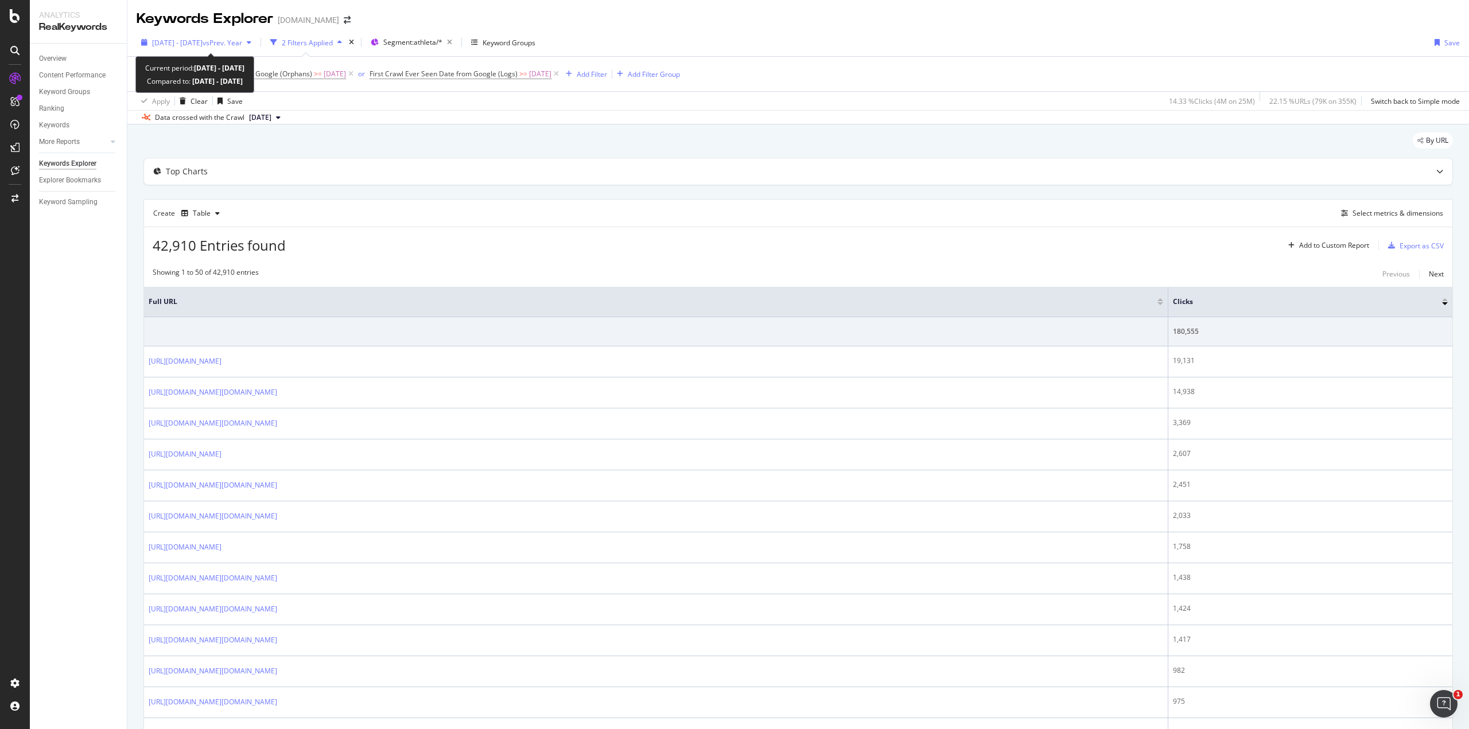
drag, startPoint x: 257, startPoint y: 33, endPoint x: 169, endPoint y: 44, distance: 88.5
click at [169, 44] on button "[DATE] - [DATE] vs Prev. Year" at bounding box center [196, 42] width 119 height 18
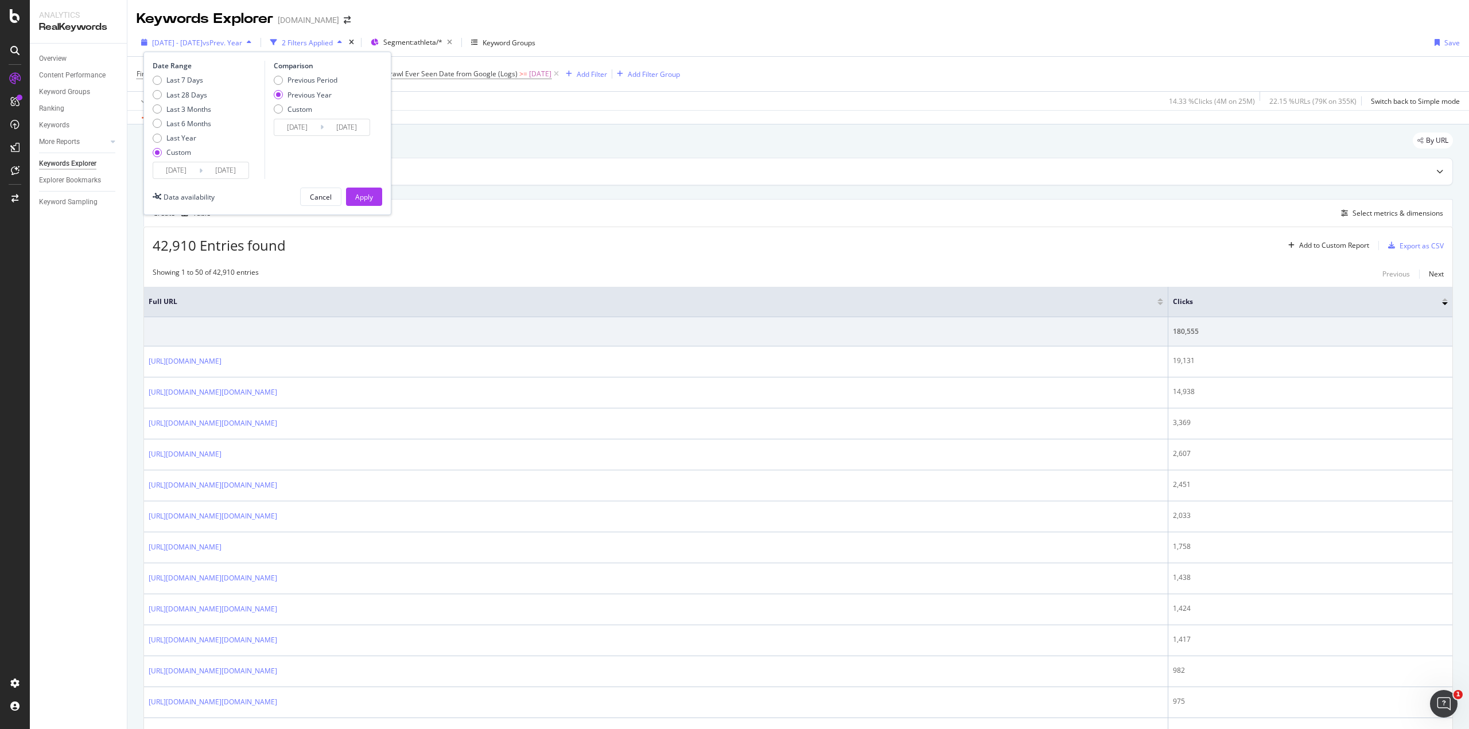
click at [203, 43] on span "[DATE] - [DATE]" at bounding box center [177, 43] width 50 height 10
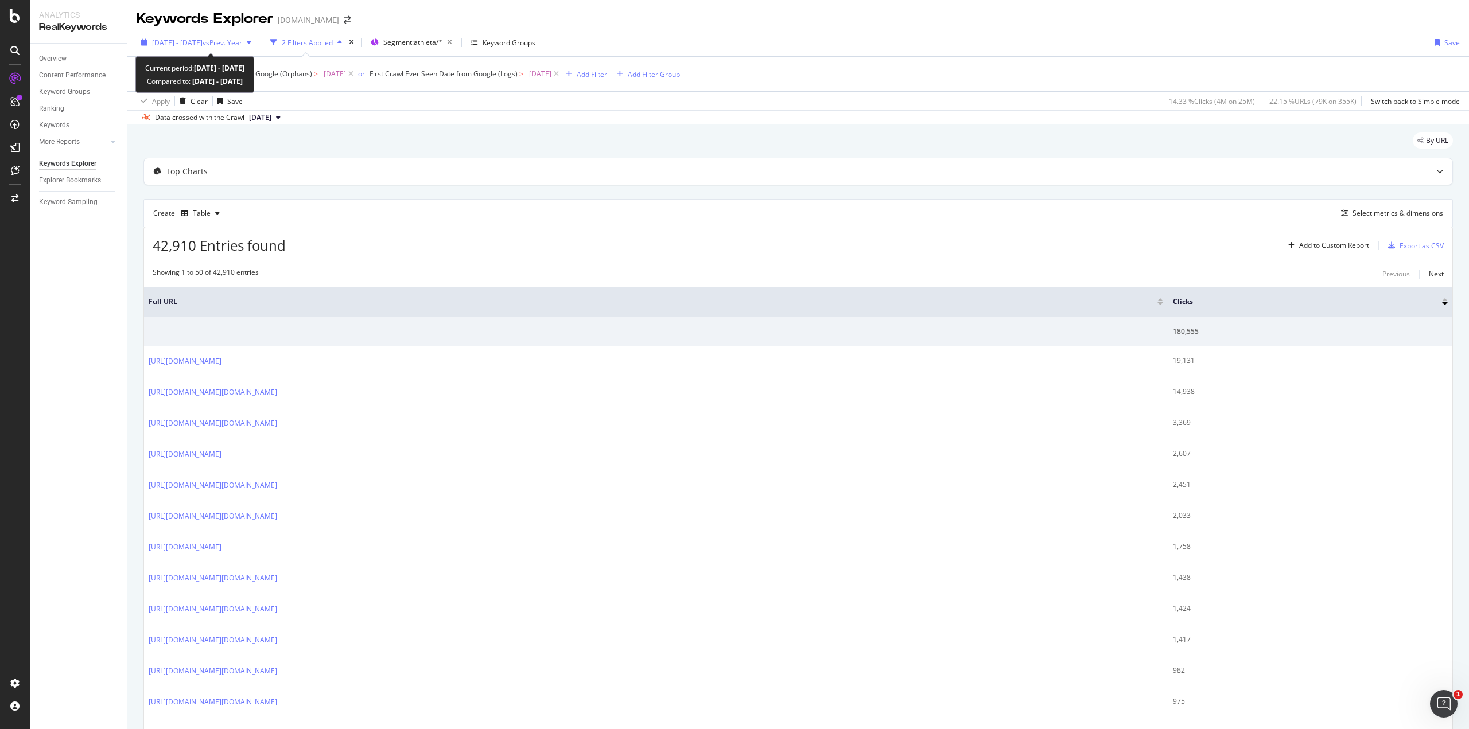
drag, startPoint x: 270, startPoint y: 43, endPoint x: 158, endPoint y: 44, distance: 111.9
click at [158, 44] on span "2025 May. 5th - Sep. 7th vs Prev. Year" at bounding box center [197, 43] width 90 height 10
drag, startPoint x: 471, startPoint y: 65, endPoint x: 440, endPoint y: 65, distance: 31.0
click at [440, 65] on div "brand = athleta/*" at bounding box center [440, 66] width 75 height 20
copy span "athleta/*"
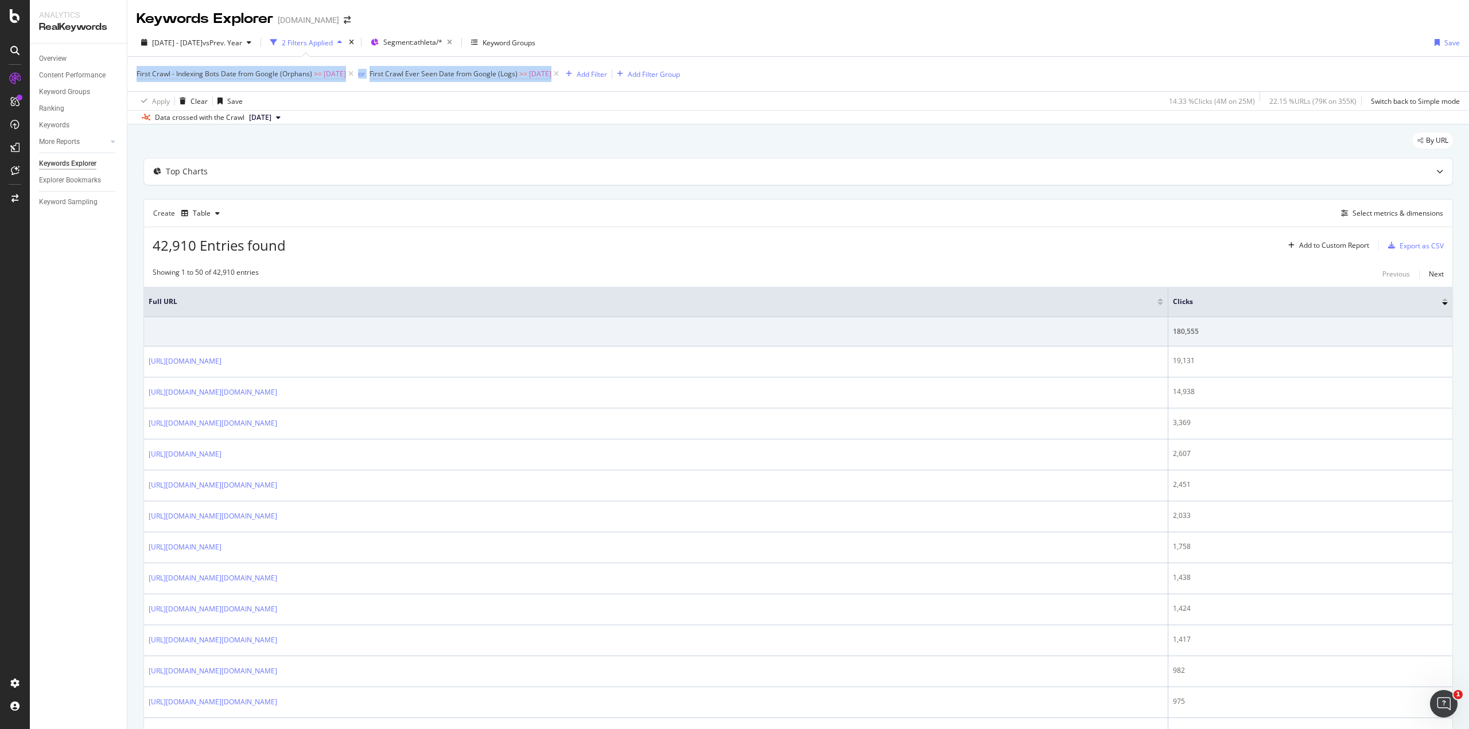
drag, startPoint x: 133, startPoint y: 74, endPoint x: 578, endPoint y: 81, distance: 444.7
click at [578, 81] on div "First Crawl - Indexing Bots Date from Google (Orphans) >= 2025-05-06 or First C…" at bounding box center [798, 83] width 1342 height 54
copy div "First Crawl - Indexing Bots Date from Google (Orphans) >= 2025-05-06 or First C…"
click at [442, 38] on span "Segment: athleta/*" at bounding box center [412, 42] width 59 height 10
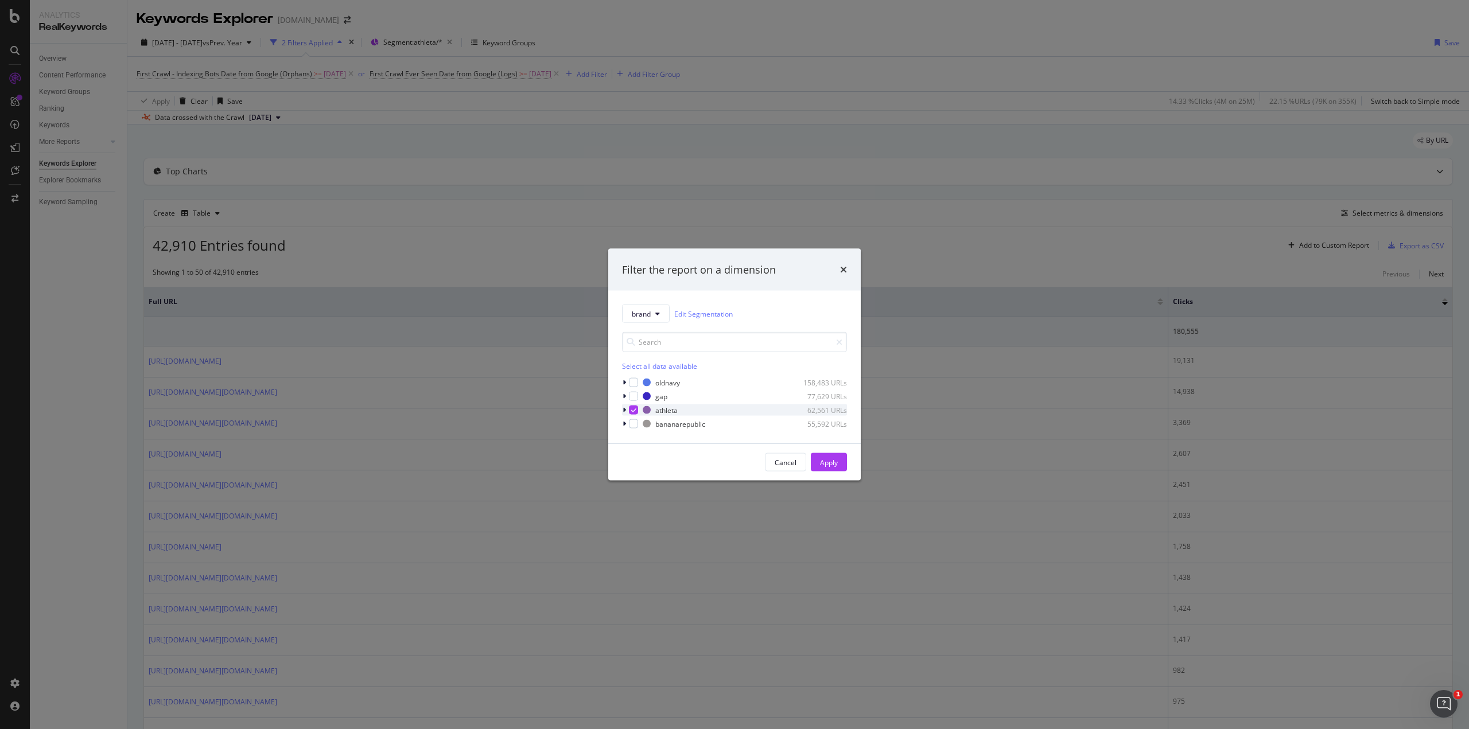
click at [625, 409] on icon "modal" at bounding box center [624, 410] width 3 height 7
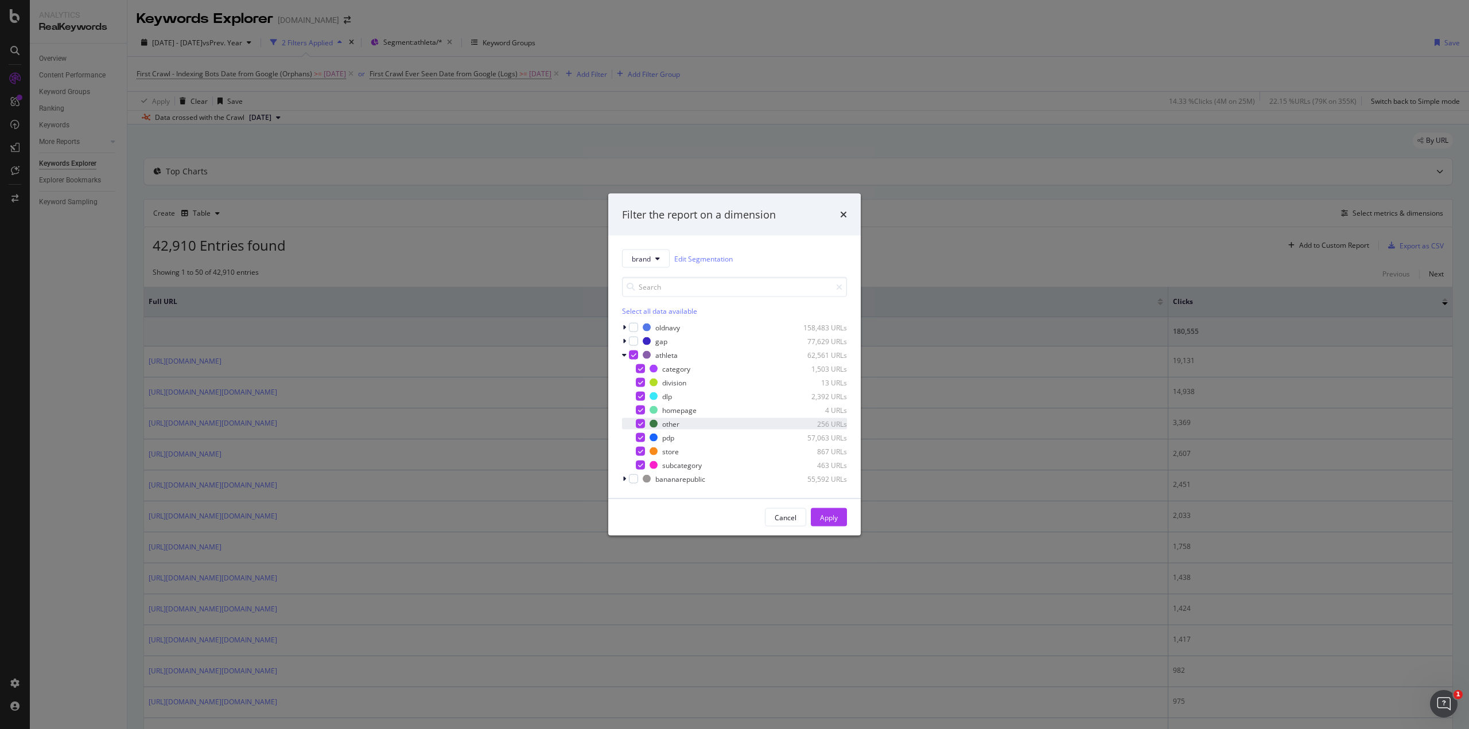
click at [639, 424] on icon "modal" at bounding box center [640, 424] width 5 height 6
click at [639, 454] on icon "modal" at bounding box center [640, 452] width 5 height 6
click at [643, 408] on div "modal" at bounding box center [640, 410] width 9 height 9
click at [639, 382] on icon "modal" at bounding box center [640, 383] width 5 height 6
click at [827, 518] on div "Apply" at bounding box center [829, 517] width 18 height 10
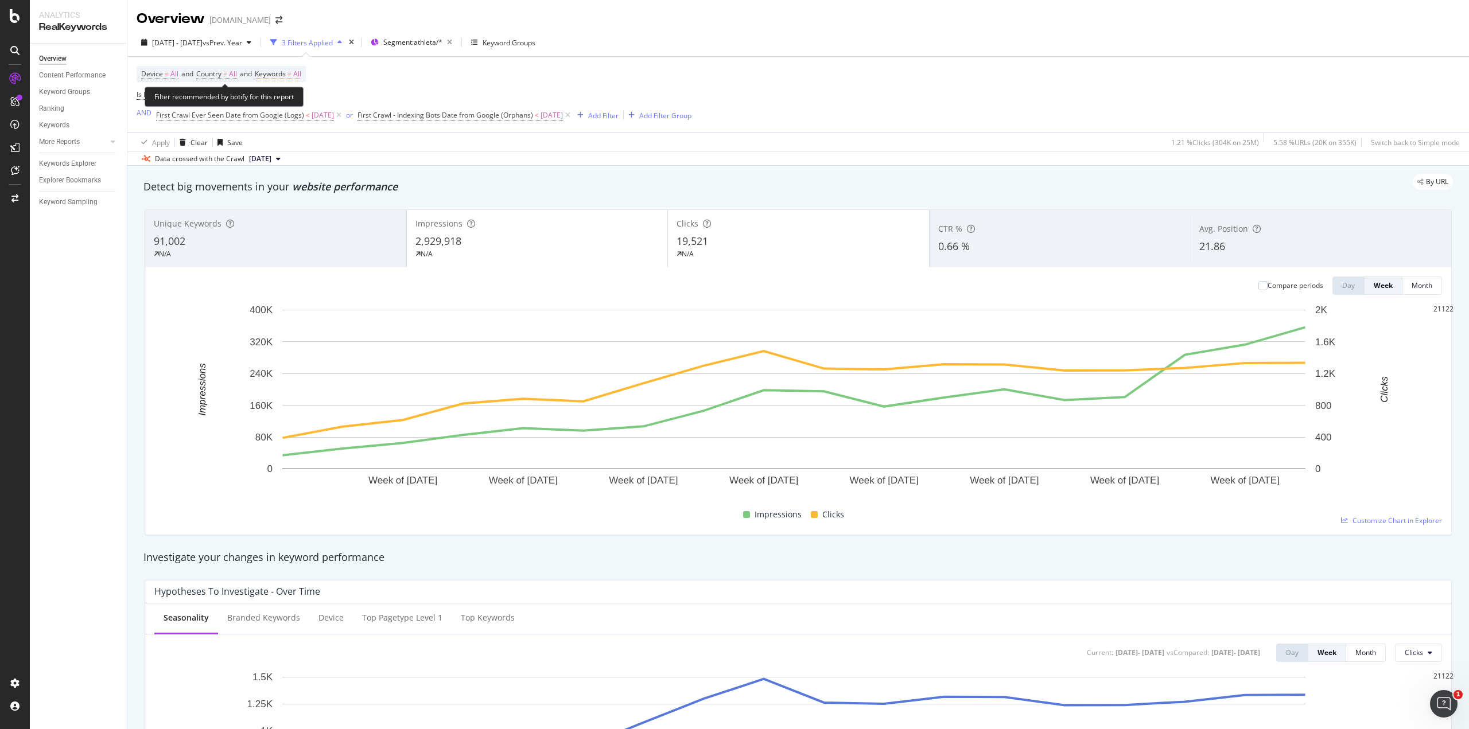
click at [301, 69] on span "All" at bounding box center [297, 74] width 8 height 16
click at [283, 85] on div "button" at bounding box center [279, 82] width 14 height 7
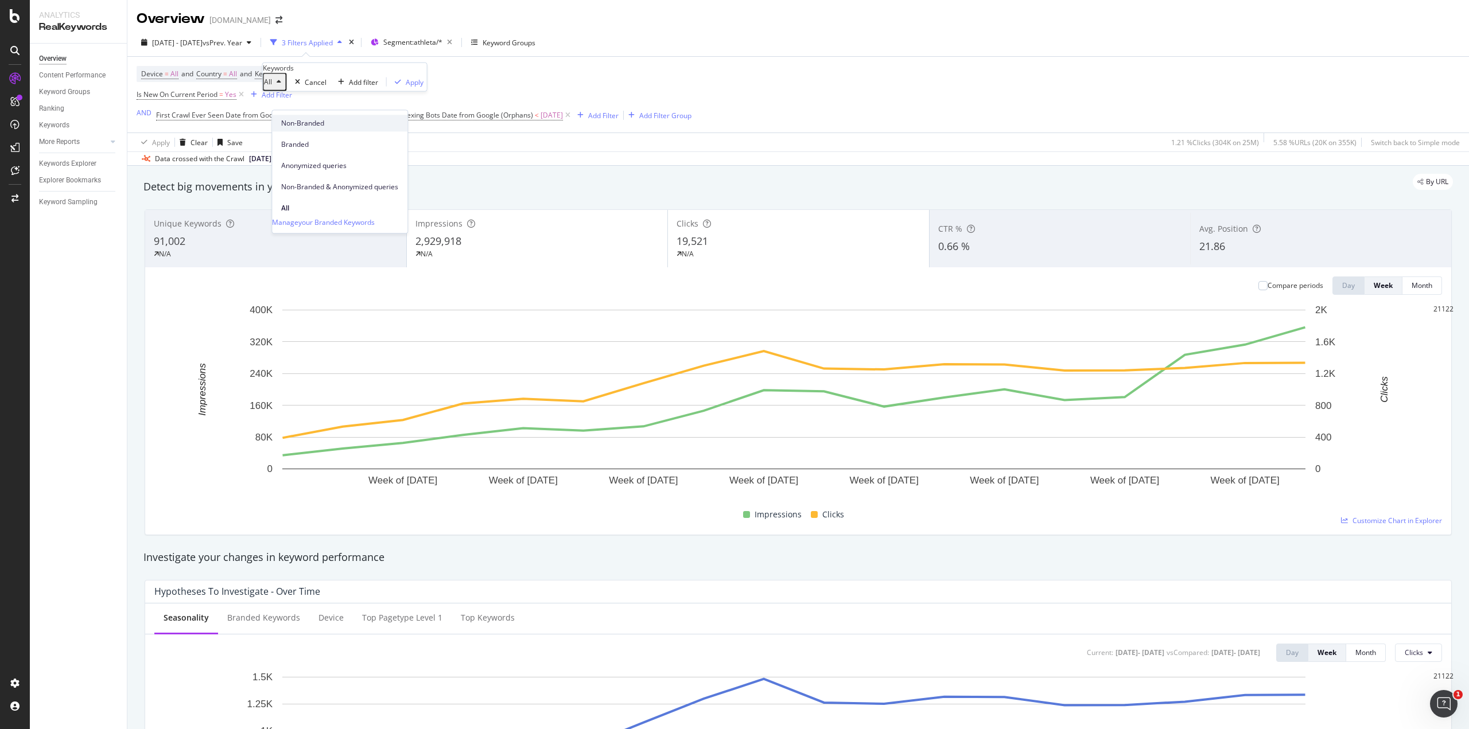
click at [292, 123] on span "Non-Branded" at bounding box center [339, 123] width 117 height 10
click at [441, 87] on div "Apply" at bounding box center [450, 82] width 18 height 10
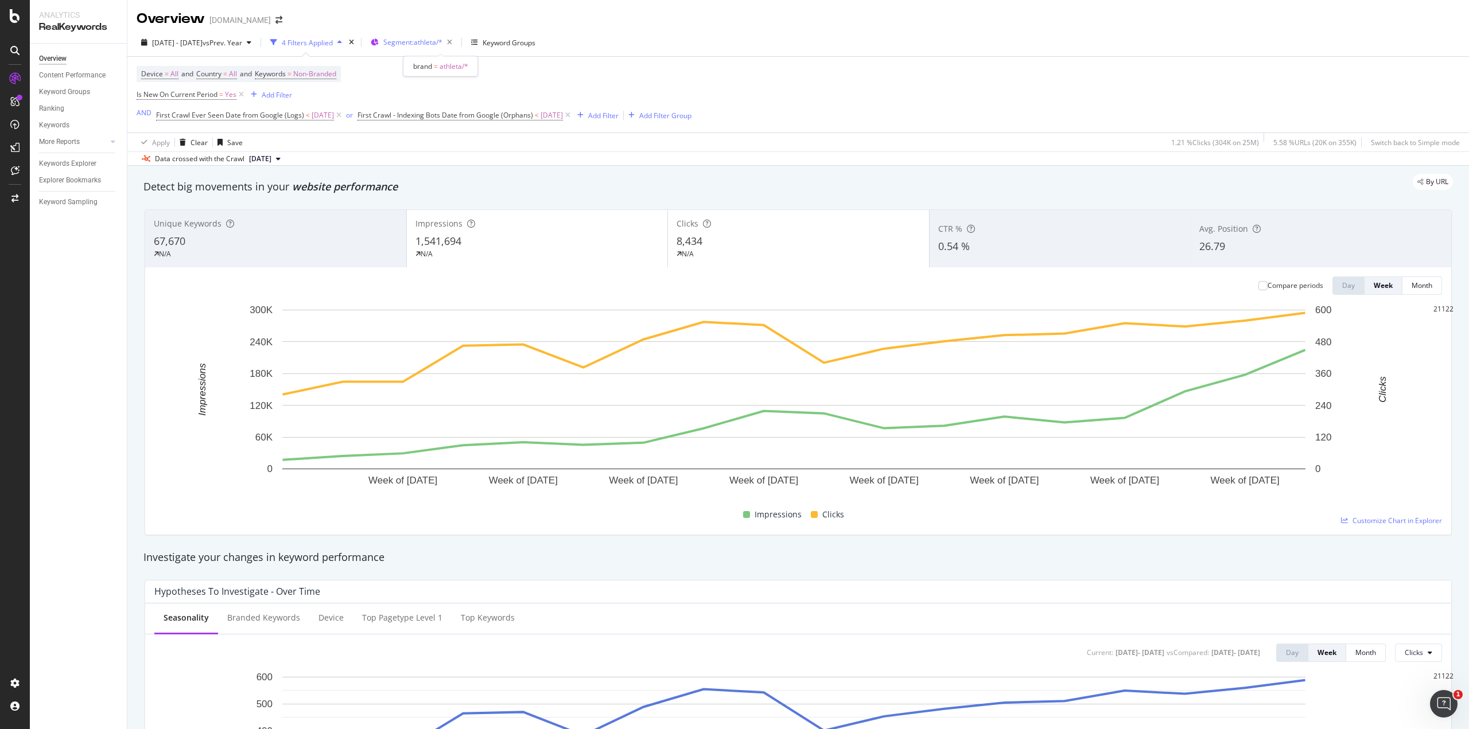
click at [435, 44] on span "Segment: athleta/*" at bounding box center [412, 42] width 59 height 10
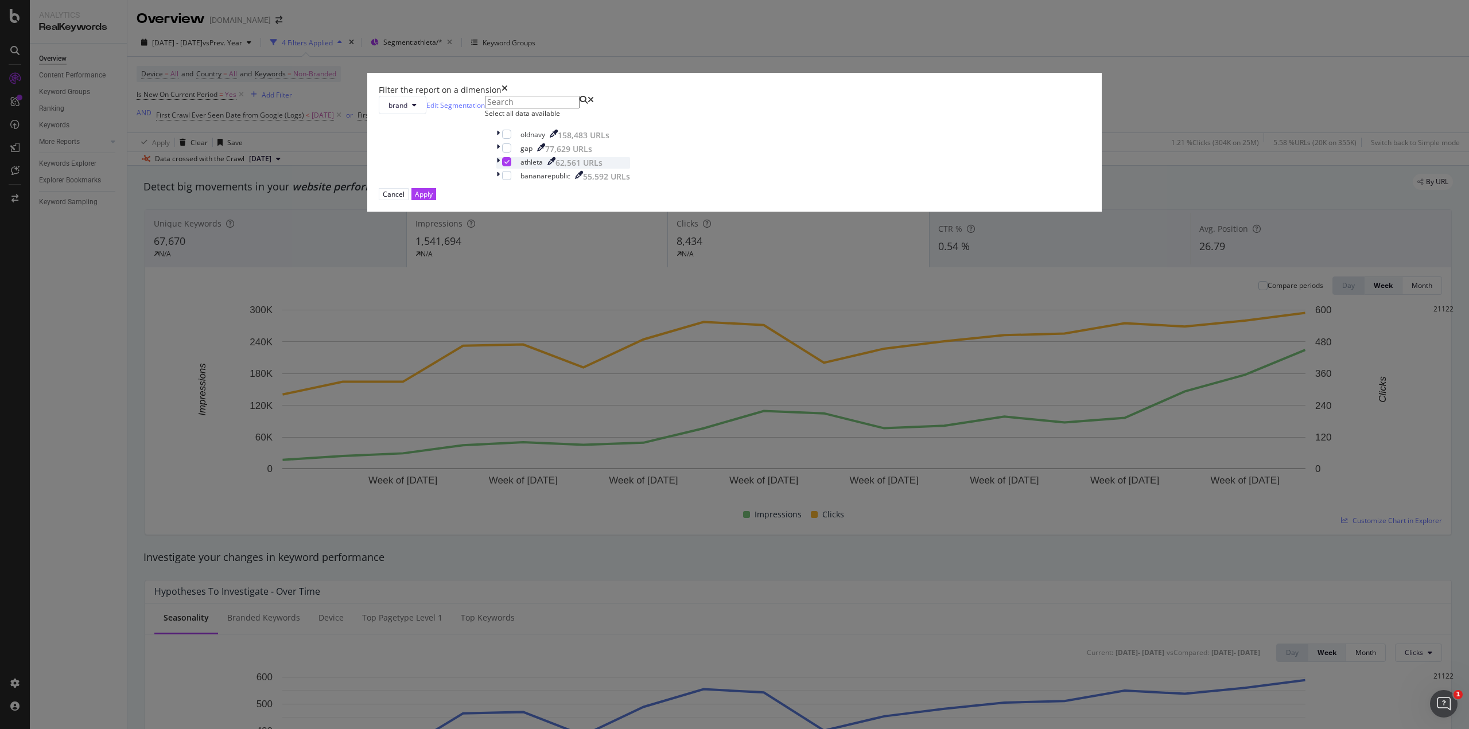
click at [500, 169] on icon "modal" at bounding box center [497, 162] width 3 height 11
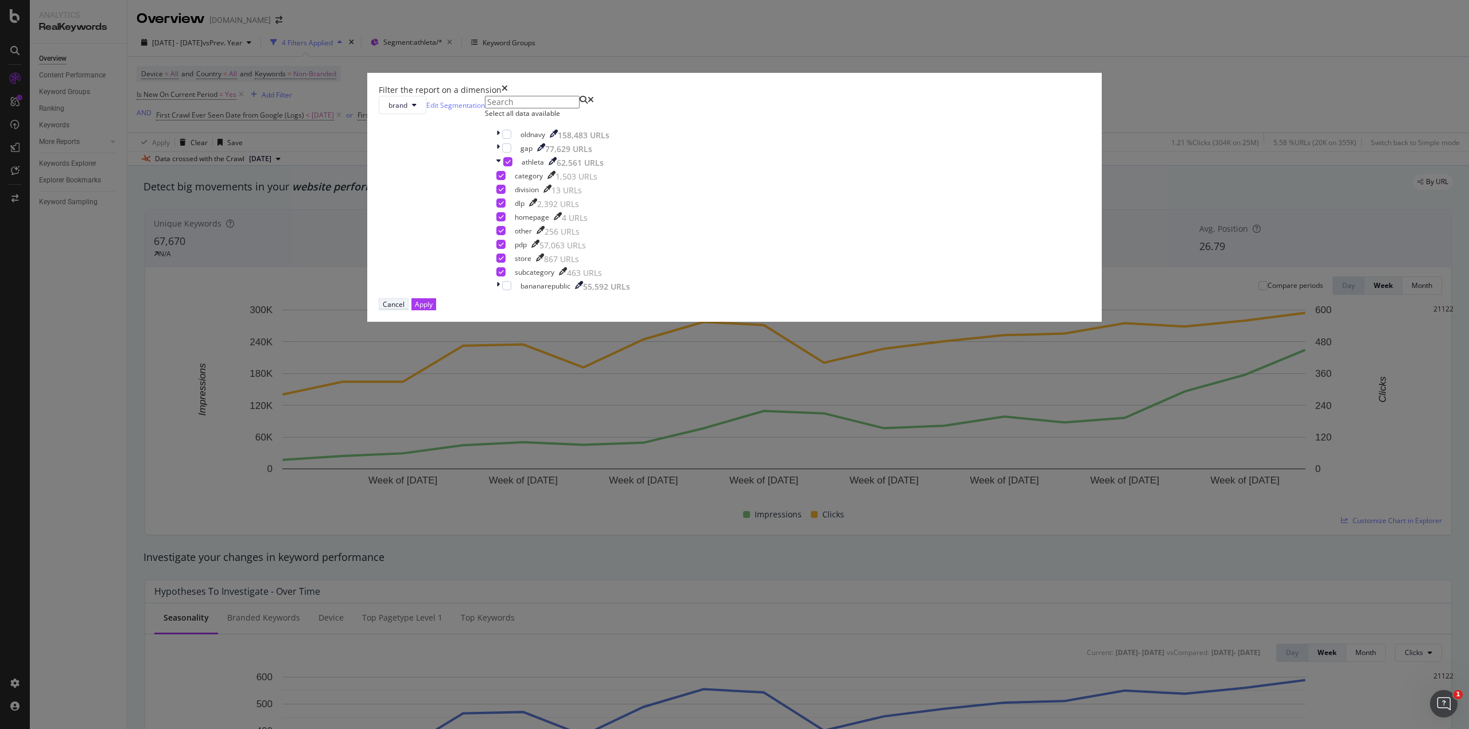
click at [405, 309] on div "Cancel" at bounding box center [394, 305] width 22 height 10
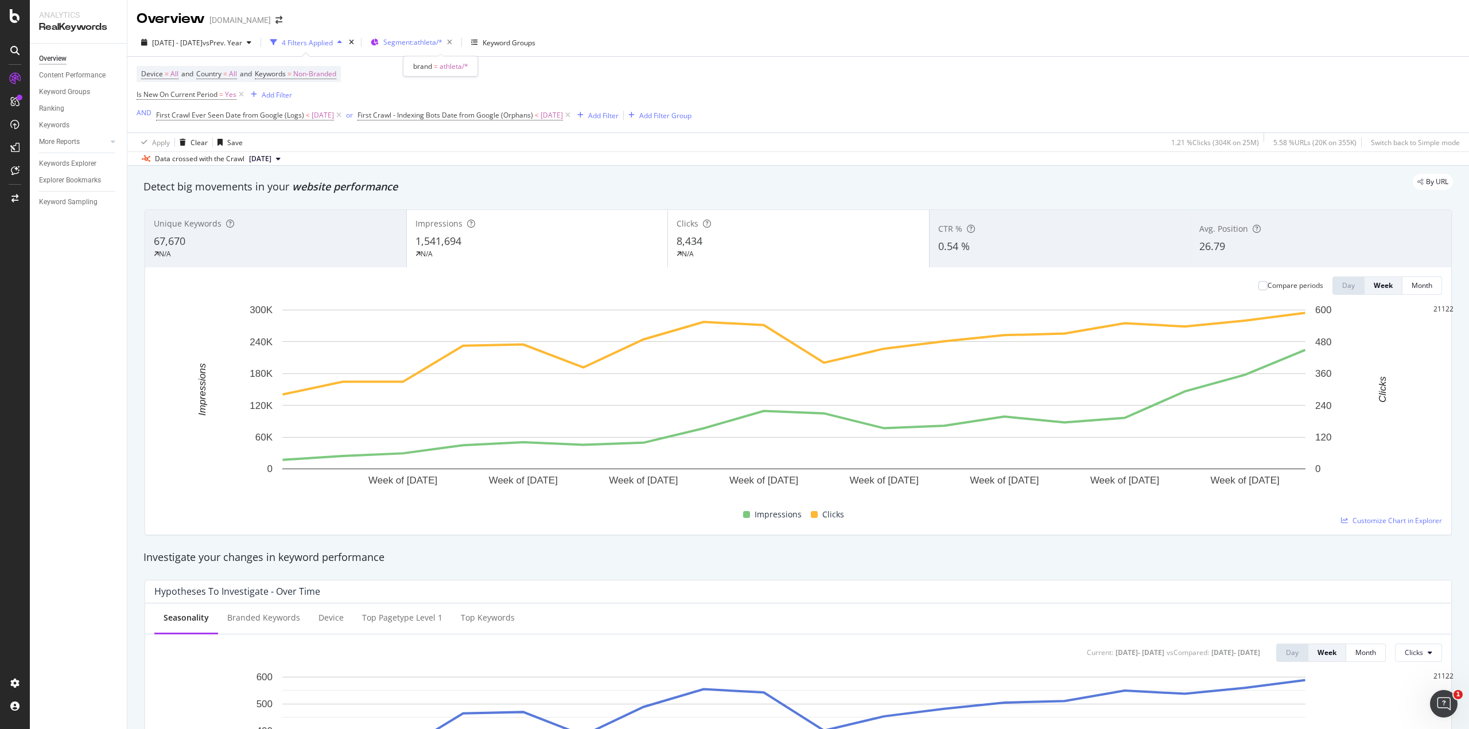
click at [435, 46] on span "Segment: athleta/*" at bounding box center [412, 42] width 59 height 10
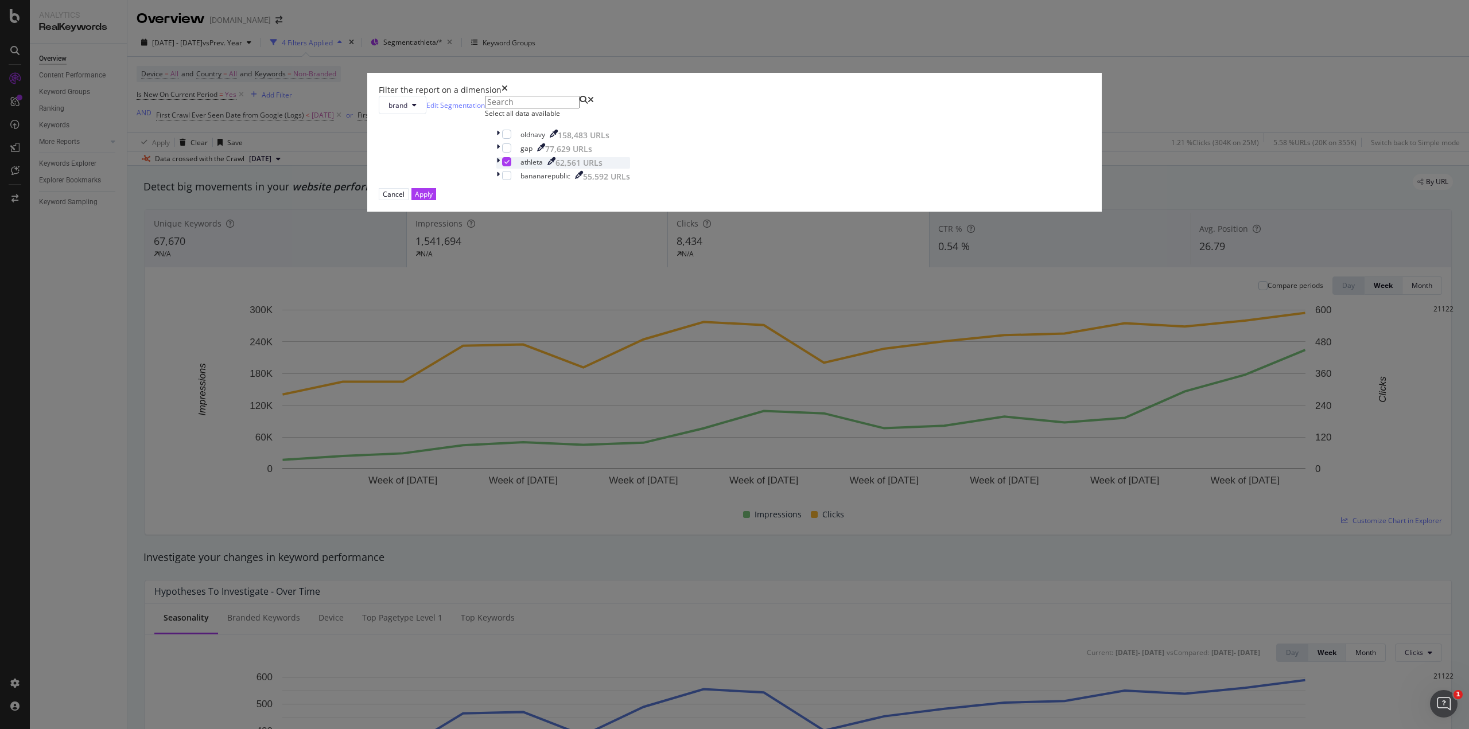
click at [500, 169] on icon "modal" at bounding box center [497, 162] width 3 height 11
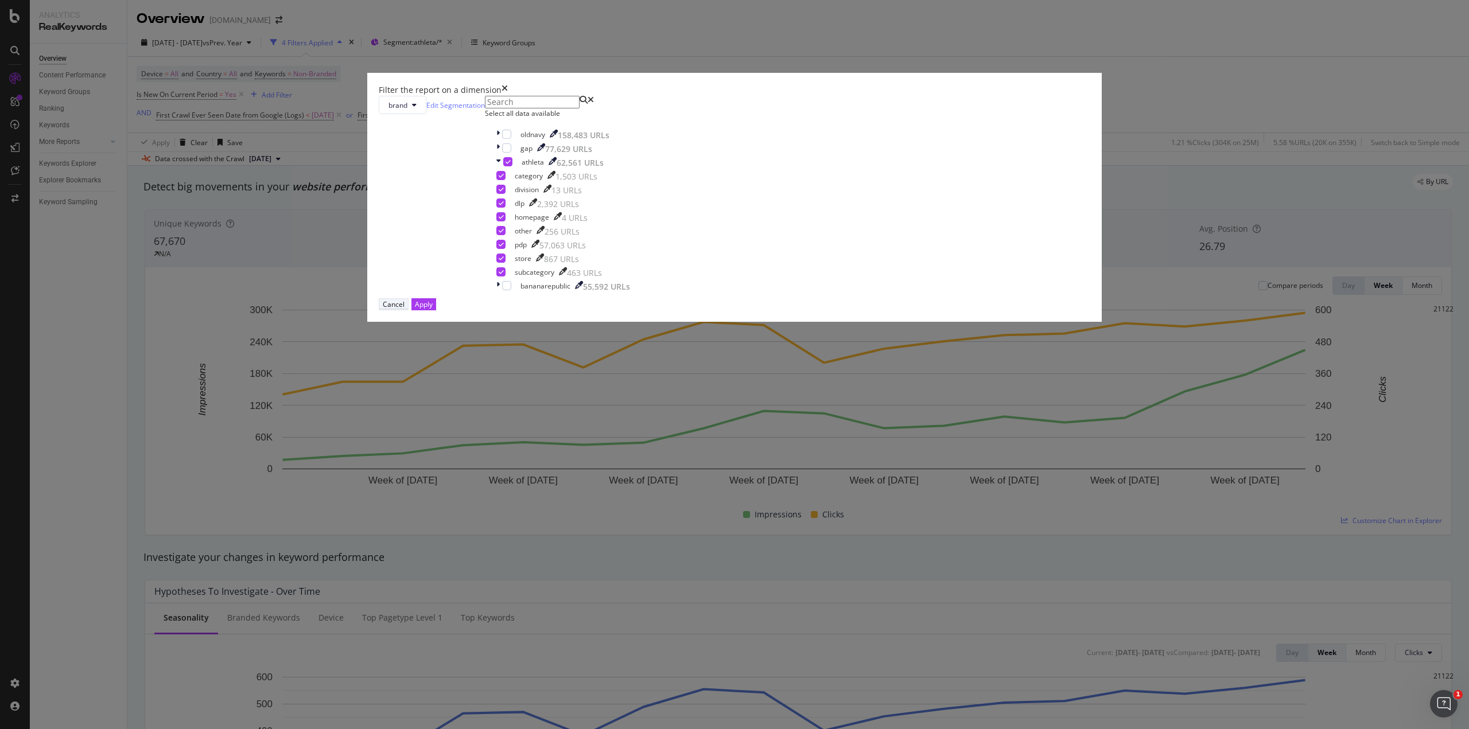
click at [405, 309] on div "Cancel" at bounding box center [394, 305] width 22 height 10
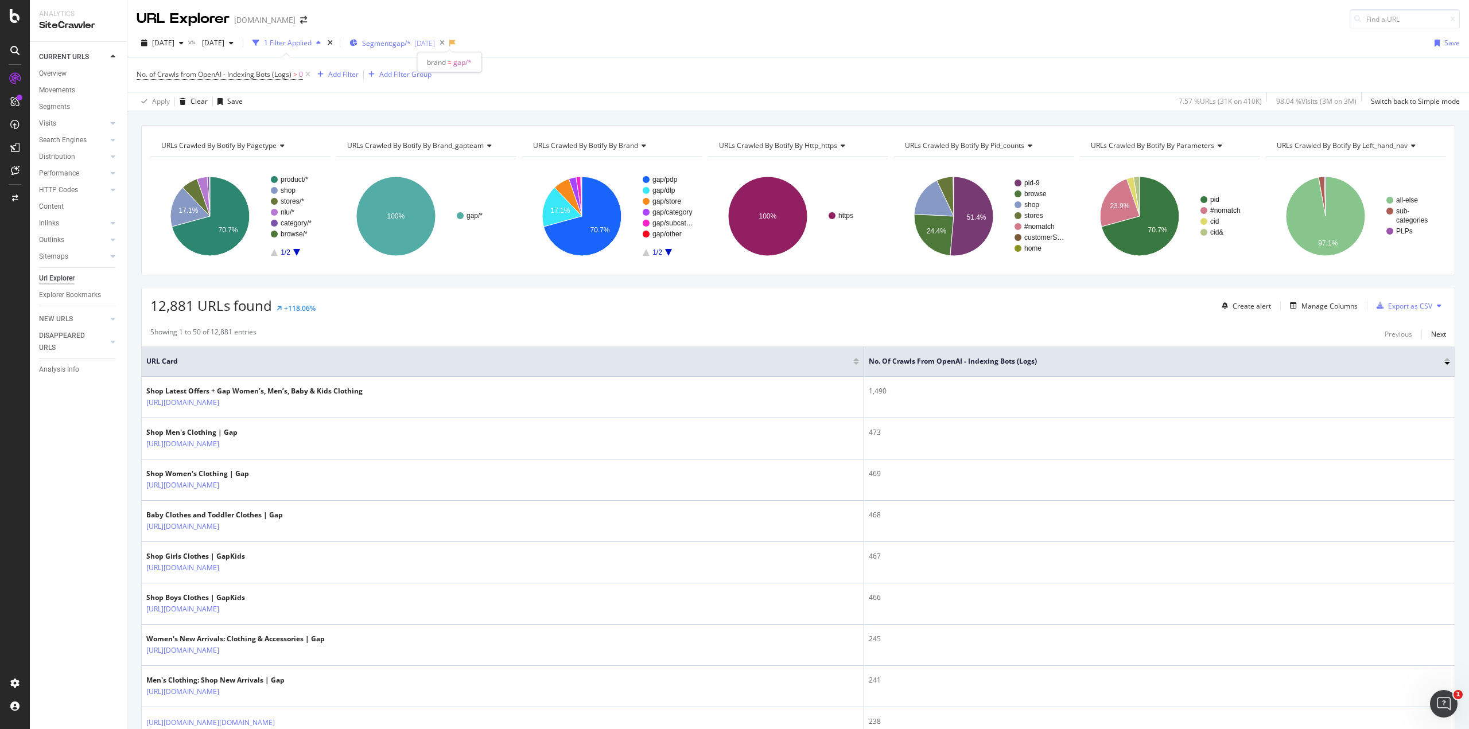
click at [411, 41] on span "Segment: gap/*" at bounding box center [386, 43] width 49 height 10
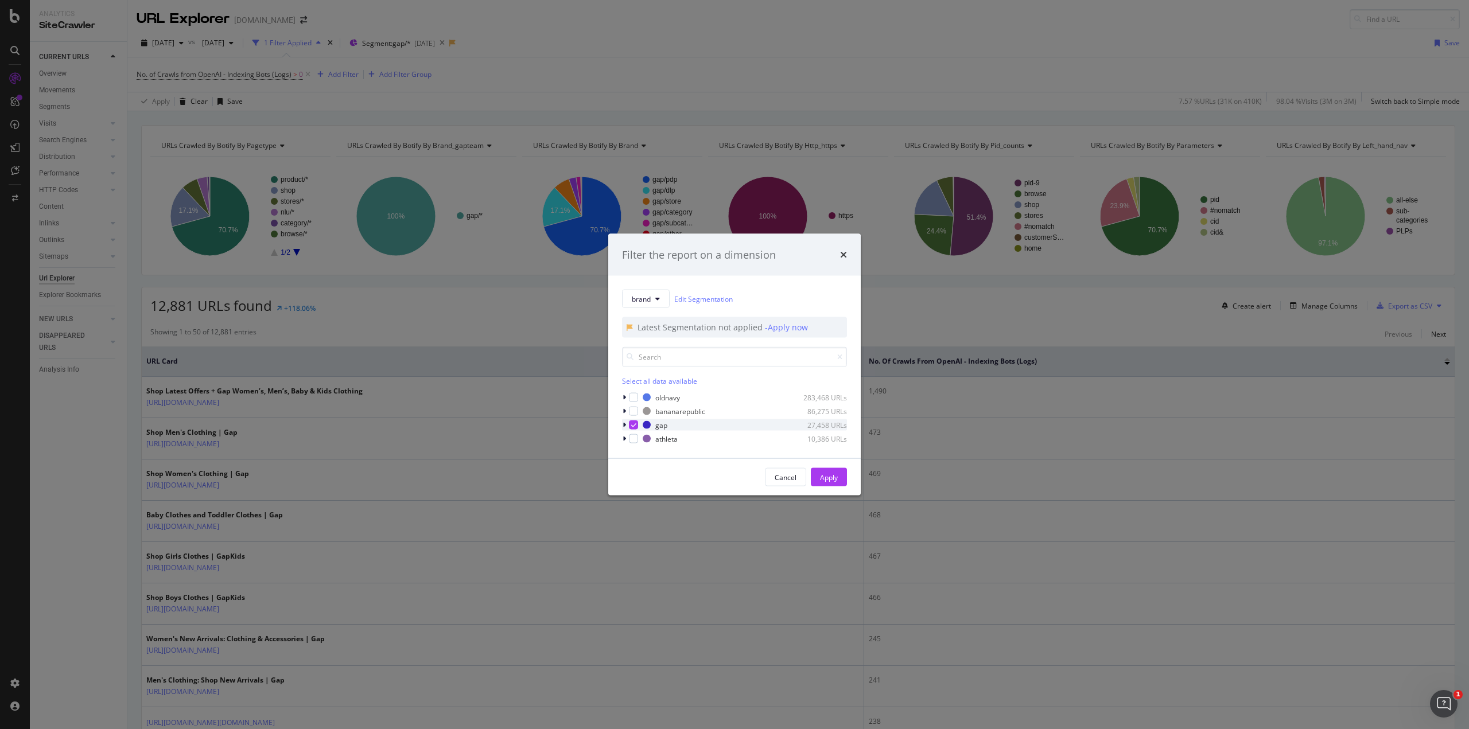
click at [624, 425] on icon "modal" at bounding box center [624, 425] width 3 height 7
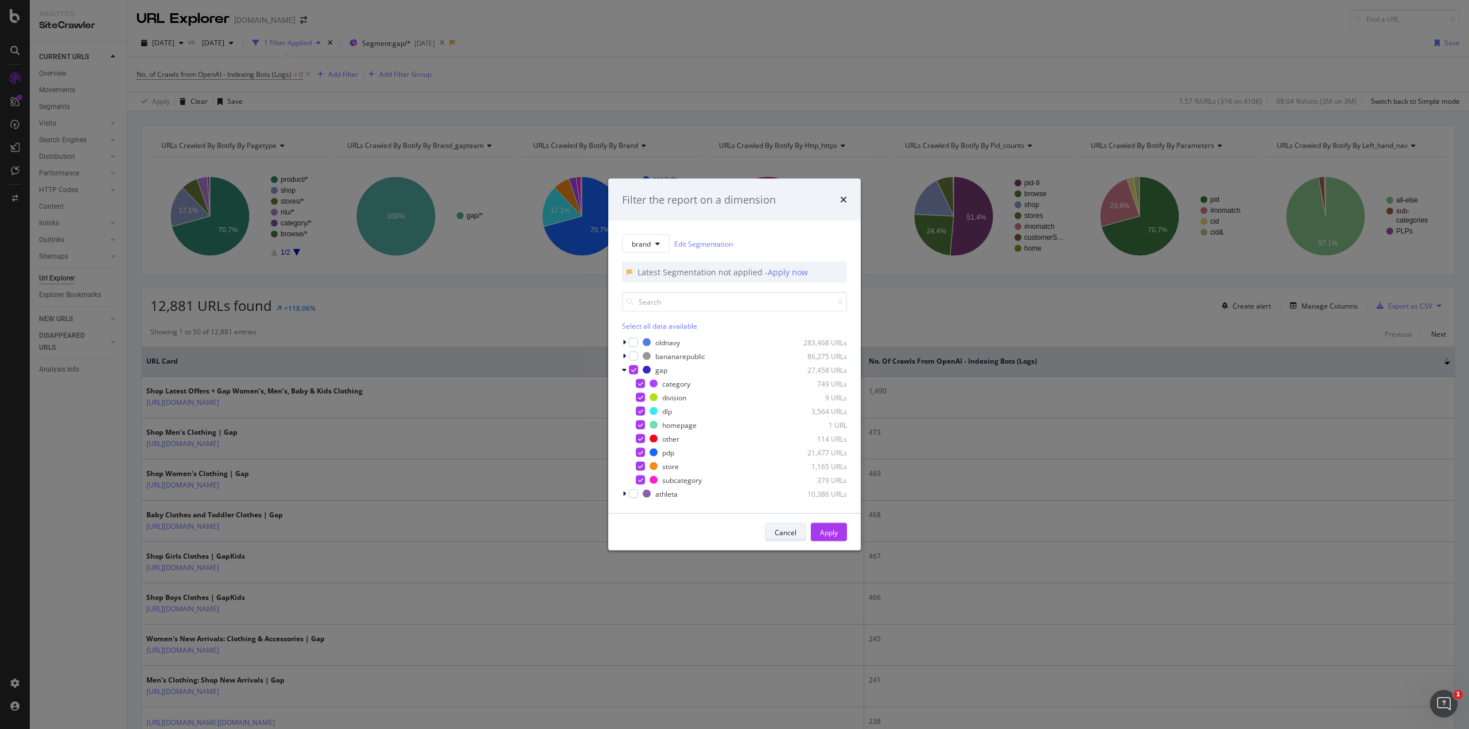
click at [786, 530] on div "Cancel" at bounding box center [786, 532] width 22 height 10
